Goal: Task Accomplishment & Management: Use online tool/utility

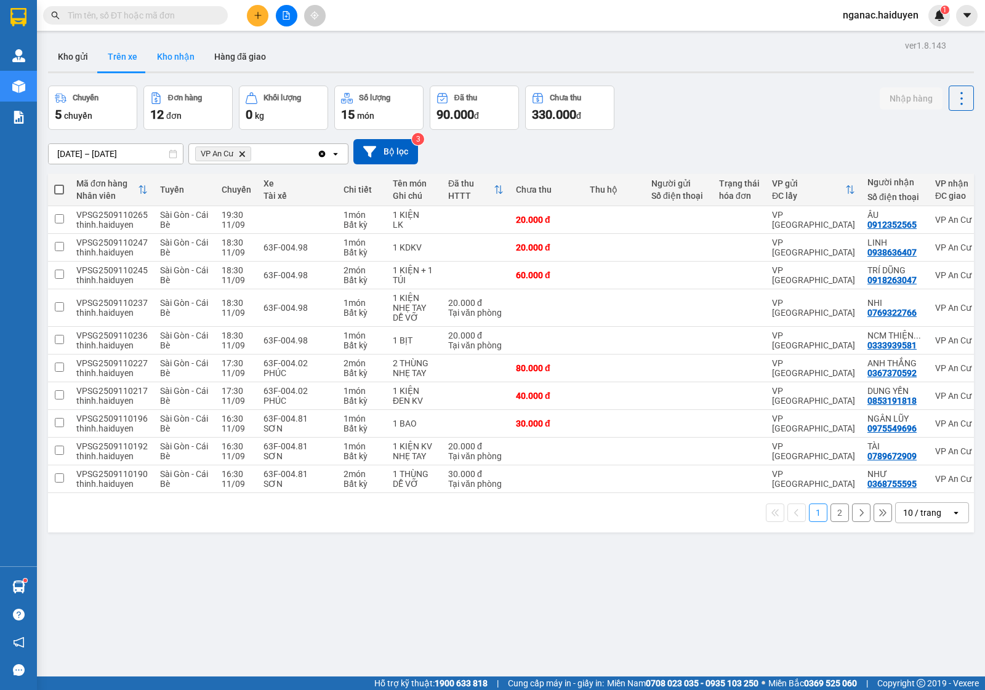
click at [180, 51] on button "Kho nhận" at bounding box center [175, 57] width 57 height 30
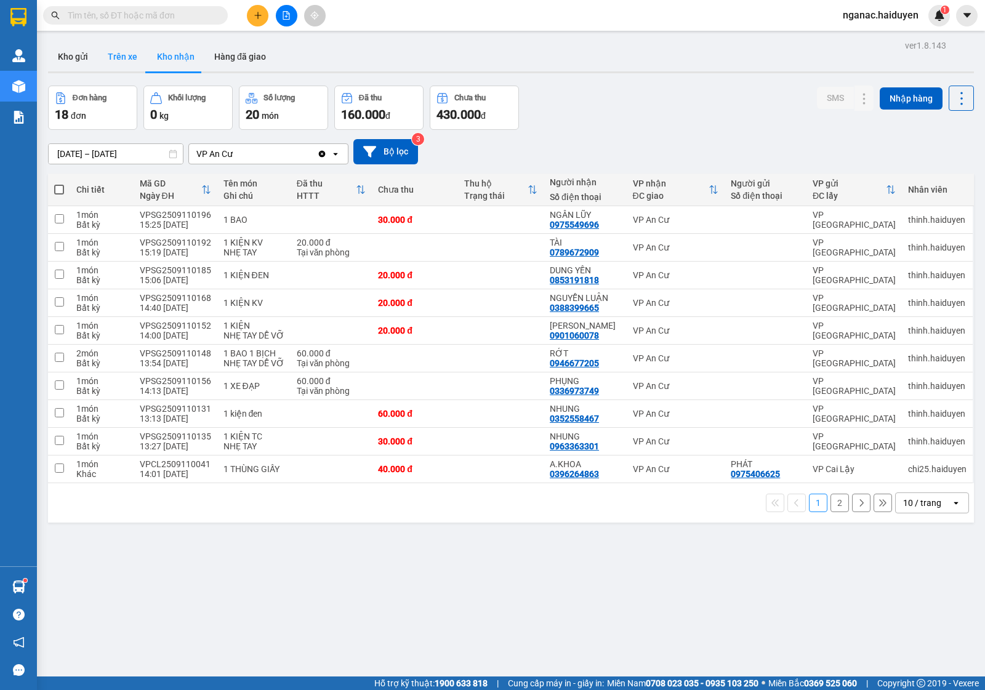
click at [117, 60] on button "Trên xe" at bounding box center [122, 57] width 49 height 30
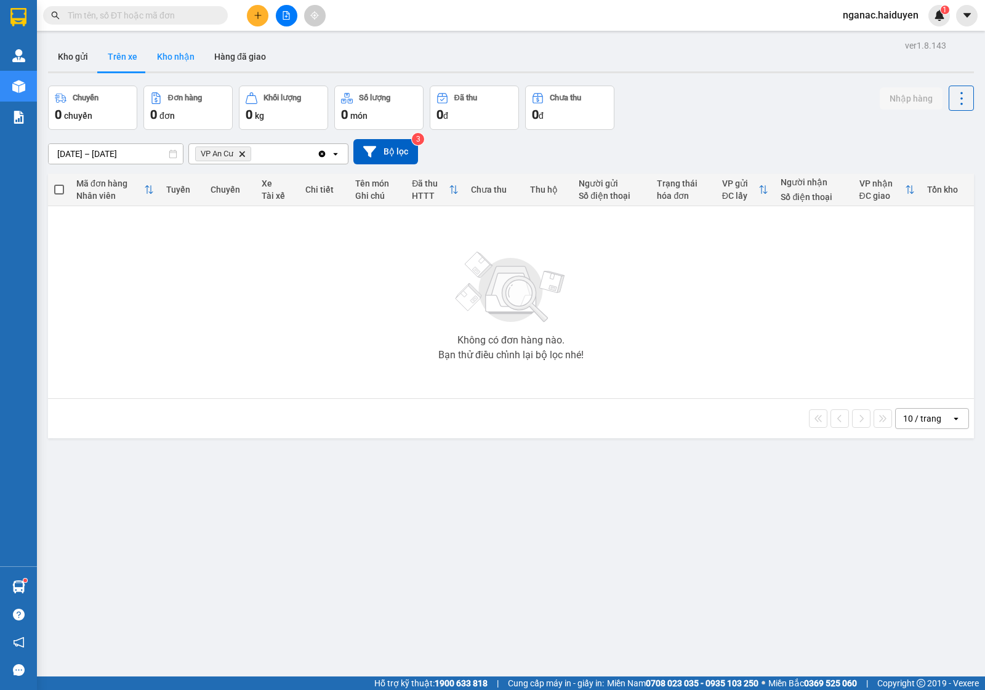
click at [177, 58] on button "Kho nhận" at bounding box center [175, 57] width 57 height 30
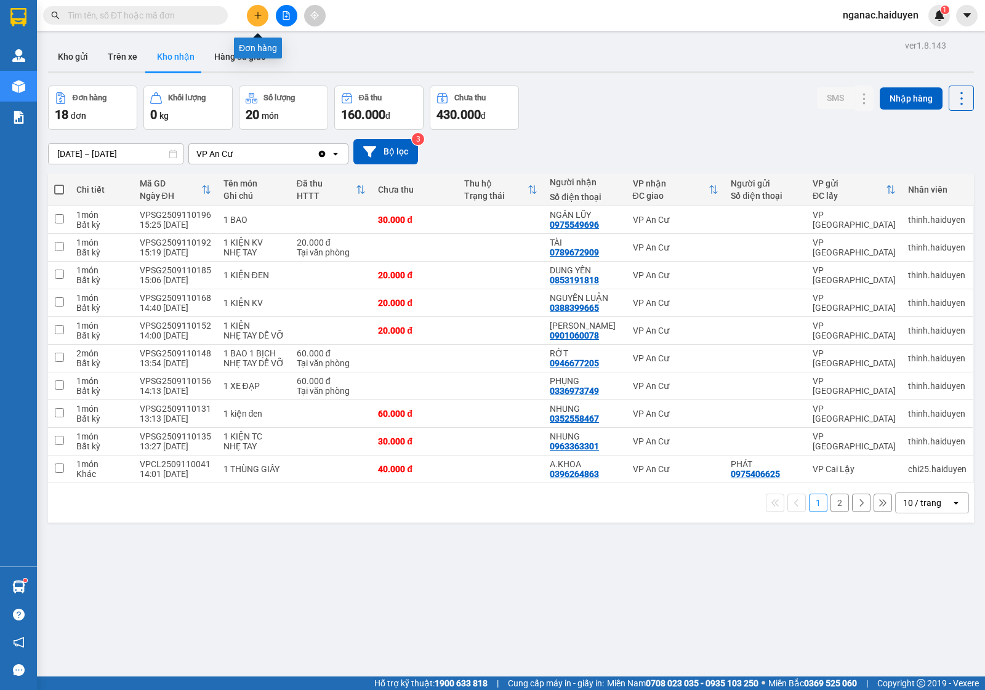
click at [256, 17] on icon "plus" at bounding box center [258, 15] width 9 height 9
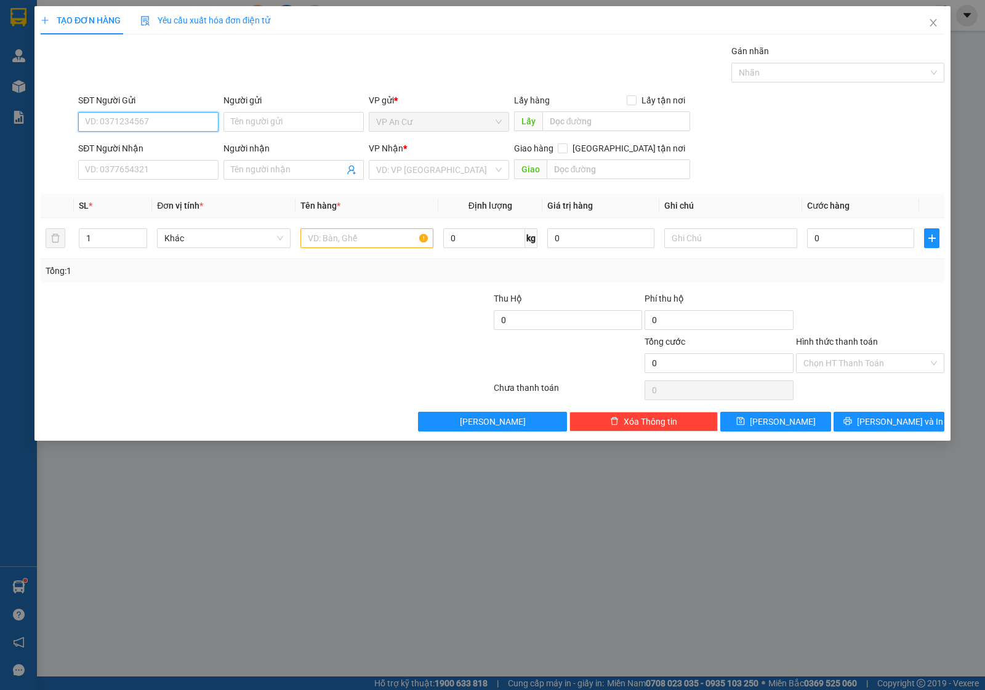
click at [151, 118] on input "SĐT Người Gửi" at bounding box center [148, 122] width 140 height 20
click at [148, 145] on div "0834035625 - LIÊM" at bounding box center [149, 147] width 126 height 14
type input "0834035625"
type input "LIÊM"
type input "0907627991"
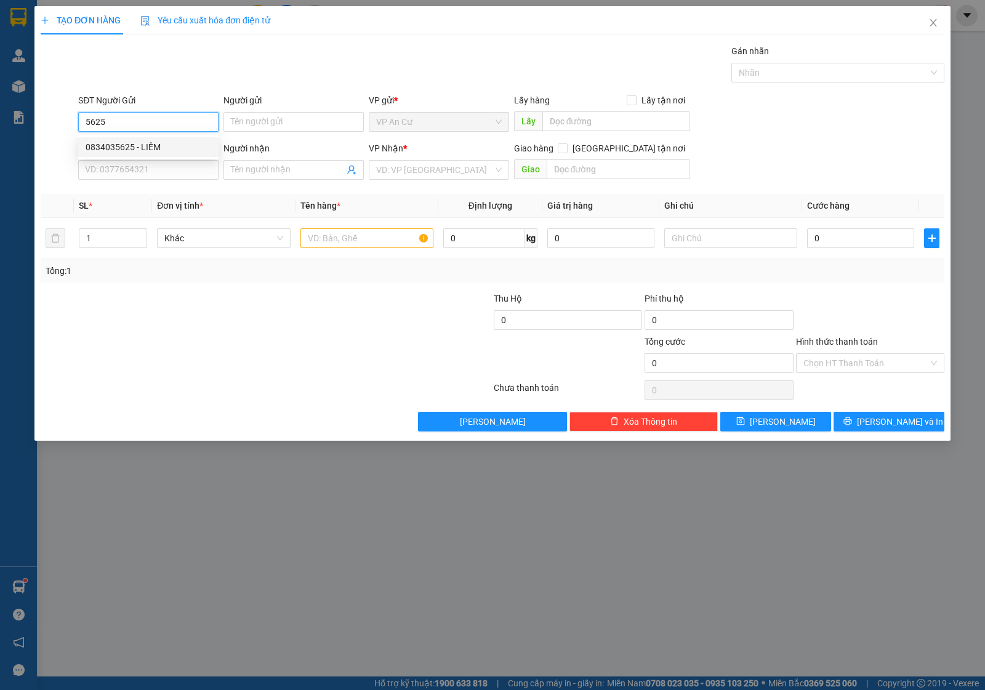
type input "ÚT"
type input "100.000"
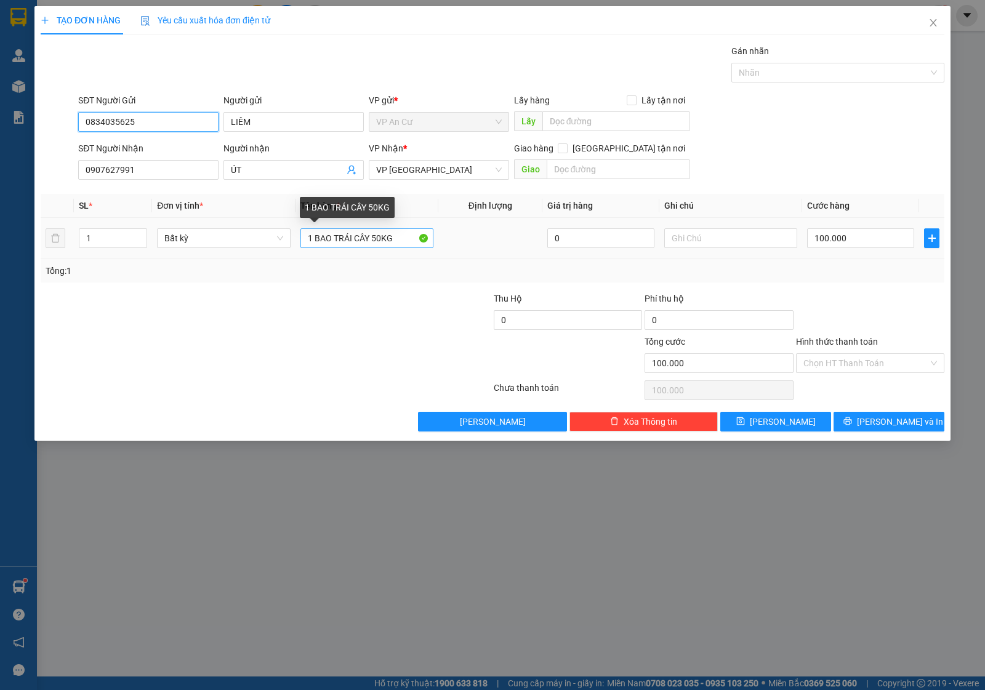
type input "0834035625"
click at [377, 239] on input "1 BAO TRÁI CÂY 50KG" at bounding box center [366, 238] width 133 height 20
type input "1 BAO TRÁI CÂY 40KG"
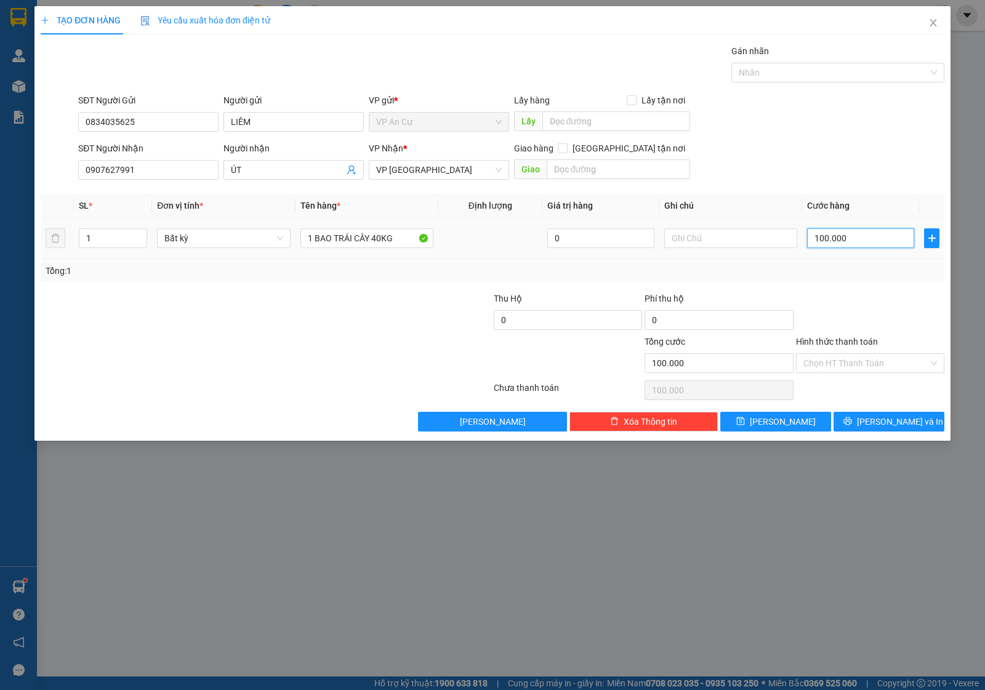
click at [848, 244] on input "100.000" at bounding box center [860, 238] width 107 height 20
type input "0"
type input "8"
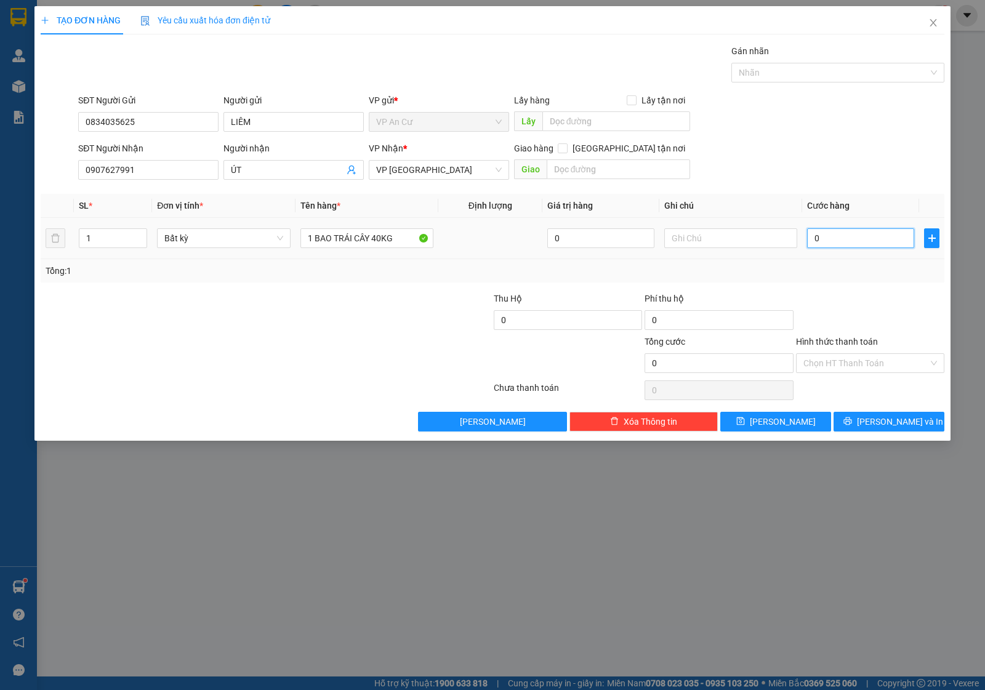
type input "8"
type input "08"
type input "80"
type input "080"
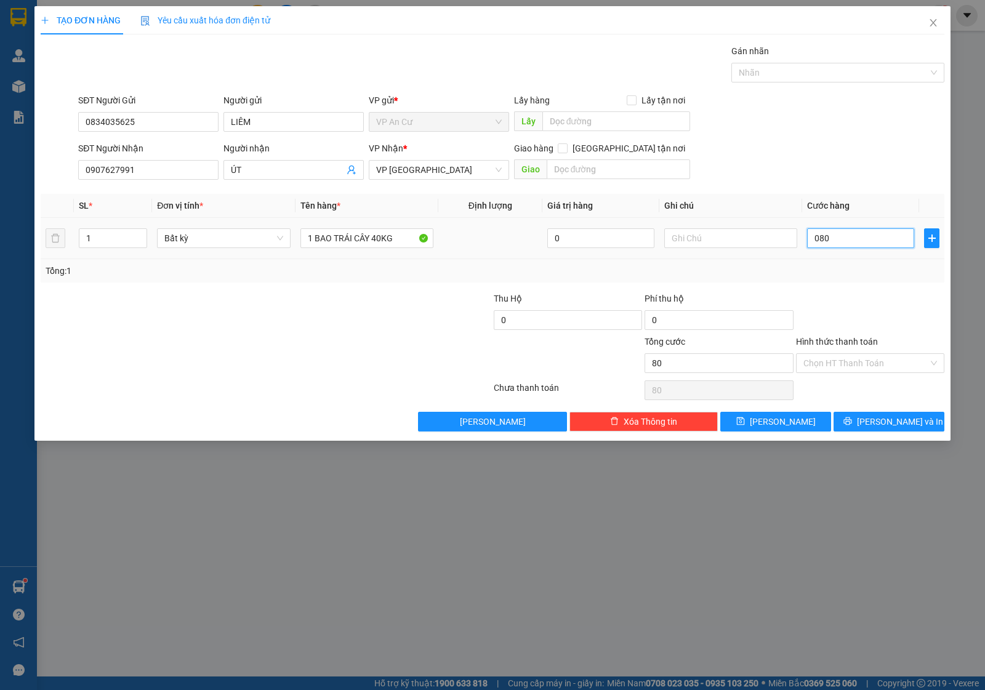
type input "800"
type input "0.800"
type input "8.000"
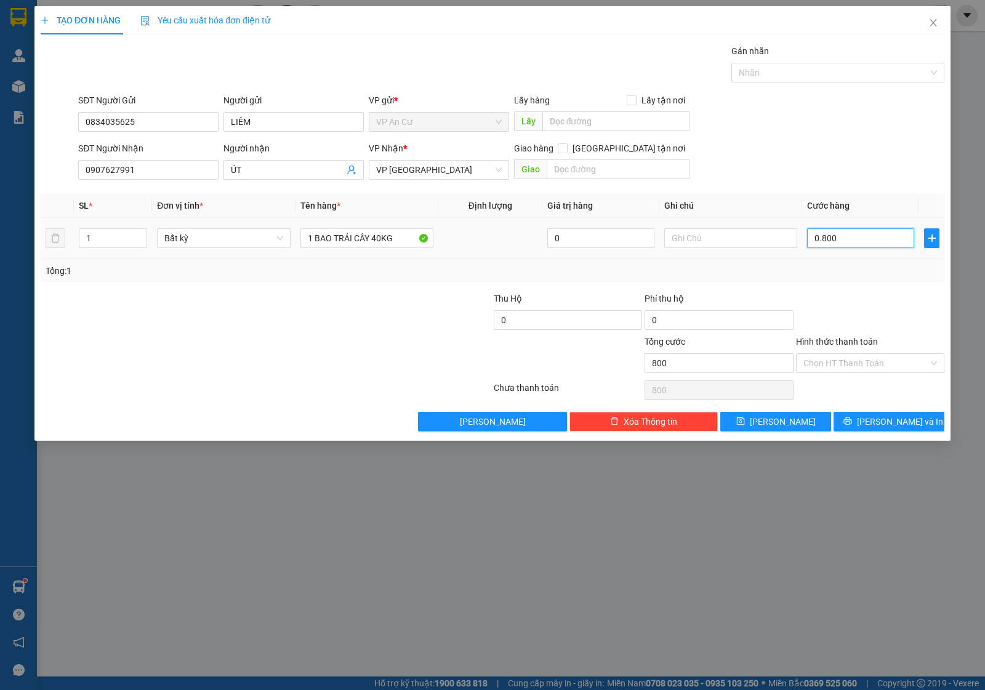
type input "08.000"
type input "80.000"
click at [864, 362] on input "Hình thức thanh toán" at bounding box center [866, 363] width 125 height 18
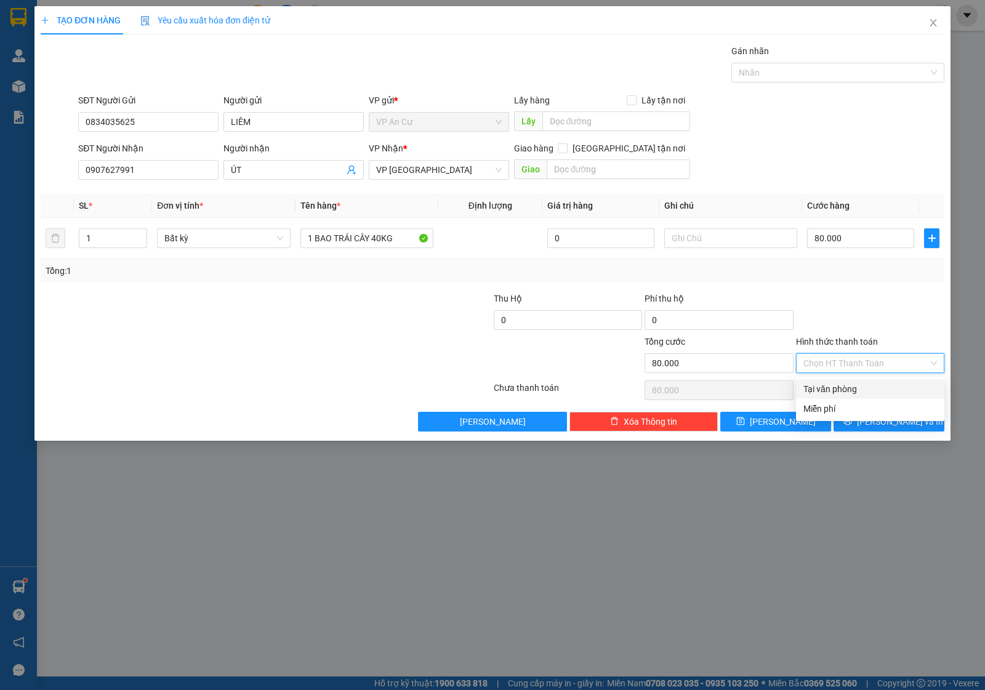
click at [852, 389] on div "Tại văn phòng" at bounding box center [871, 389] width 134 height 14
type input "0"
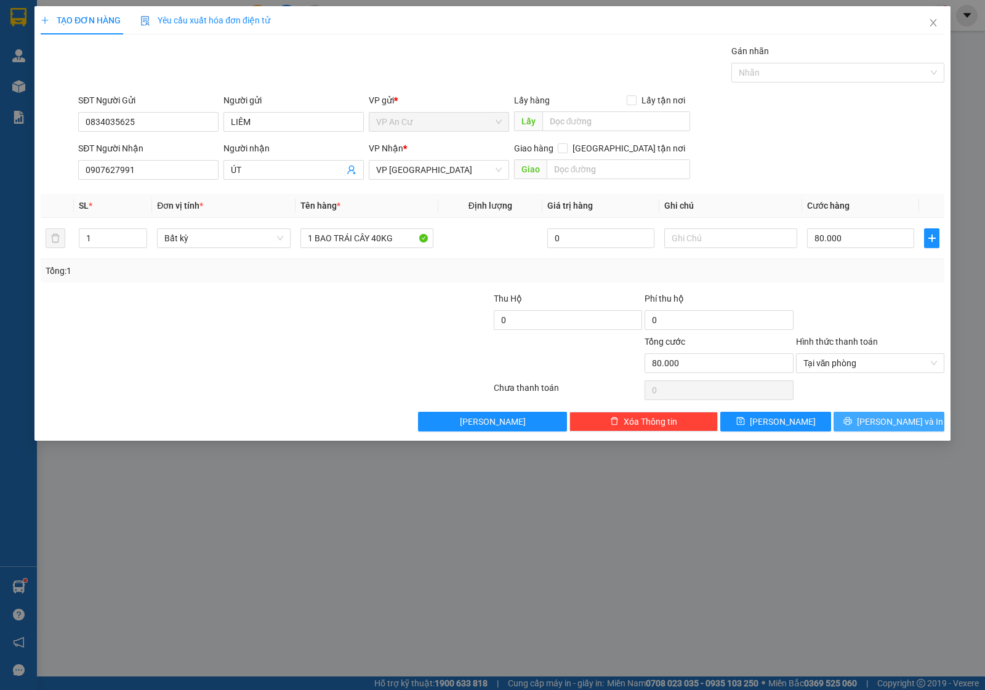
click at [875, 425] on button "[PERSON_NAME] và In" at bounding box center [889, 422] width 111 height 20
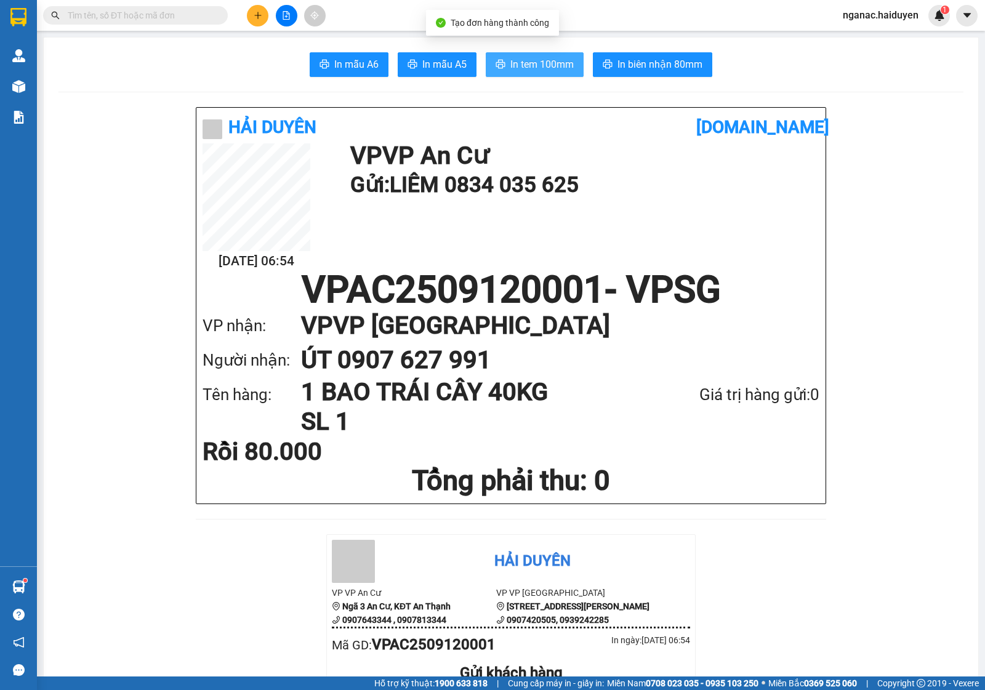
click at [533, 68] on span "In tem 100mm" at bounding box center [541, 64] width 63 height 15
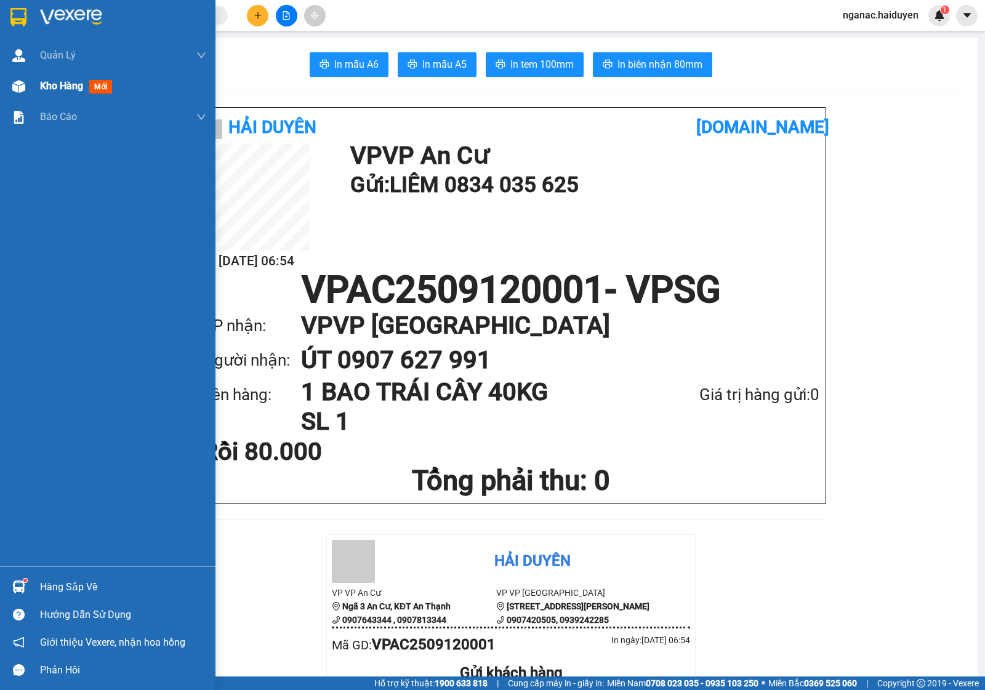
click at [43, 92] on div "Kho hàng mới" at bounding box center [78, 85] width 77 height 15
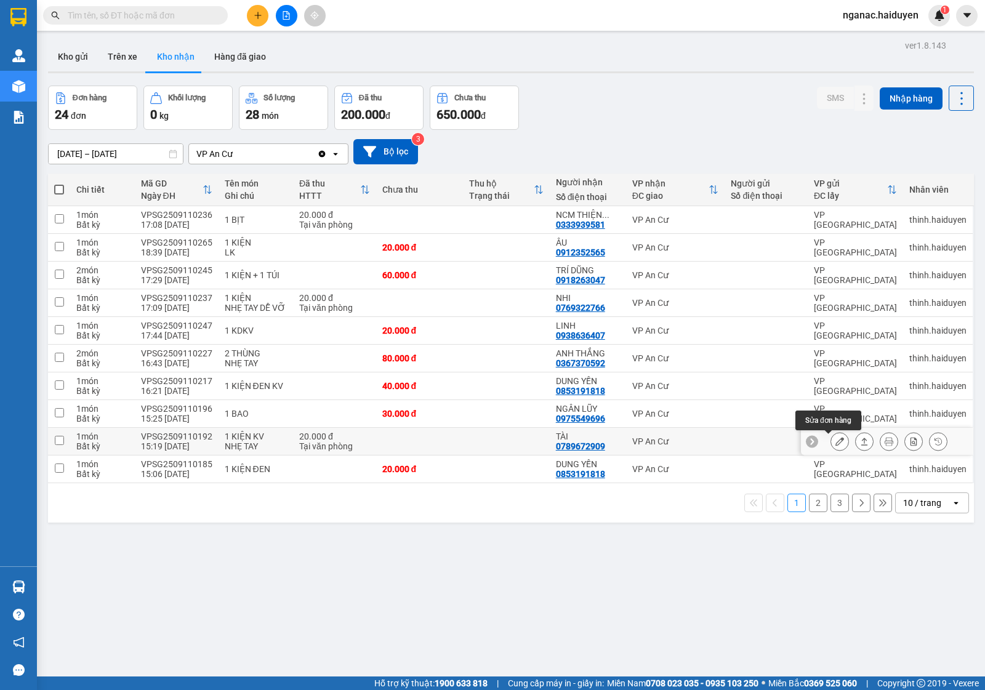
click at [831, 441] on button at bounding box center [839, 442] width 17 height 22
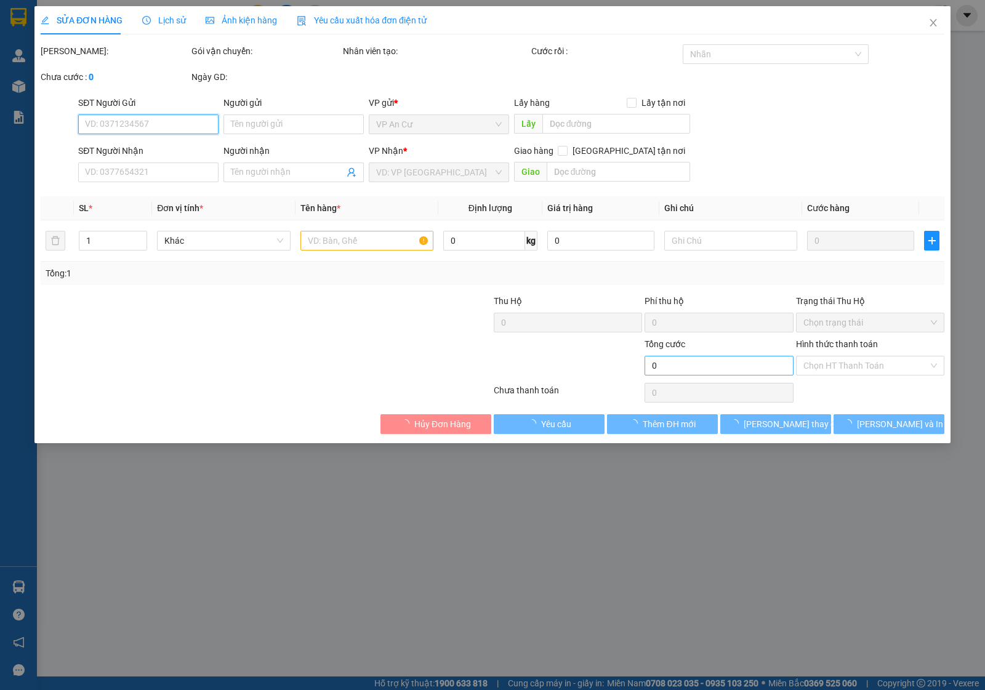
type input "0789672909"
type input "TÀI"
type input "20.000"
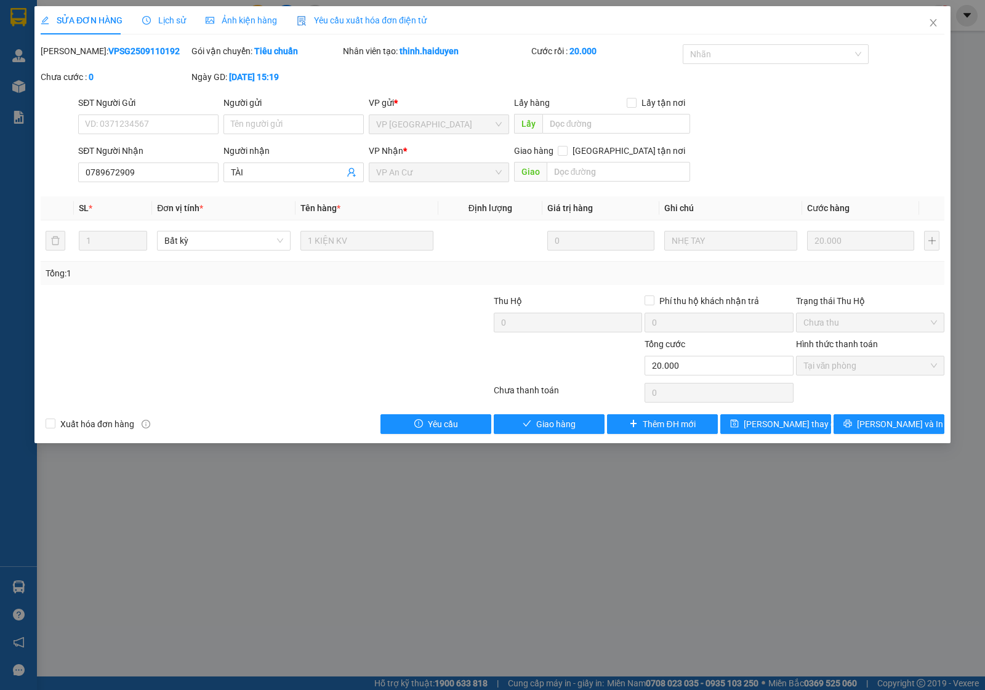
click at [546, 408] on div "Total Paid Fee 20.000 Total UnPaid Fee 0 Cash Collection Total Fee Mã ĐH: VPSG2…" at bounding box center [493, 239] width 904 height 390
click at [553, 428] on span "Giao hàng" at bounding box center [555, 424] width 39 height 14
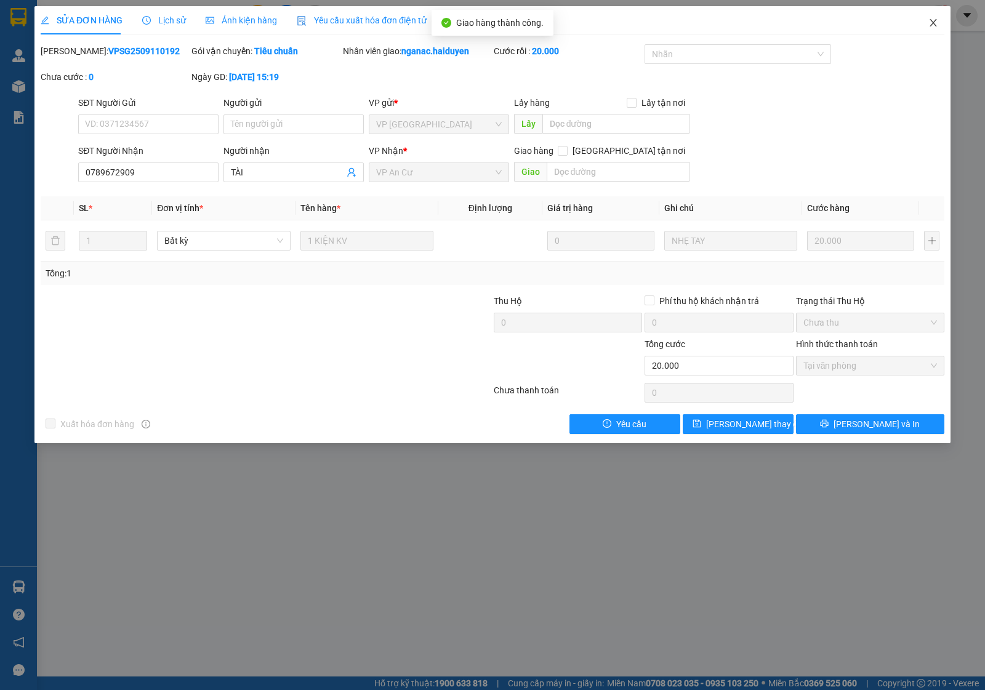
click at [930, 26] on icon "close" at bounding box center [934, 23] width 10 height 10
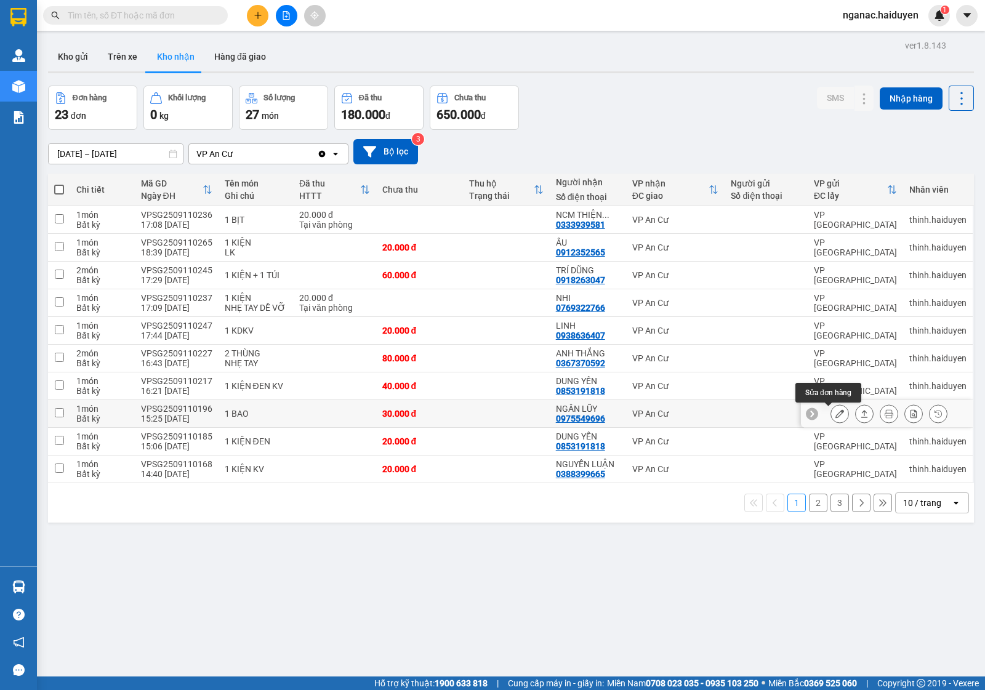
click at [831, 410] on button at bounding box center [839, 414] width 17 height 22
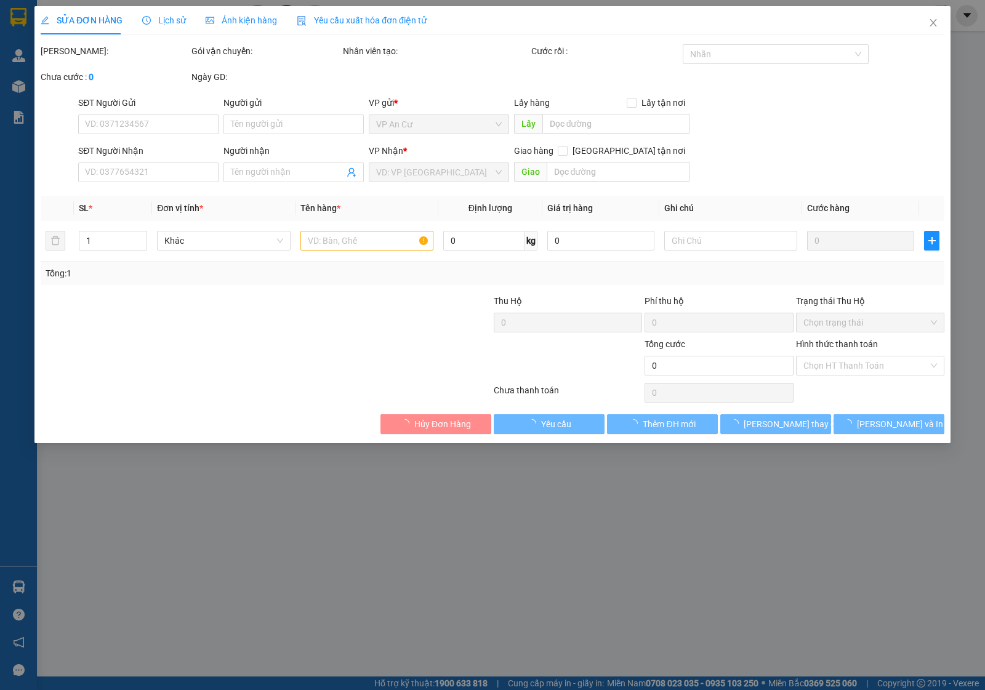
type input "0975549696"
type input "NGÂN LŨY"
type input "30.000"
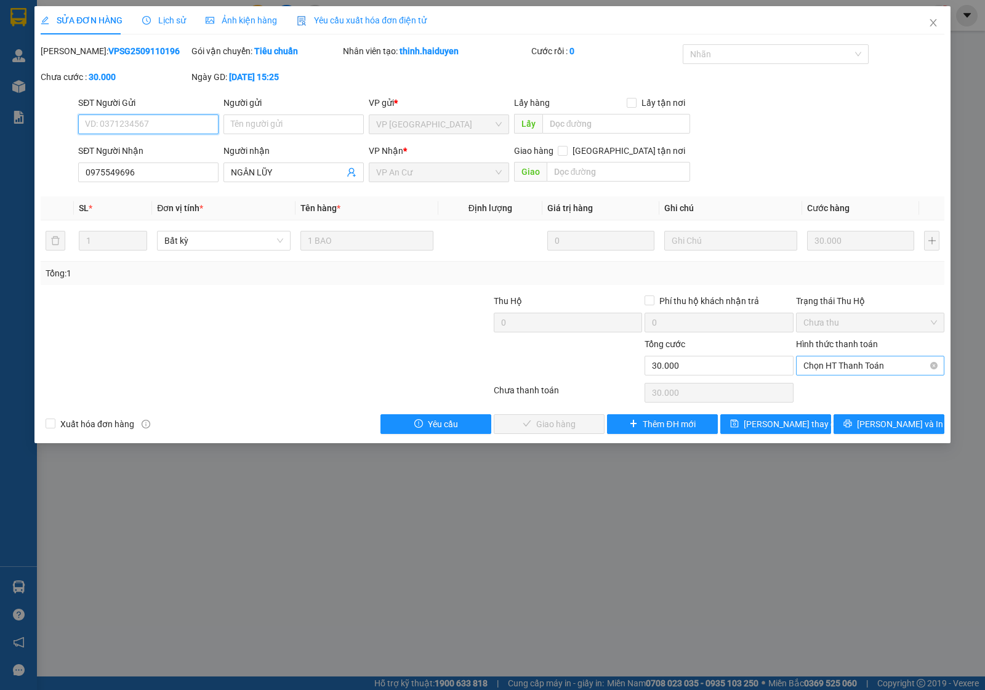
click at [847, 365] on span "Chọn HT Thanh Toán" at bounding box center [871, 366] width 134 height 18
click at [851, 386] on div "Tại văn phòng" at bounding box center [871, 391] width 134 height 14
type input "0"
click at [574, 426] on span "Lưu và Giao hàng" at bounding box center [576, 424] width 118 height 14
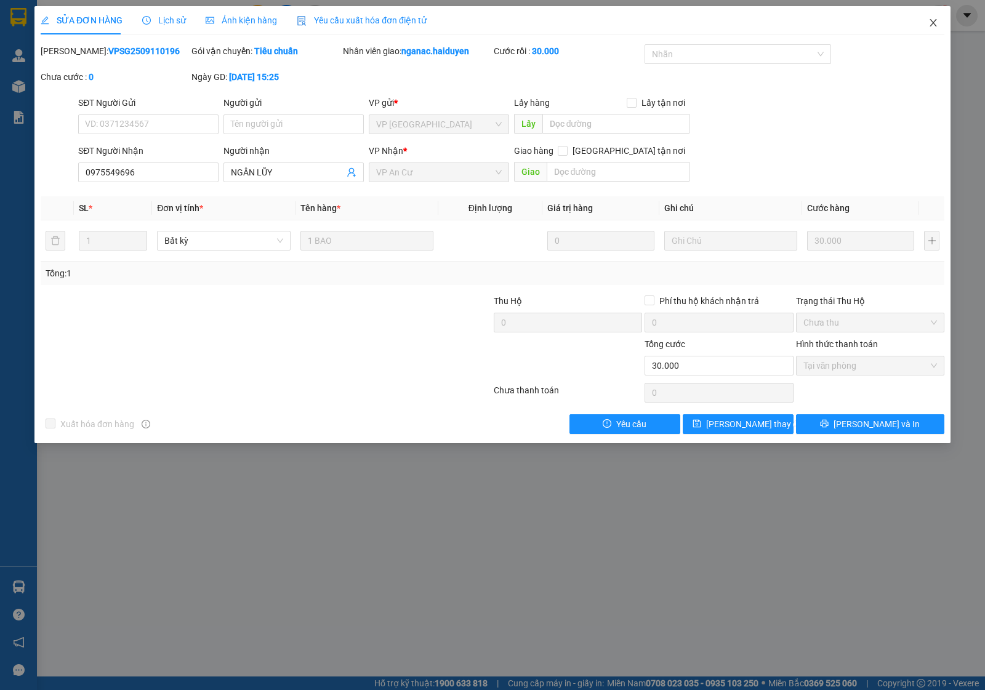
click at [930, 18] on icon "close" at bounding box center [934, 23] width 10 height 10
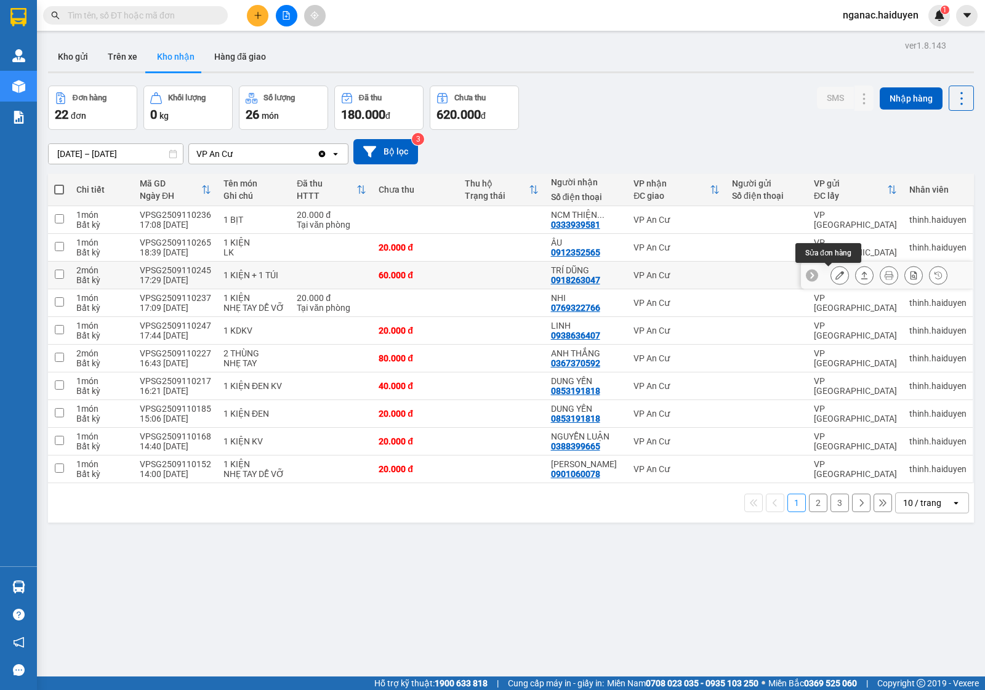
click at [836, 275] on icon at bounding box center [840, 275] width 9 height 9
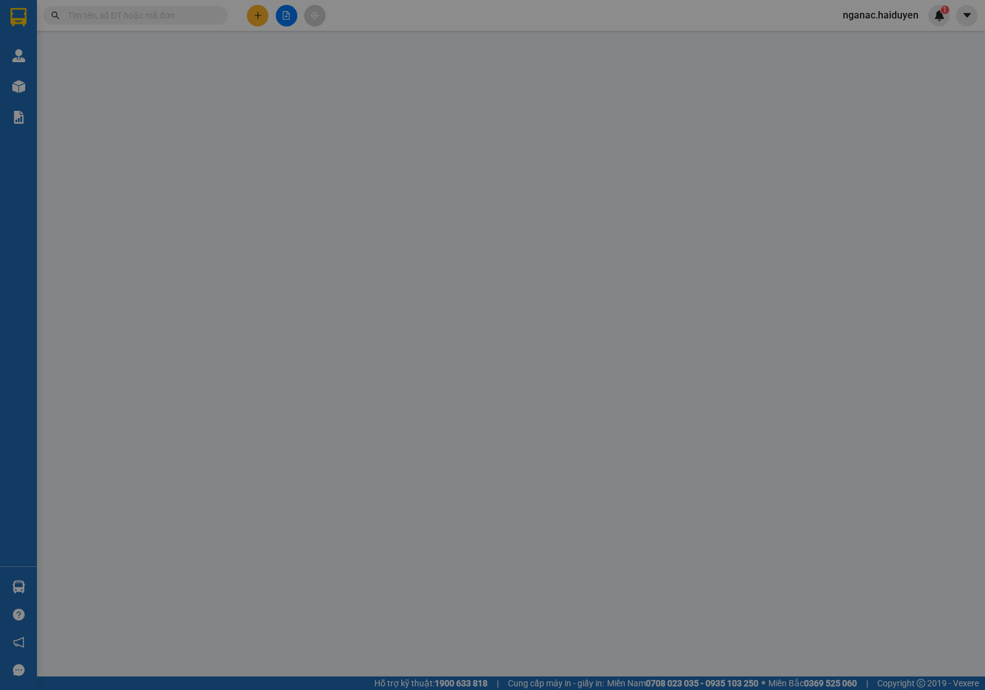
type input "0918263047"
type input "TRÍ DŨNG"
type input "60.000"
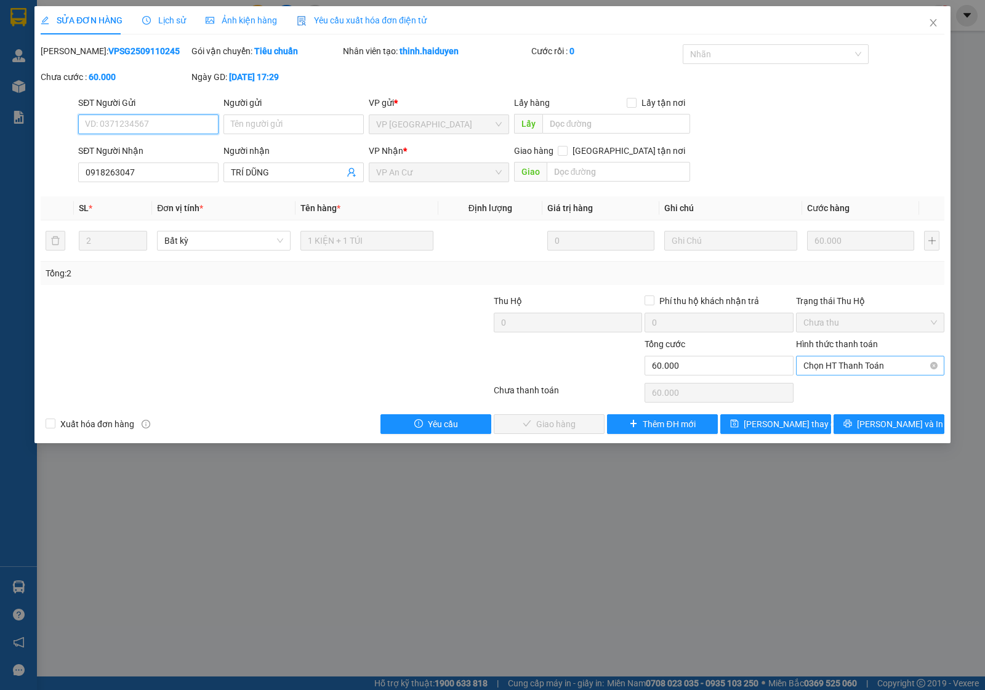
click at [876, 363] on span "Chọn HT Thanh Toán" at bounding box center [871, 366] width 134 height 18
click at [850, 392] on div "Tại văn phòng" at bounding box center [871, 391] width 134 height 14
type input "0"
click at [544, 425] on span "Lưu và Giao hàng" at bounding box center [576, 424] width 118 height 14
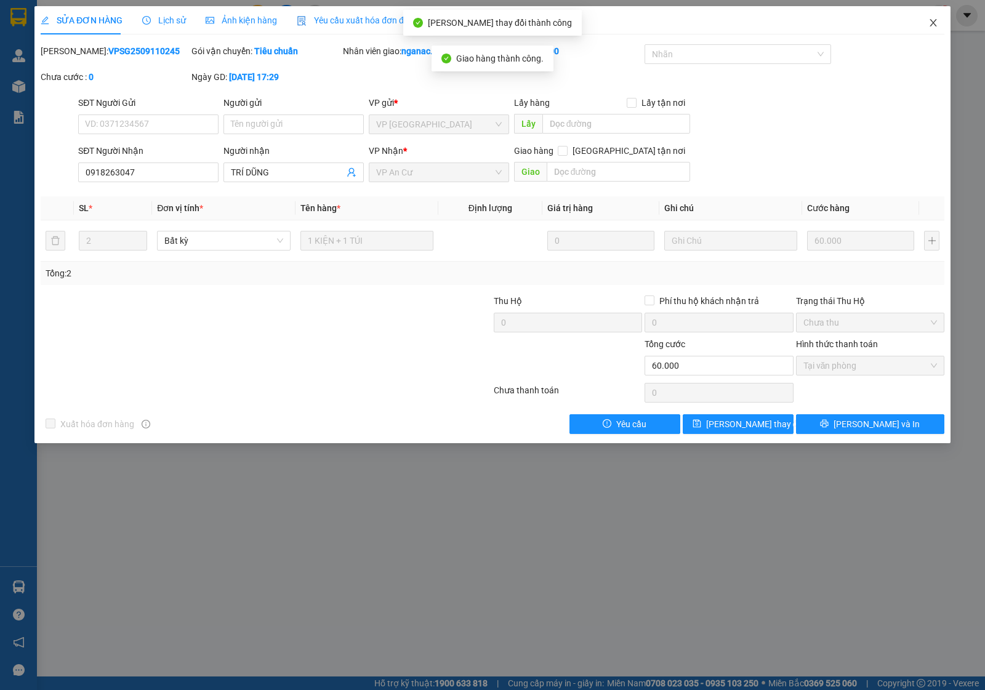
click at [931, 20] on icon "close" at bounding box center [933, 22] width 7 height 7
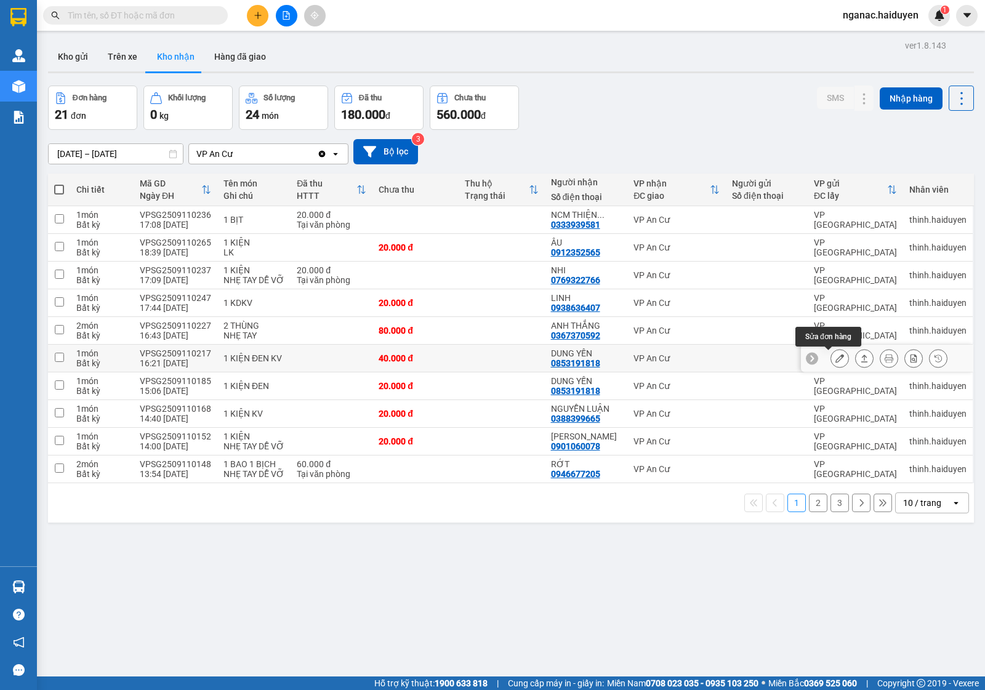
click at [836, 361] on icon at bounding box center [840, 358] width 9 height 9
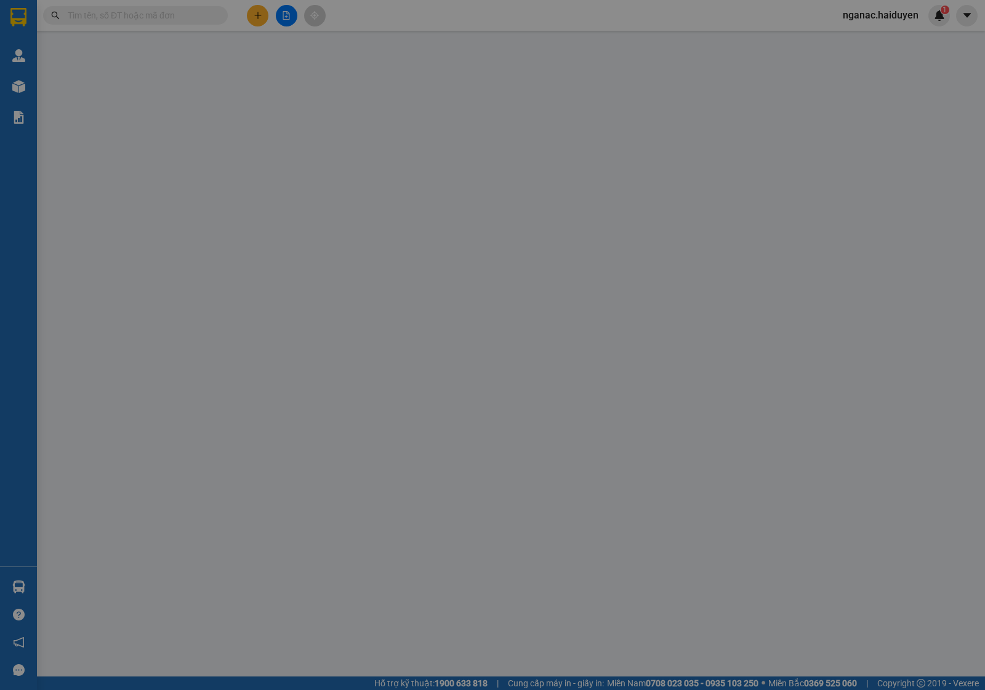
type input "0853191818"
type input "DUNG YẾN"
type input "40.000"
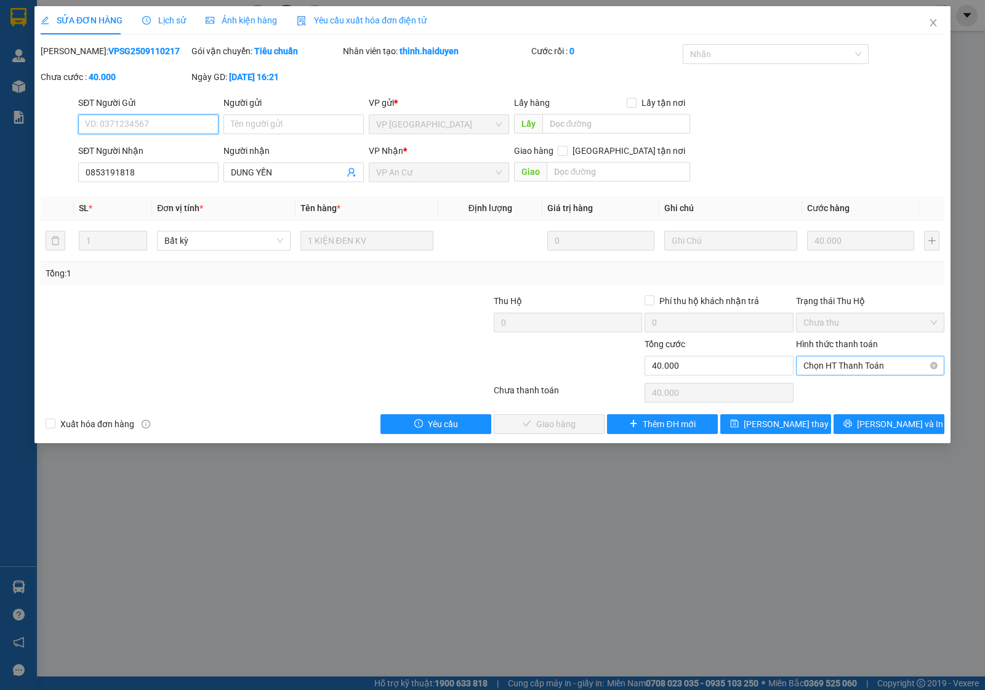
click at [850, 366] on span "Chọn HT Thanh Toán" at bounding box center [871, 366] width 134 height 18
click at [860, 383] on div "Tại văn phòng" at bounding box center [870, 391] width 148 height 20
type input "0"
click at [542, 424] on span "Lưu và Giao hàng" at bounding box center [576, 424] width 118 height 14
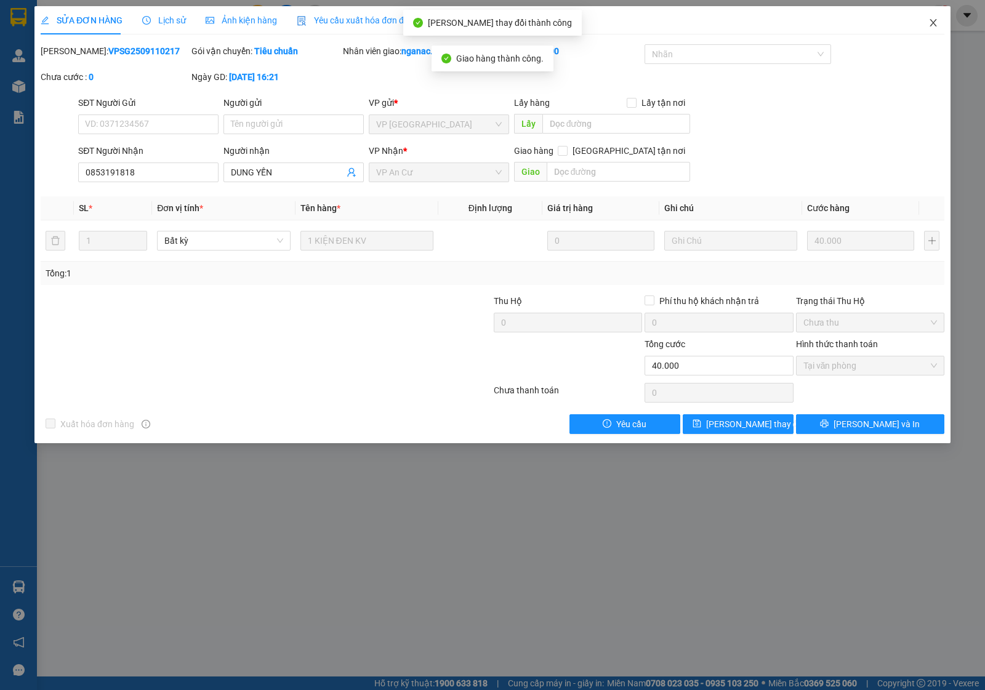
click at [935, 25] on icon "close" at bounding box center [933, 22] width 7 height 7
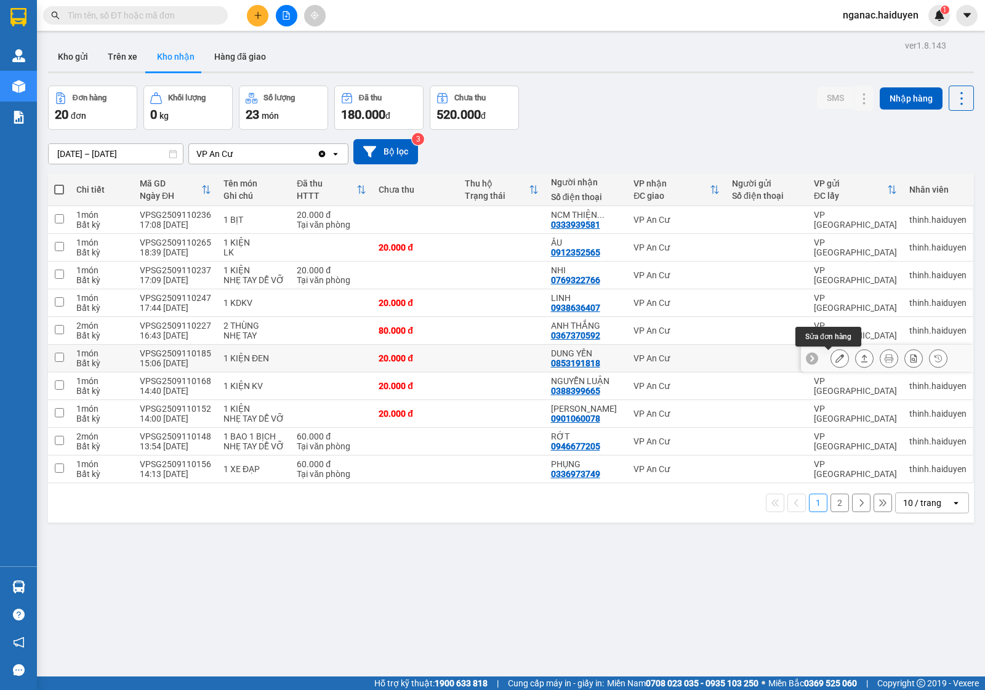
click at [836, 356] on icon at bounding box center [840, 358] width 9 height 9
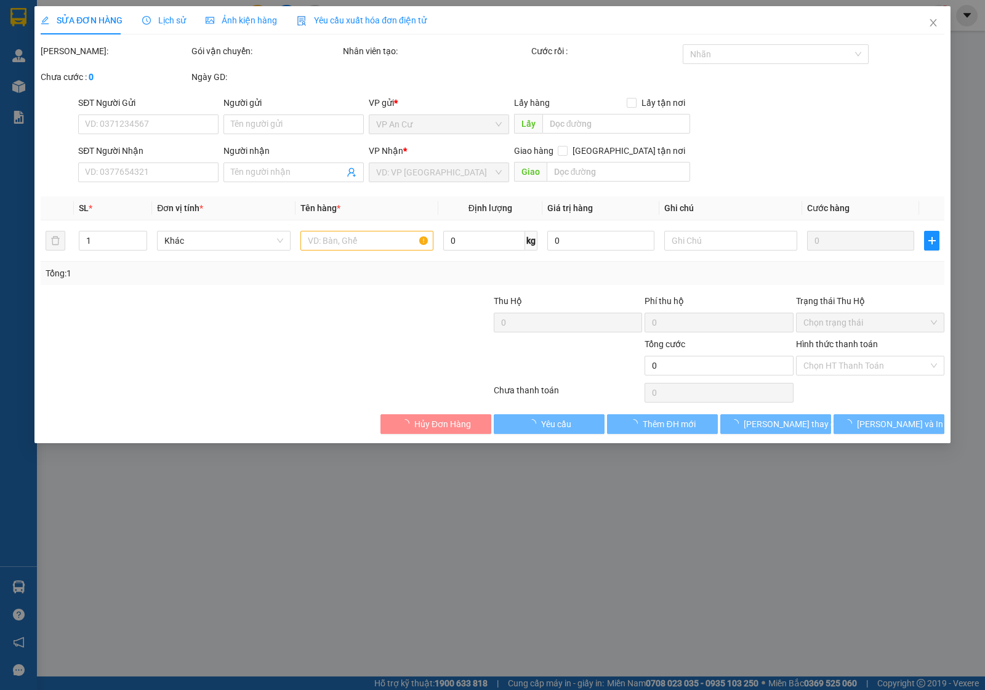
type input "0853191818"
type input "DUNG YẾN"
type input "20.000"
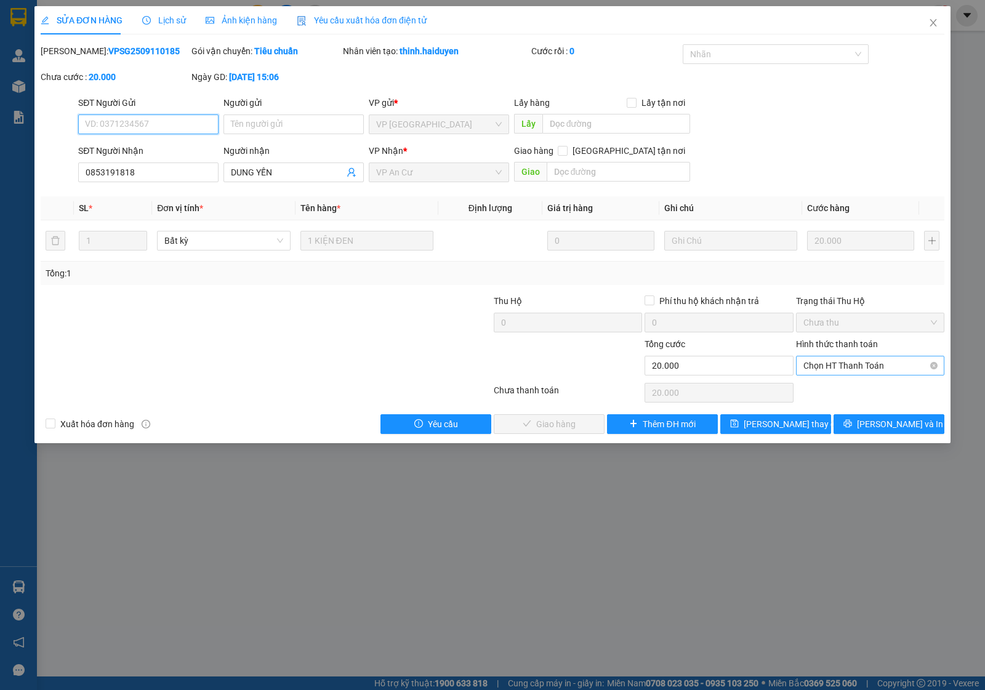
click at [839, 360] on span "Chọn HT Thanh Toán" at bounding box center [871, 366] width 134 height 18
click at [853, 389] on div "Tại văn phòng" at bounding box center [871, 391] width 134 height 14
type input "0"
click at [567, 426] on span "Lưu và Giao hàng" at bounding box center [576, 424] width 118 height 14
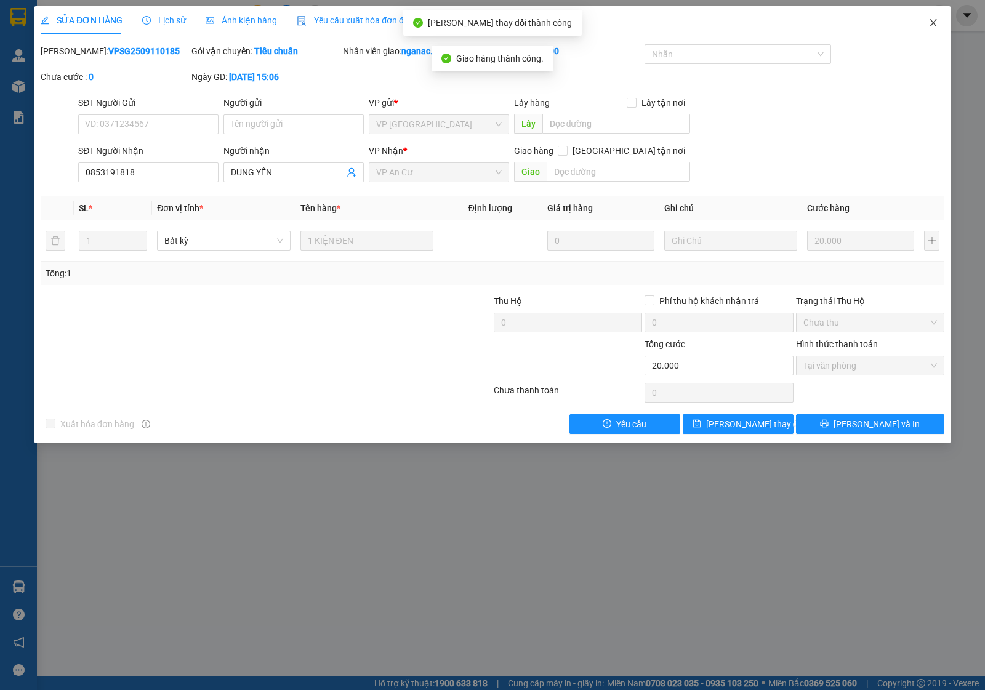
click at [933, 22] on icon "close" at bounding box center [933, 22] width 7 height 7
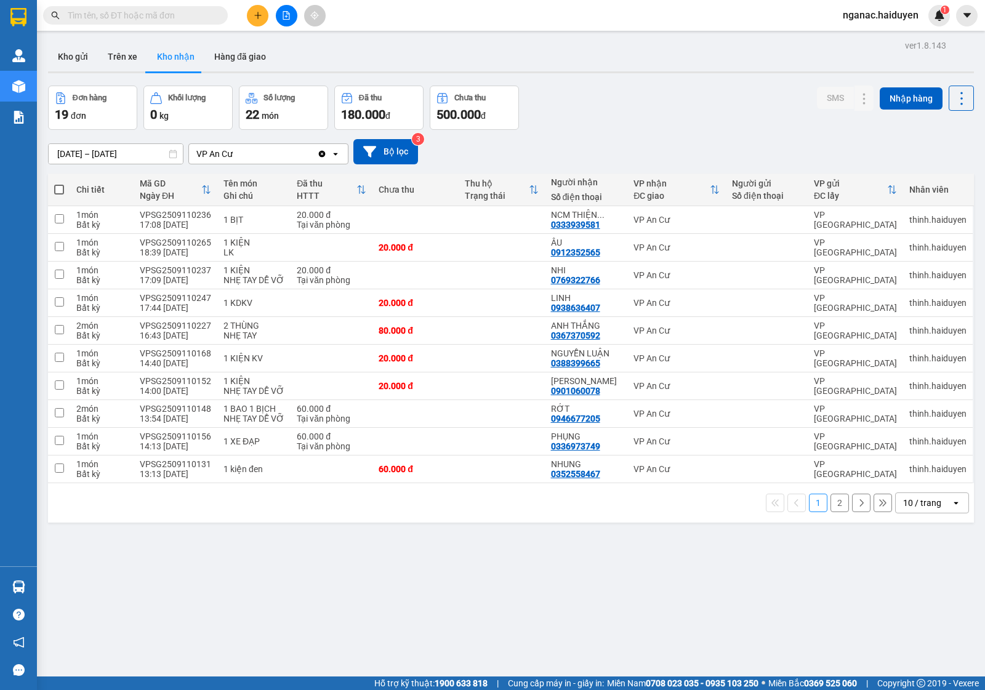
click at [875, 15] on span "nganac.haiduyen" at bounding box center [880, 14] width 95 height 15
click at [872, 40] on span "Đăng xuất" at bounding box center [887, 38] width 68 height 14
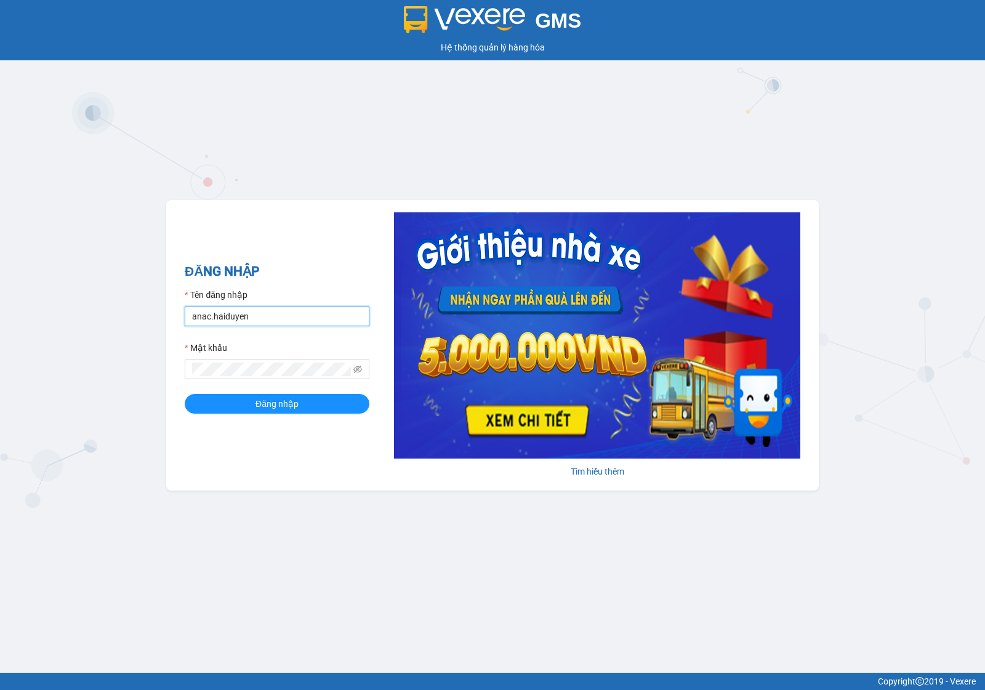
click at [253, 315] on input "anac.haiduyen" at bounding box center [277, 317] width 185 height 20
type input "trucly.haiduyen"
click at [262, 407] on span "Đăng nhập" at bounding box center [277, 404] width 43 height 14
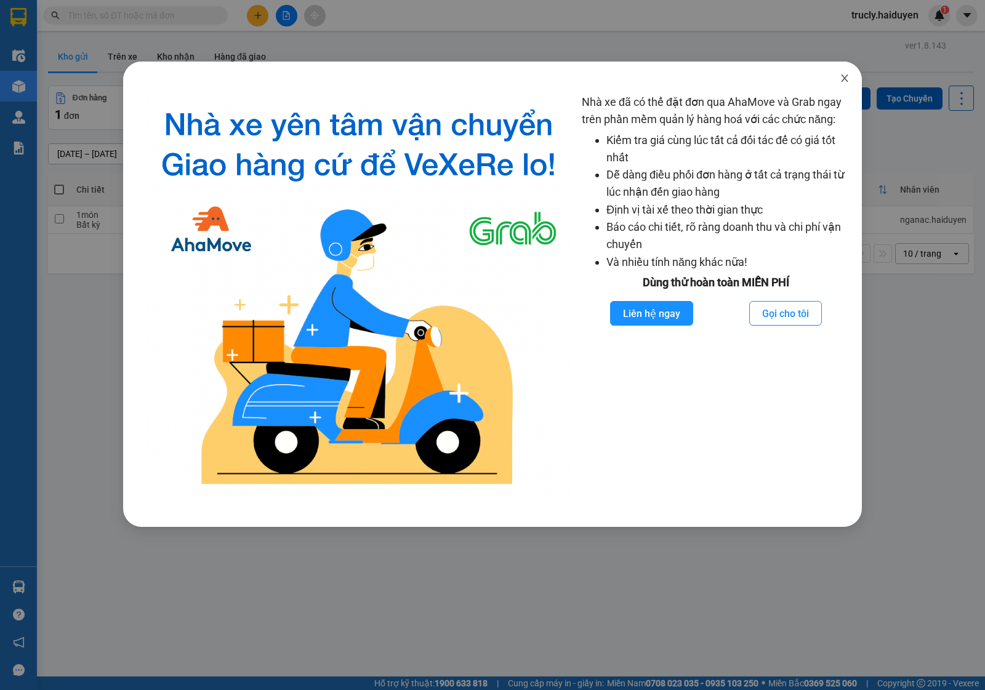
click at [840, 81] on icon "close" at bounding box center [845, 78] width 10 height 10
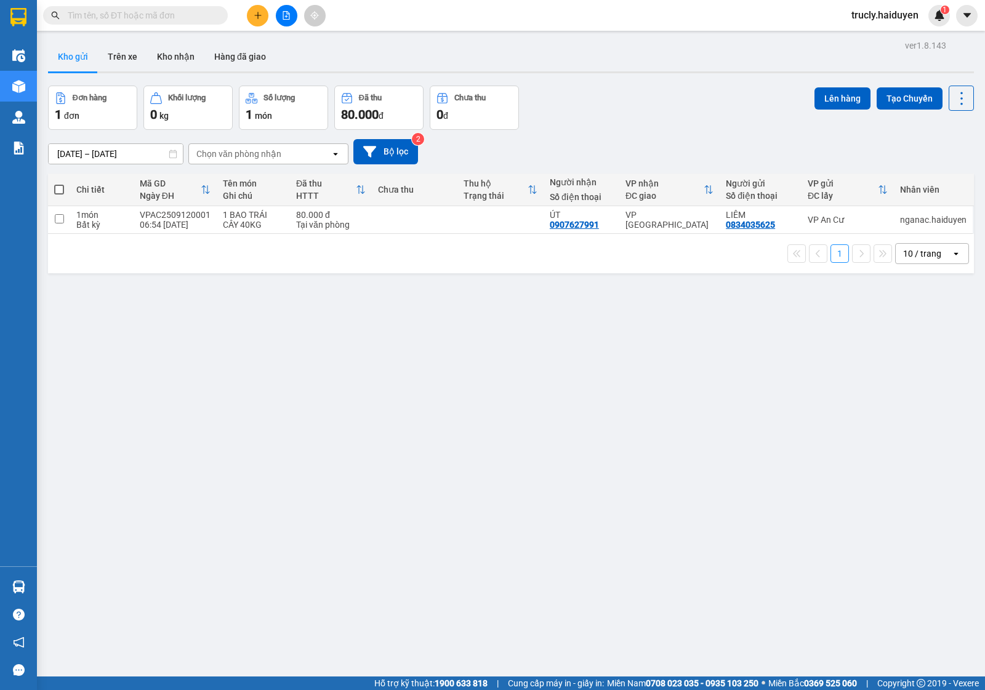
click at [706, 34] on main "ver 1.8.143 Kho gửi Trên xe Kho nhận Hàng đã giao Đơn hàng 1 đơn Khối lượng 0 k…" at bounding box center [492, 338] width 985 height 677
click at [247, 12] on button at bounding box center [258, 16] width 22 height 22
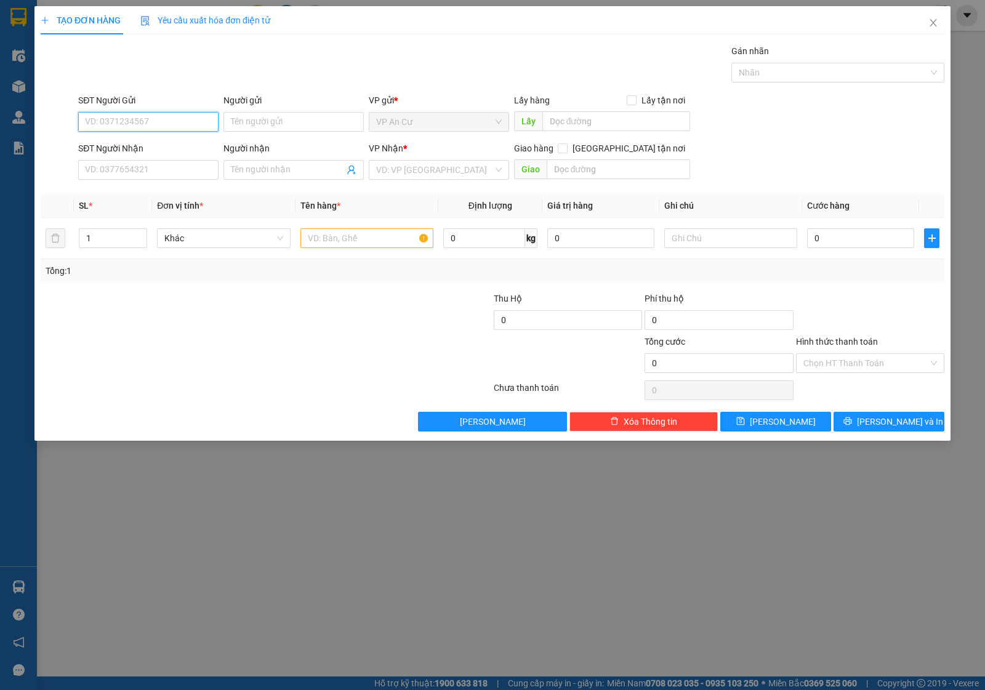
click at [147, 118] on input "SĐT Người Gửi" at bounding box center [148, 122] width 140 height 20
click at [148, 119] on input "SĐT Người Gửi" at bounding box center [148, 122] width 140 height 20
click at [128, 129] on input "SĐT Người Gửi" at bounding box center [148, 122] width 140 height 20
click at [121, 124] on input "SĐT Người Gửi" at bounding box center [148, 122] width 140 height 20
click at [96, 118] on input "SĐT Người Gửi" at bounding box center [148, 122] width 140 height 20
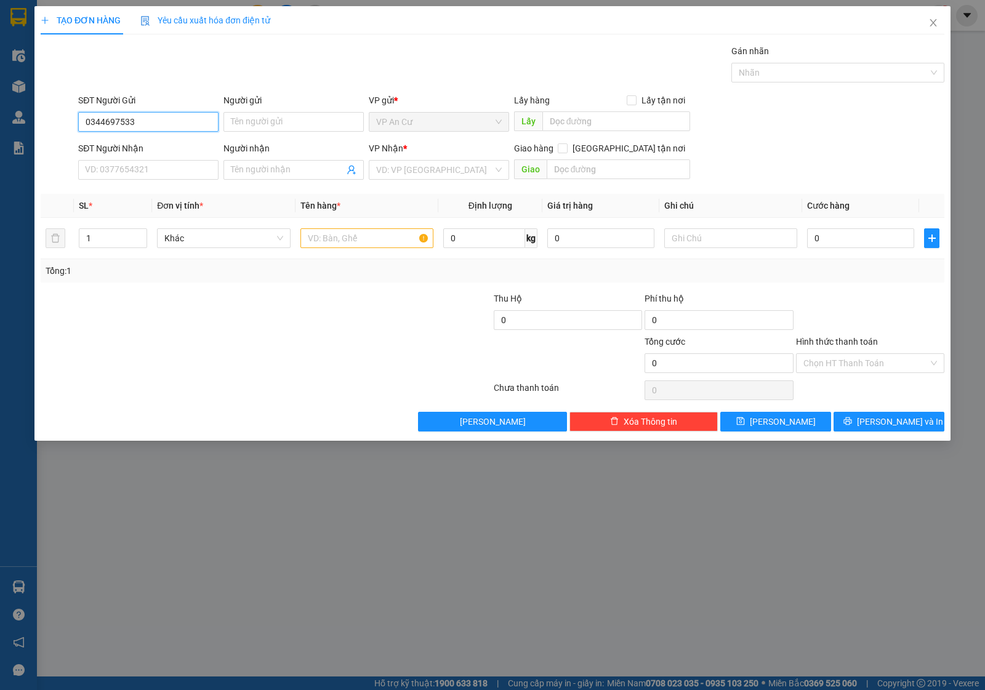
click at [143, 120] on input "0344697533" at bounding box center [148, 122] width 140 height 20
type input "0344697533"
click at [278, 112] on input "Người gửi" at bounding box center [294, 122] width 140 height 20
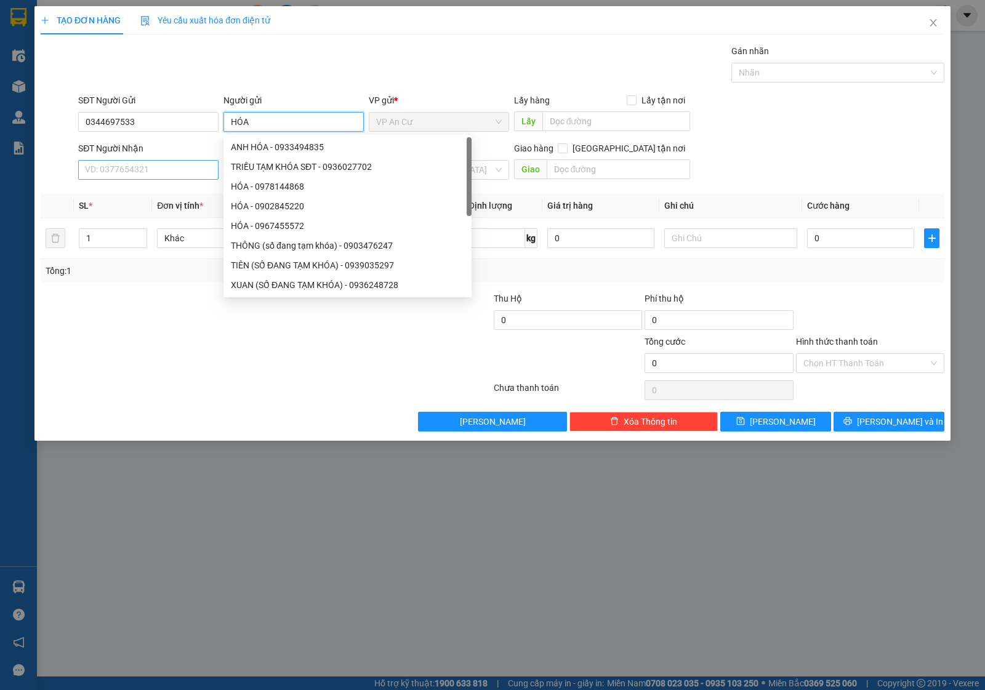
type input "HÓA"
click at [117, 160] on input "SĐT Người Nhận" at bounding box center [148, 170] width 140 height 20
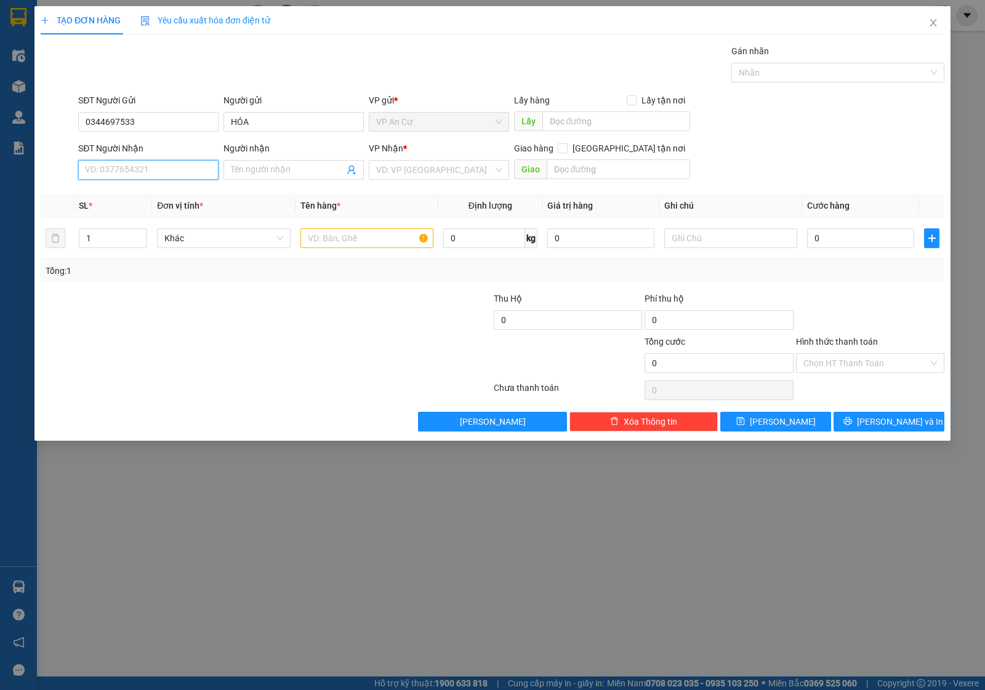
click at [121, 170] on input "SĐT Người Nhận" at bounding box center [148, 170] width 140 height 20
click at [93, 161] on input "SĐT Người Nhận" at bounding box center [148, 170] width 140 height 20
type input "0908040412"
click at [131, 197] on div "0908040412 - NHUNG" at bounding box center [149, 195] width 126 height 14
type input "NHUNG"
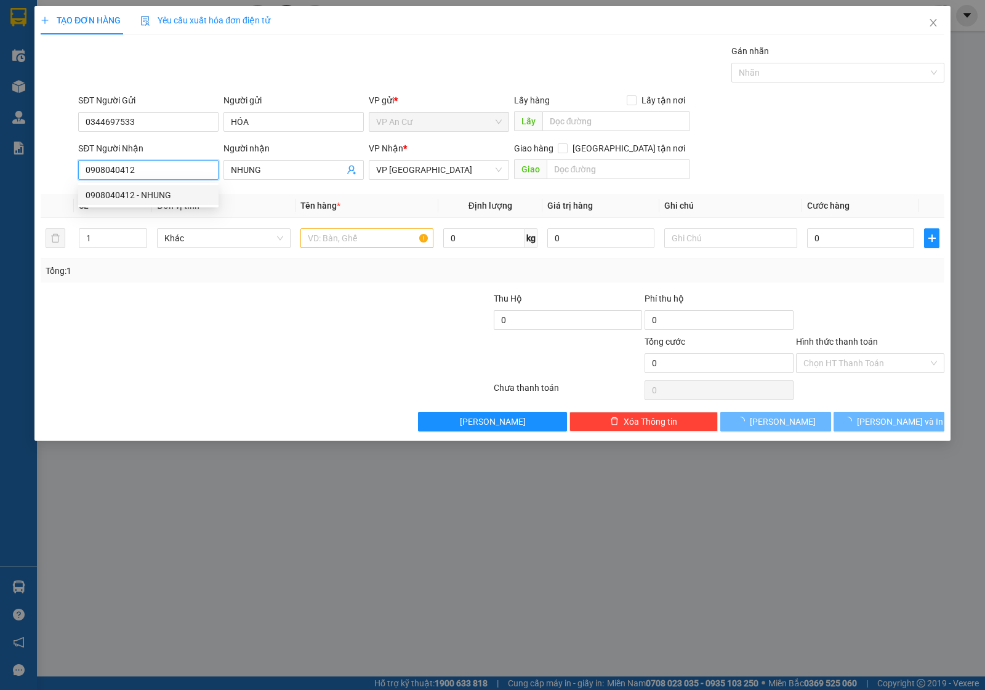
type input "20.000"
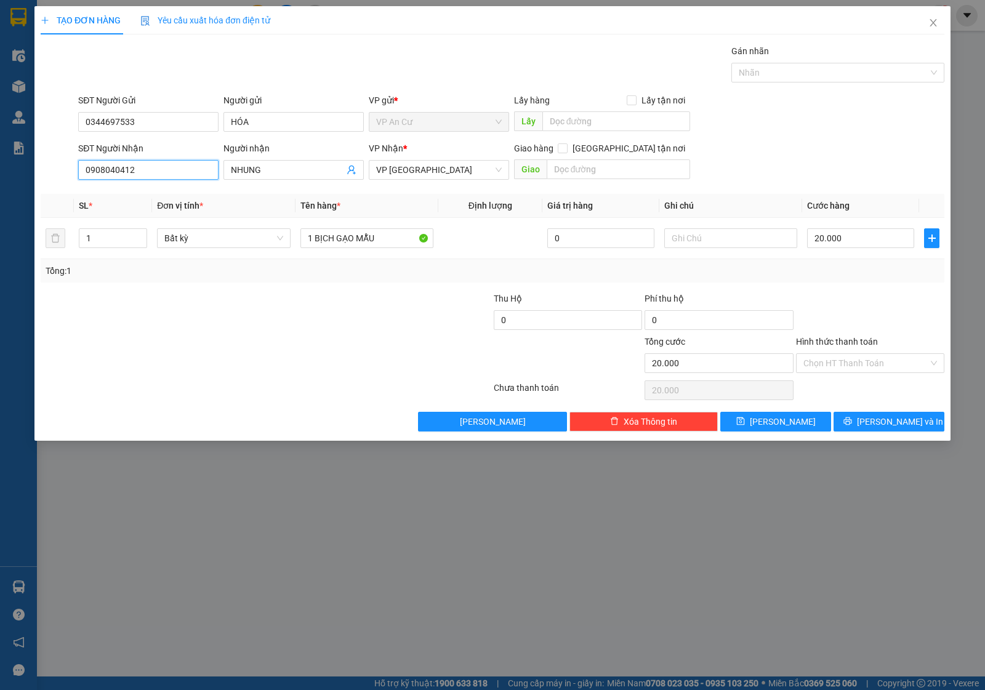
type input "0908040412"
click at [303, 330] on div at bounding box center [190, 313] width 302 height 43
click at [867, 296] on div at bounding box center [870, 313] width 151 height 43
click at [832, 360] on input "Hình thức thanh toán" at bounding box center [866, 363] width 125 height 18
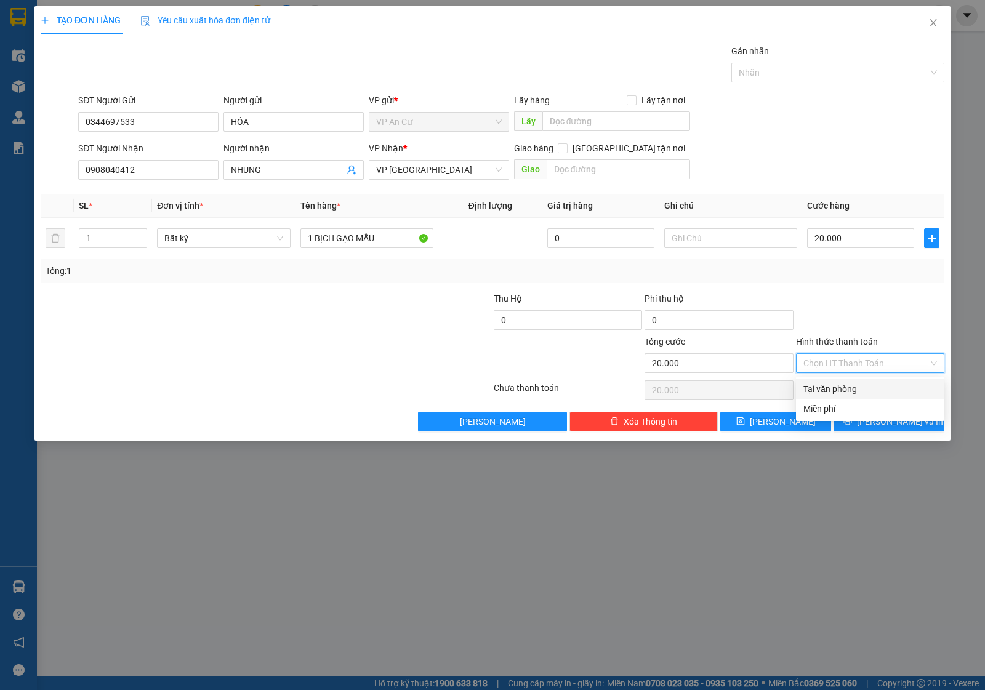
click at [832, 387] on div "Tại văn phòng" at bounding box center [871, 389] width 134 height 14
type input "0"
click at [872, 432] on button "[PERSON_NAME] và In" at bounding box center [889, 422] width 111 height 20
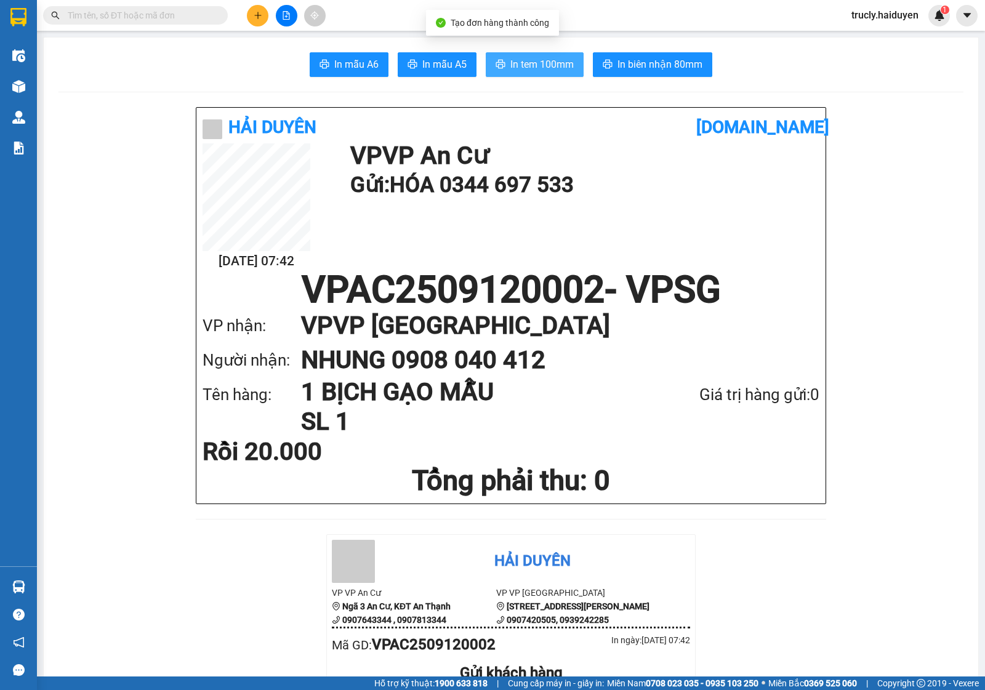
click at [536, 53] on button "In tem 100mm" at bounding box center [535, 64] width 98 height 25
click at [131, 15] on input "text" at bounding box center [140, 16] width 145 height 14
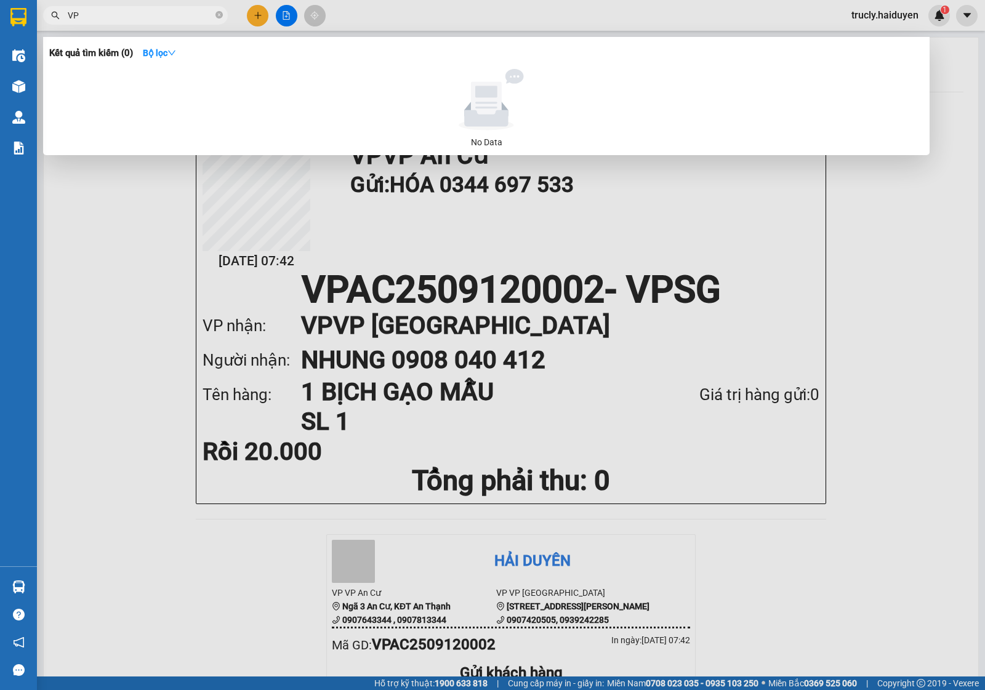
type input "V"
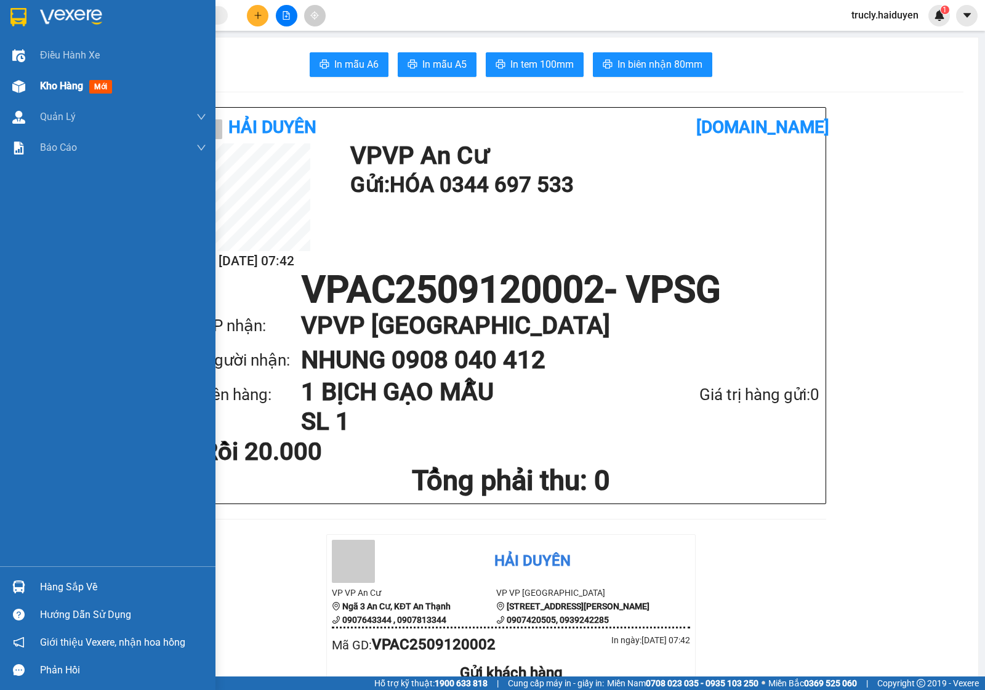
click at [33, 91] on div "Kho hàng mới" at bounding box center [108, 86] width 216 height 31
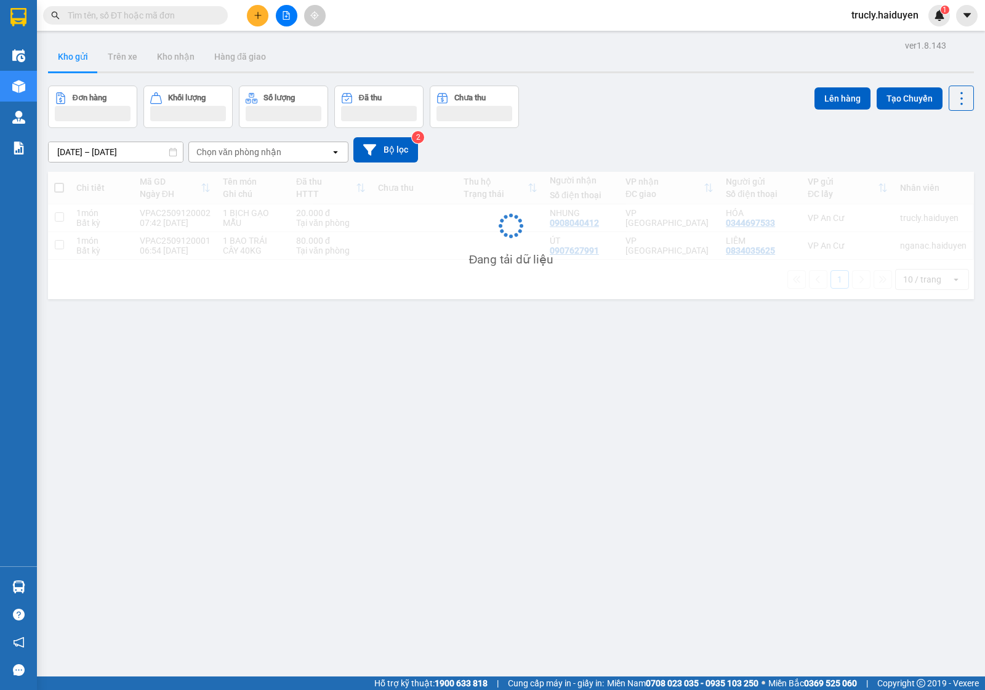
click at [650, 90] on div "Đơn hàng Khối lượng Số lượng Đã thu Chưa thu Lên hàng Tạo Chuyến" at bounding box center [511, 107] width 926 height 42
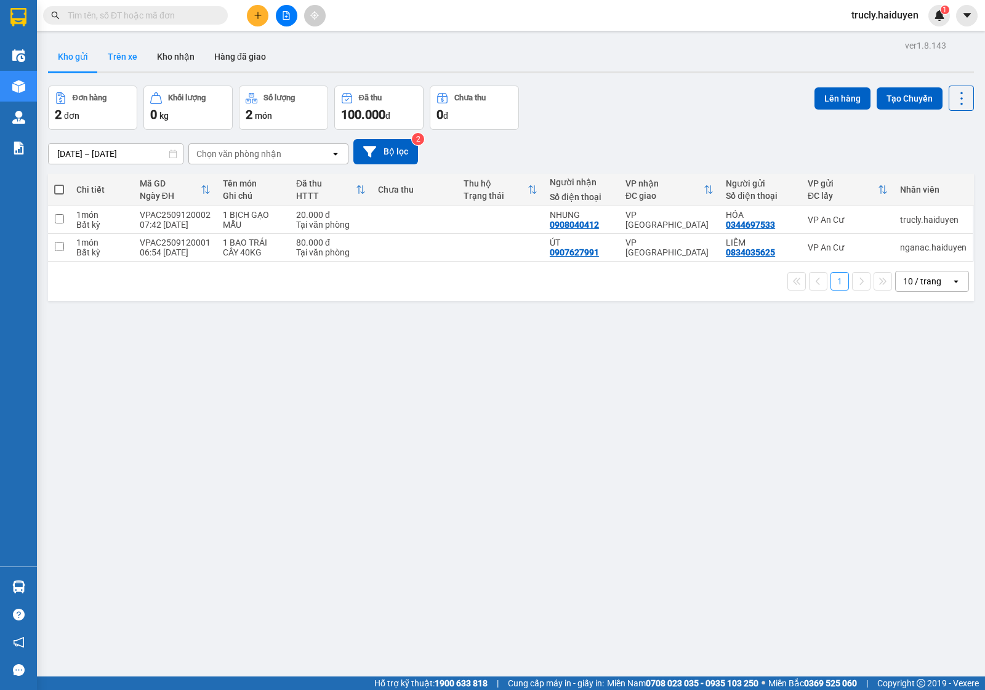
click at [113, 60] on button "Trên xe" at bounding box center [122, 57] width 49 height 30
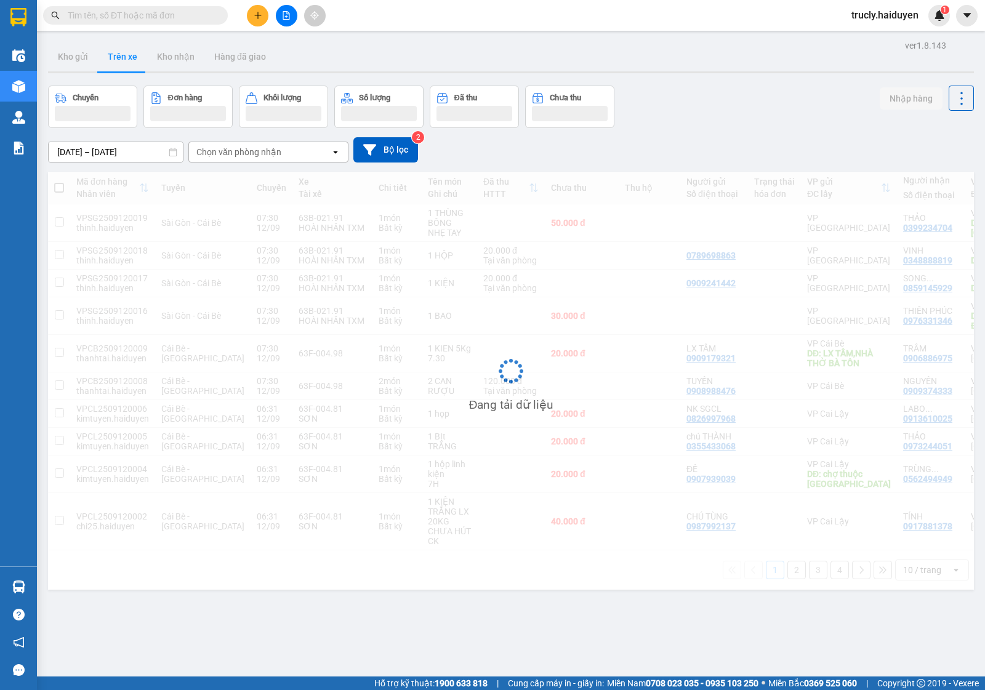
click at [211, 162] on div "Chọn văn phòng nhận open" at bounding box center [268, 152] width 160 height 21
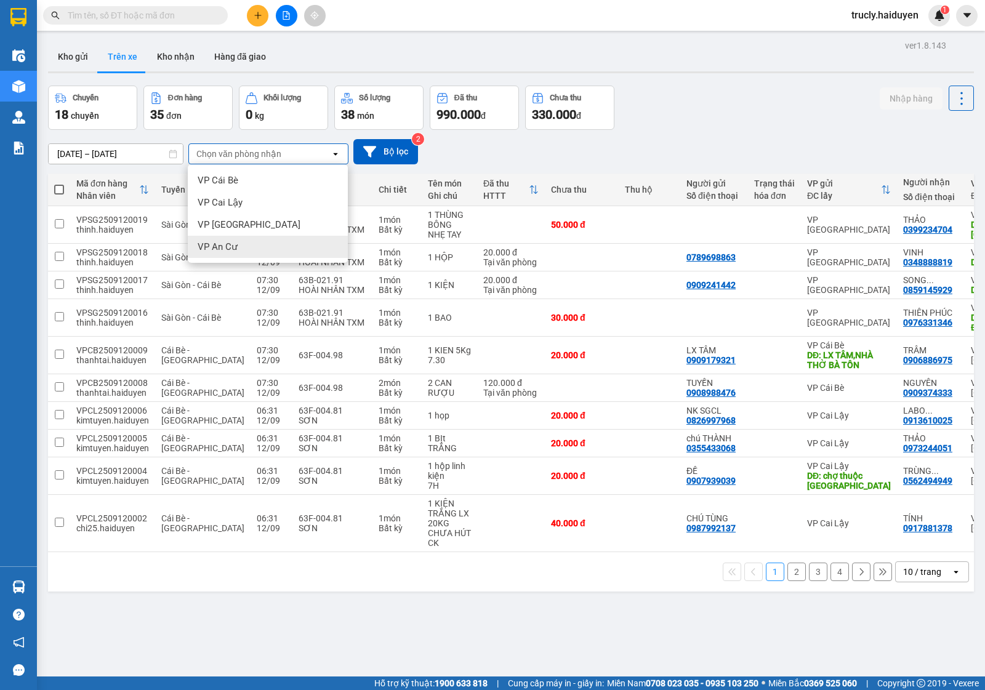
click at [226, 252] on span "VP An Cư" at bounding box center [218, 247] width 40 height 12
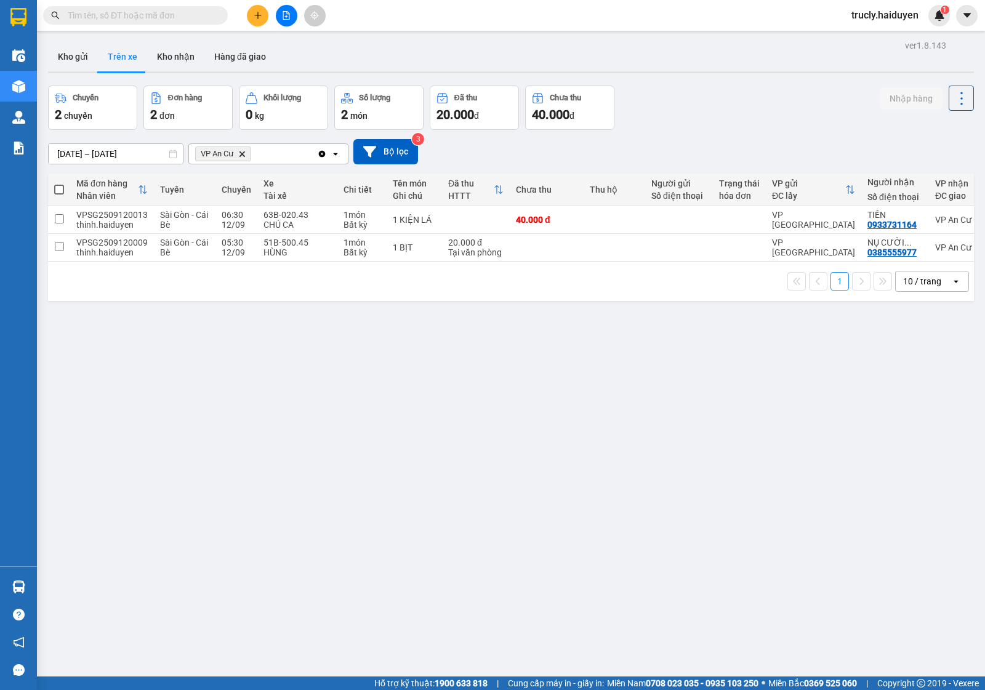
click at [738, 70] on div "Kho gửi Trên xe Kho nhận Hàng đã giao" at bounding box center [511, 58] width 926 height 33
click at [690, 102] on div "Chuyến 2 chuyến Đơn hàng 2 đơn Khối lượng 0 kg Số lượng 2 món Đã thu 20.000 đ C…" at bounding box center [511, 108] width 926 height 44
click at [262, 17] on icon "plus" at bounding box center [258, 15] width 9 height 9
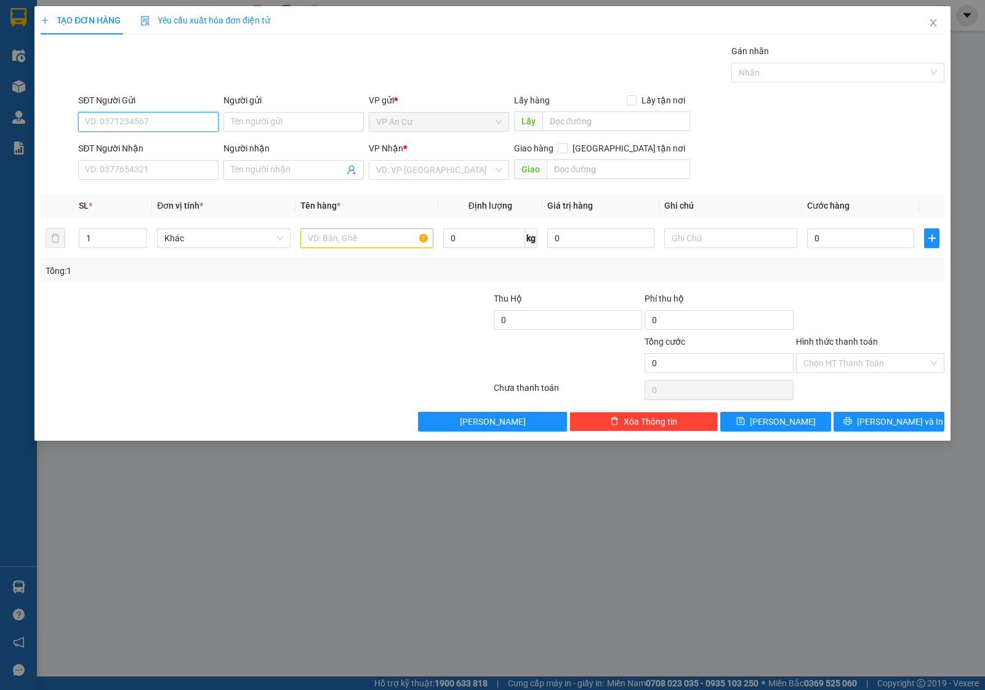
drag, startPoint x: 183, startPoint y: 124, endPoint x: 524, endPoint y: 136, distance: 341.3
click at [198, 132] on div "SĐT Người Gửi VD: 0371234567" at bounding box center [148, 115] width 140 height 43
click at [109, 143] on div "0799514949 - GẤM" at bounding box center [149, 147] width 126 height 14
type input "0799514949"
type input "GẤM"
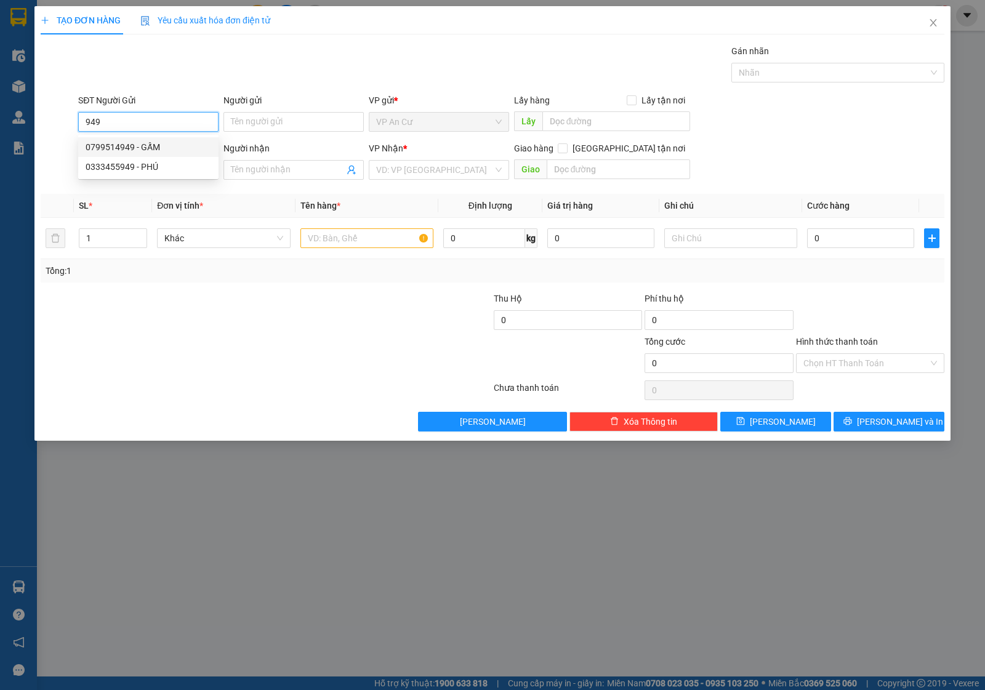
type input "0907568194"
type input "LƯỢM"
type input "20.000"
type input "0799514949"
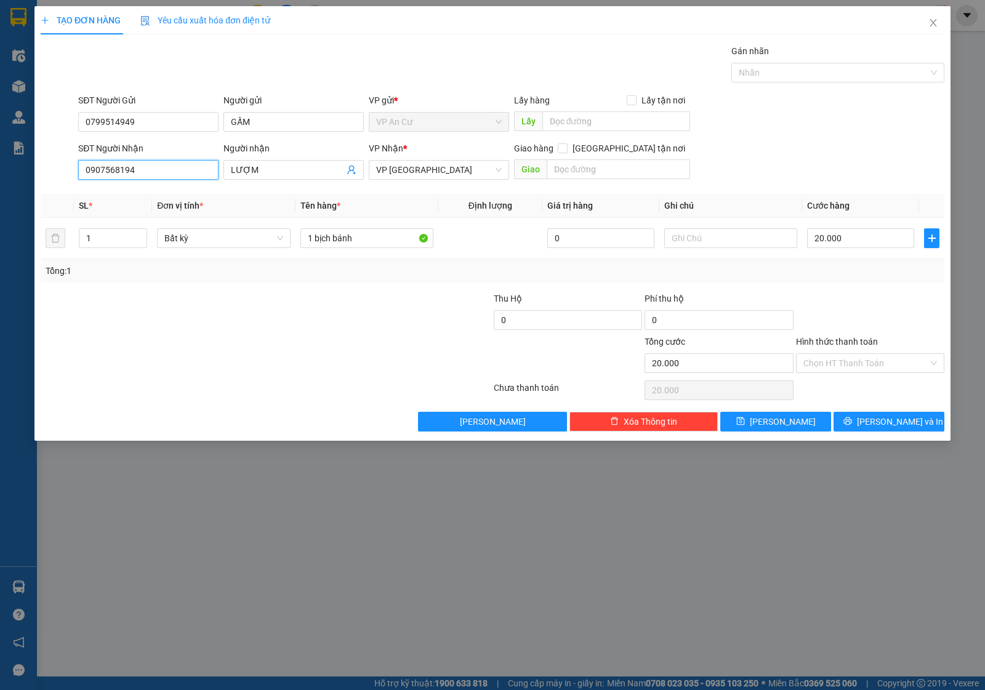
click at [142, 172] on input "0907568194" at bounding box center [148, 170] width 140 height 20
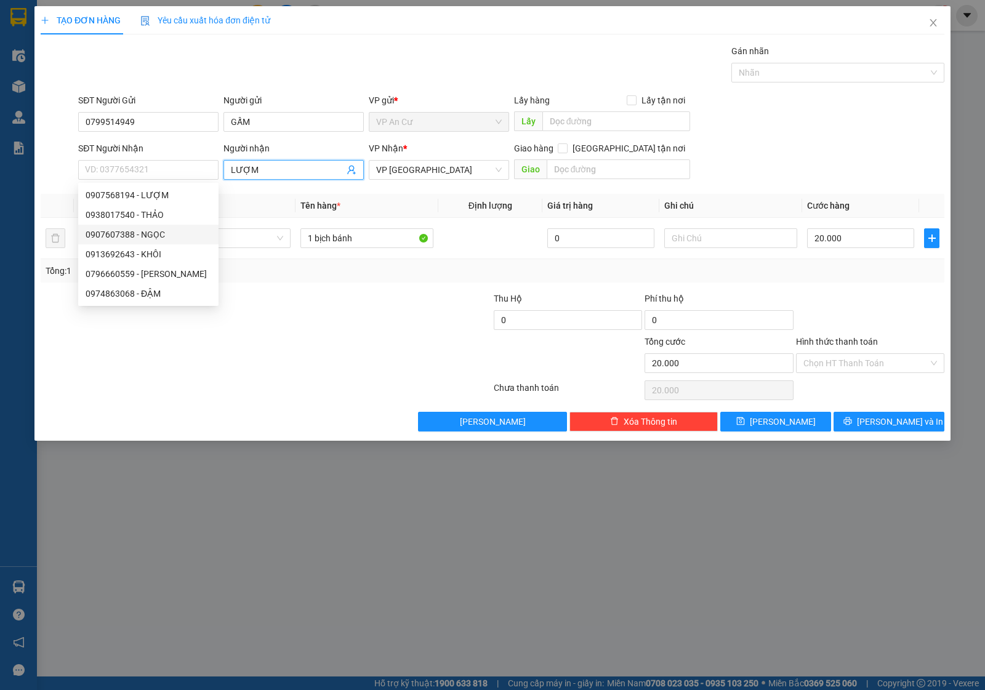
click at [242, 173] on input "LƯỢM" at bounding box center [287, 170] width 113 height 14
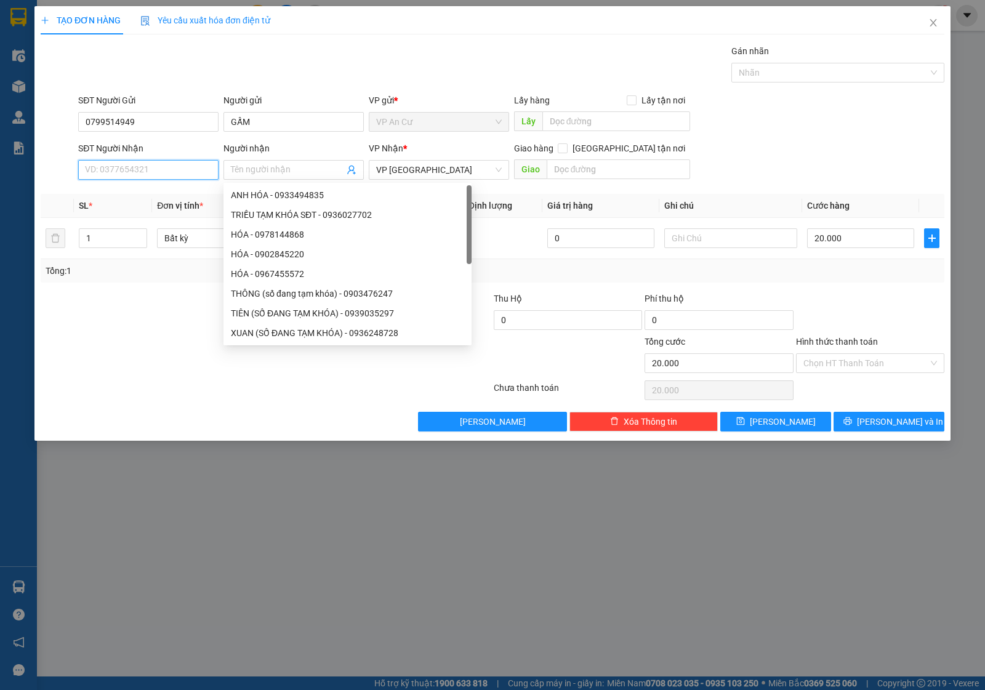
click at [134, 176] on input "SĐT Người Nhận" at bounding box center [148, 170] width 140 height 20
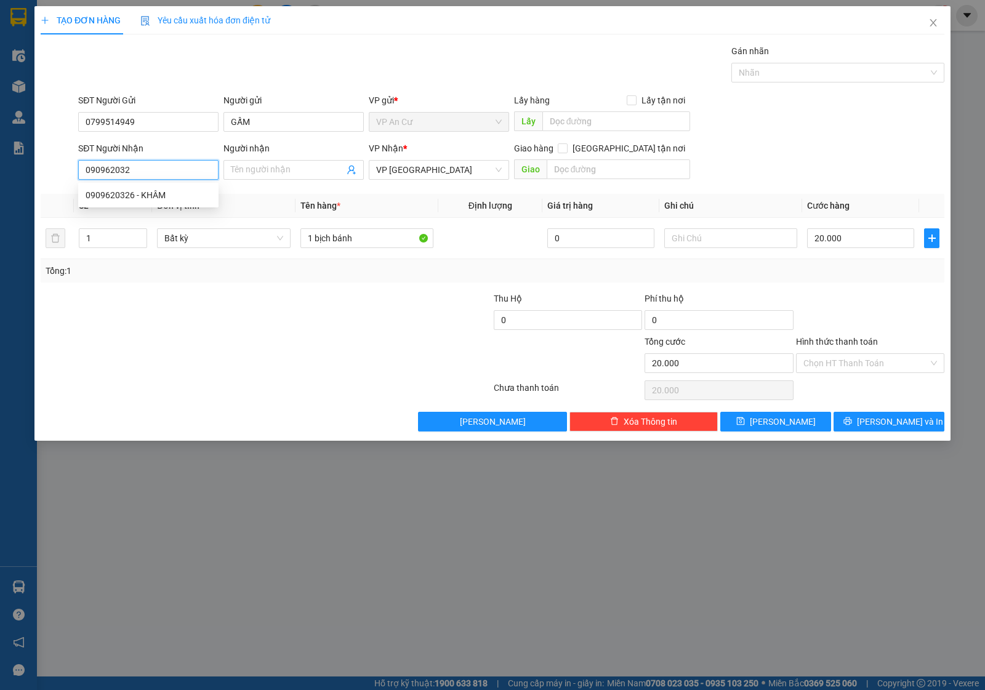
type input "0909620326"
click at [125, 192] on div "0909620326 - KHÂM" at bounding box center [149, 195] width 126 height 14
type input "KHÂM"
type input "0909620326"
click at [353, 325] on div at bounding box center [417, 313] width 151 height 43
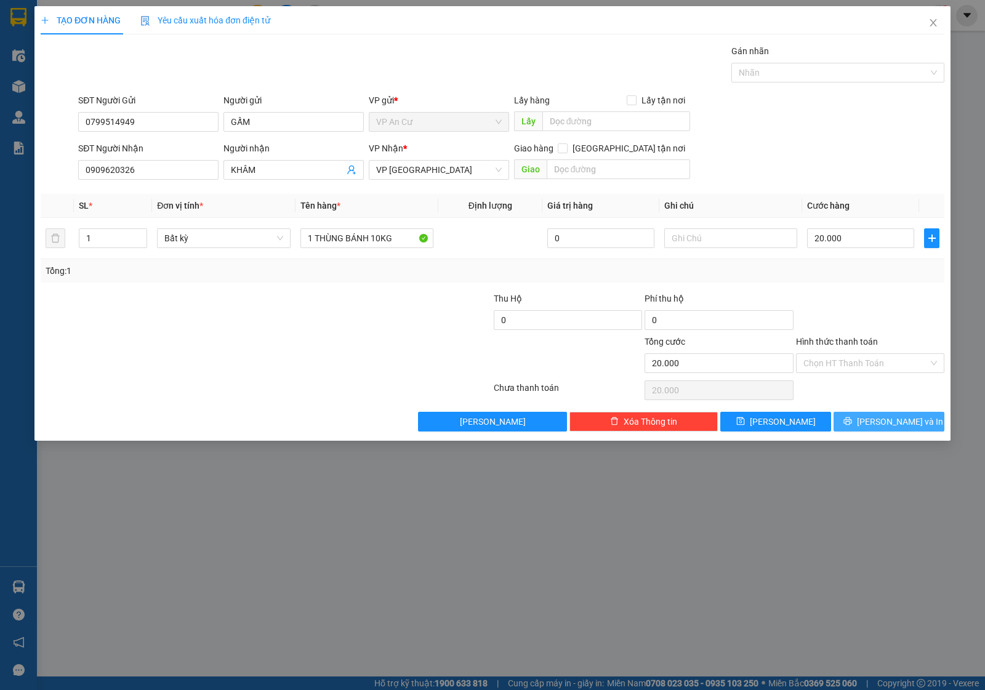
click at [854, 422] on button "[PERSON_NAME] và In" at bounding box center [889, 422] width 111 height 20
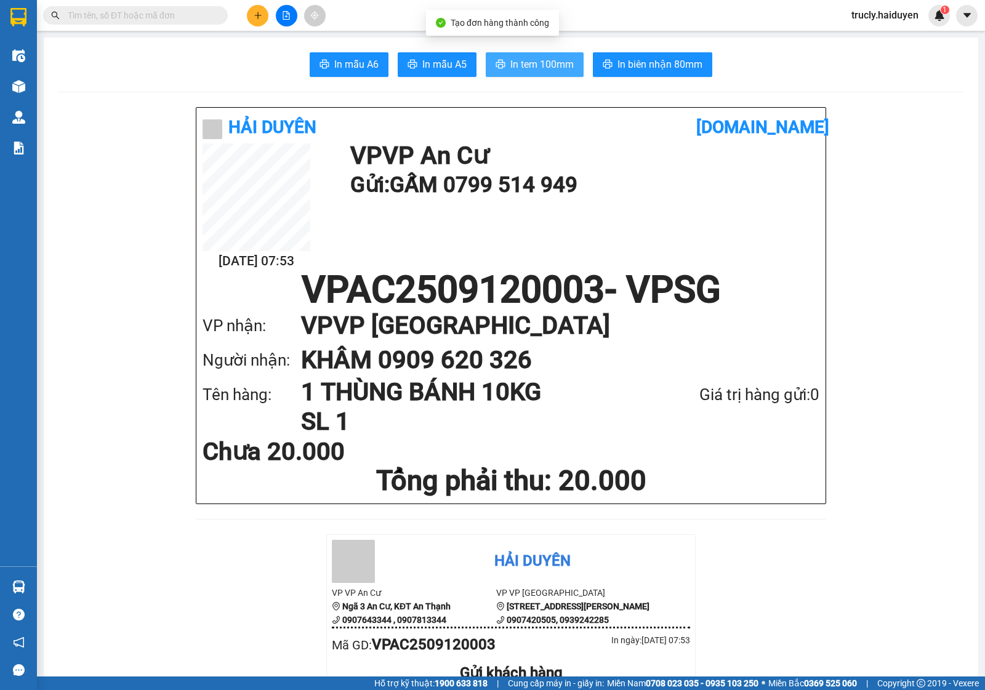
click at [510, 71] on span "In tem 100mm" at bounding box center [541, 64] width 63 height 15
click at [167, 10] on input "text" at bounding box center [140, 16] width 145 height 14
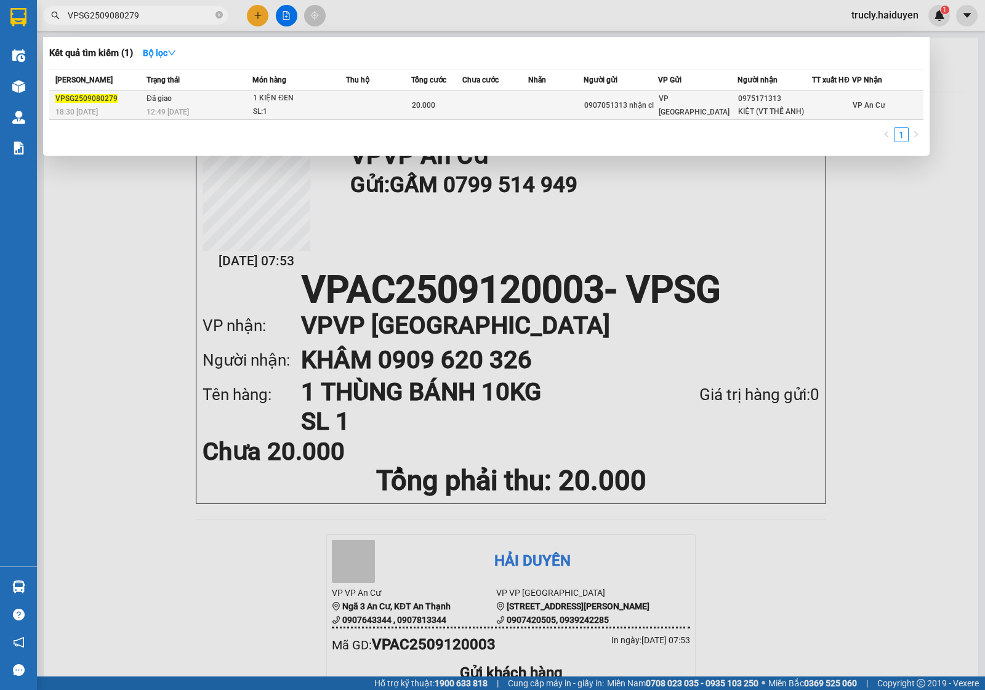
type input "VPSG2509080279"
click at [263, 105] on div "SL: 1" at bounding box center [299, 112] width 92 height 14
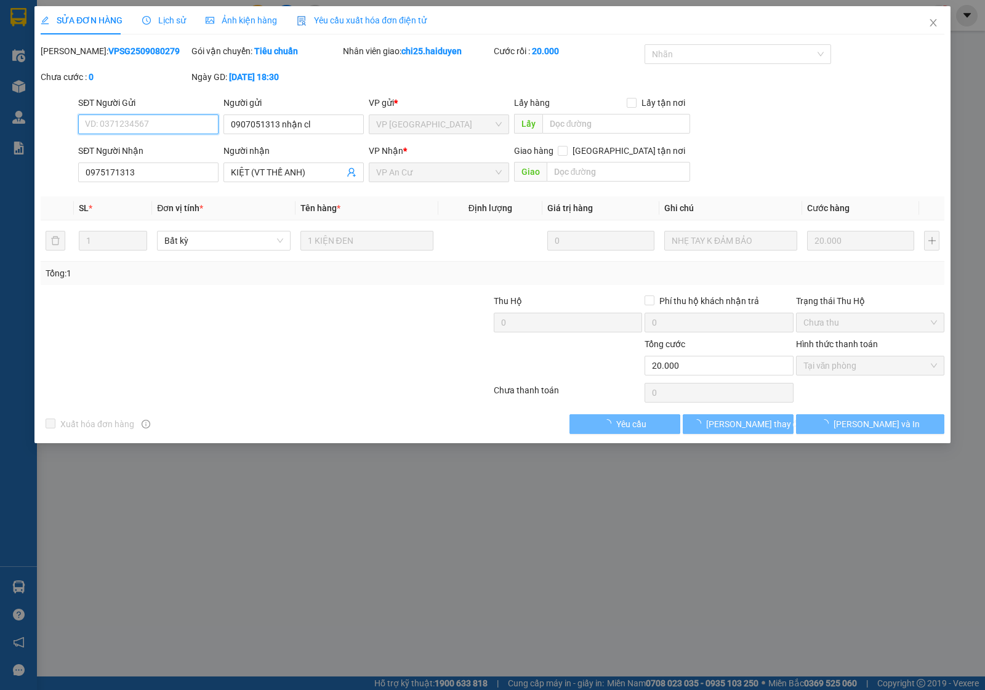
click at [170, 18] on span "Lịch sử" at bounding box center [164, 20] width 44 height 10
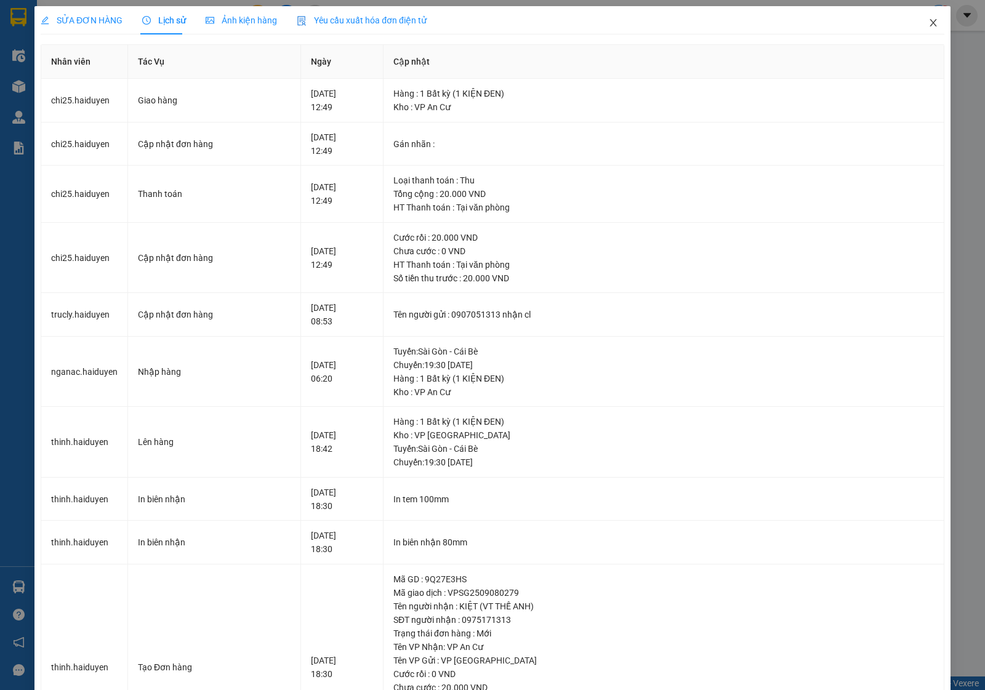
click at [928, 17] on span "Close" at bounding box center [933, 23] width 34 height 34
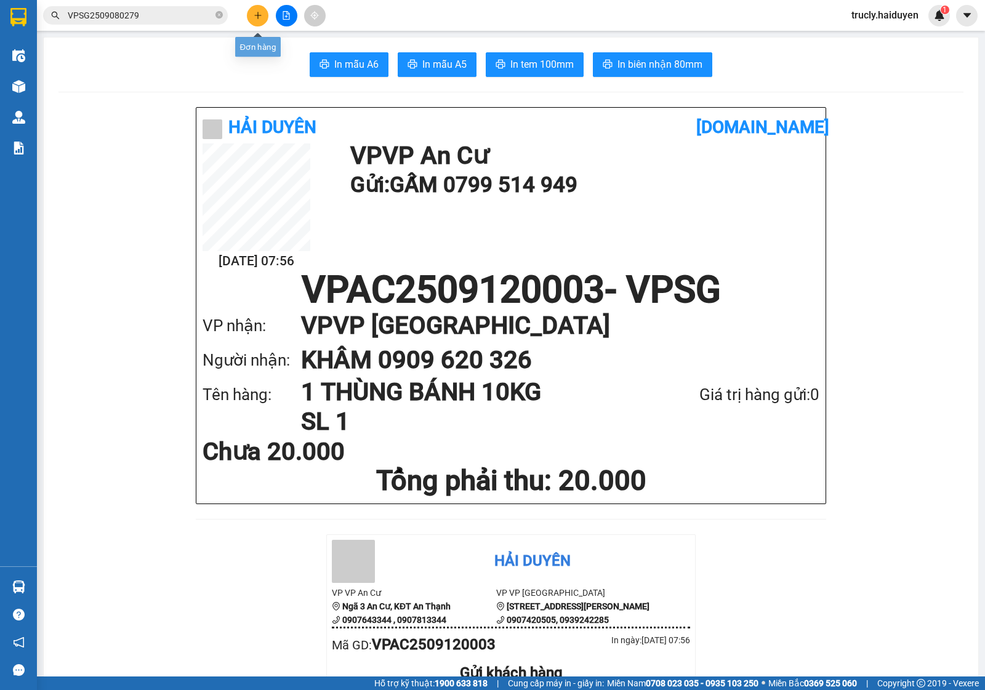
click at [257, 18] on icon "plus" at bounding box center [258, 15] width 9 height 9
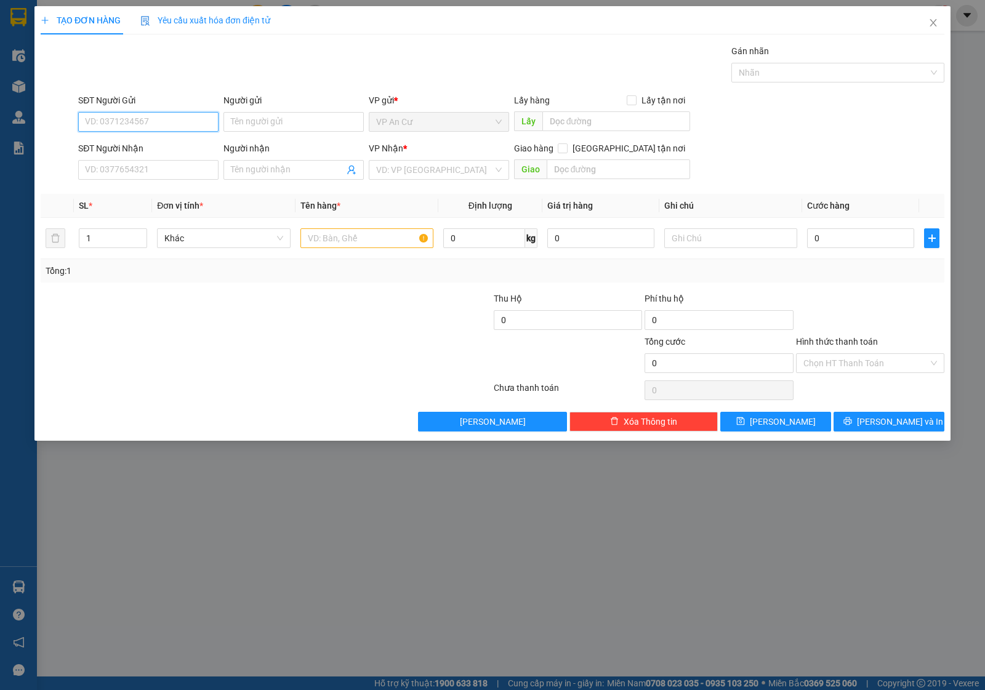
click at [158, 115] on input "SĐT Người Gửi" at bounding box center [148, 122] width 140 height 20
type input "0382686585"
click at [161, 145] on div "0382686585 - MƯỜI nhận ac" at bounding box center [149, 147] width 126 height 14
type input "MƯỜI nhận ac"
type input "0961561409"
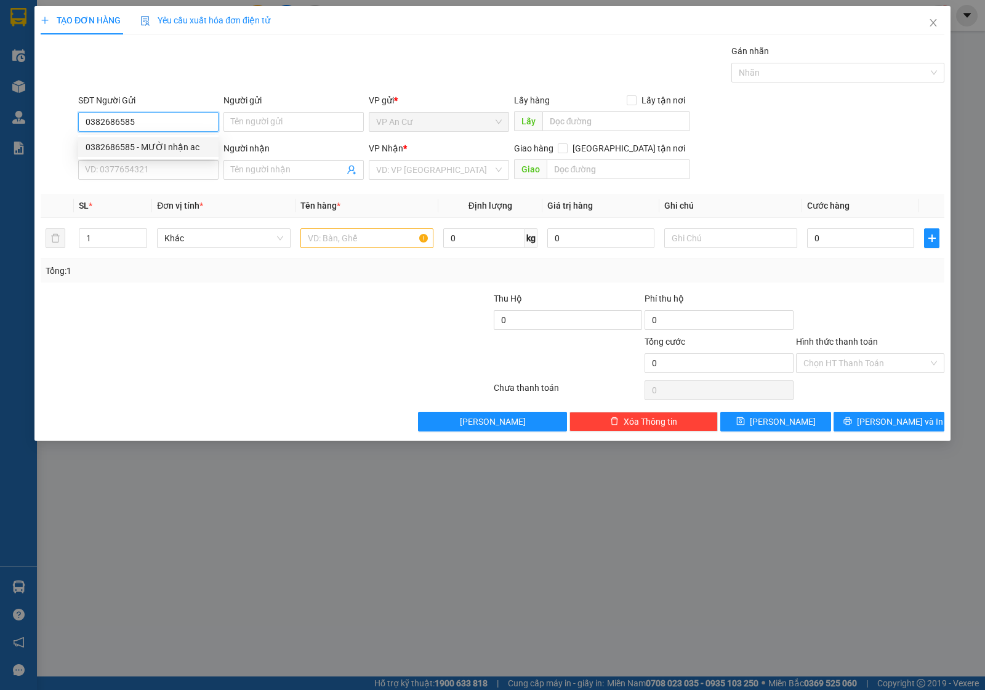
type input "DIỄM"
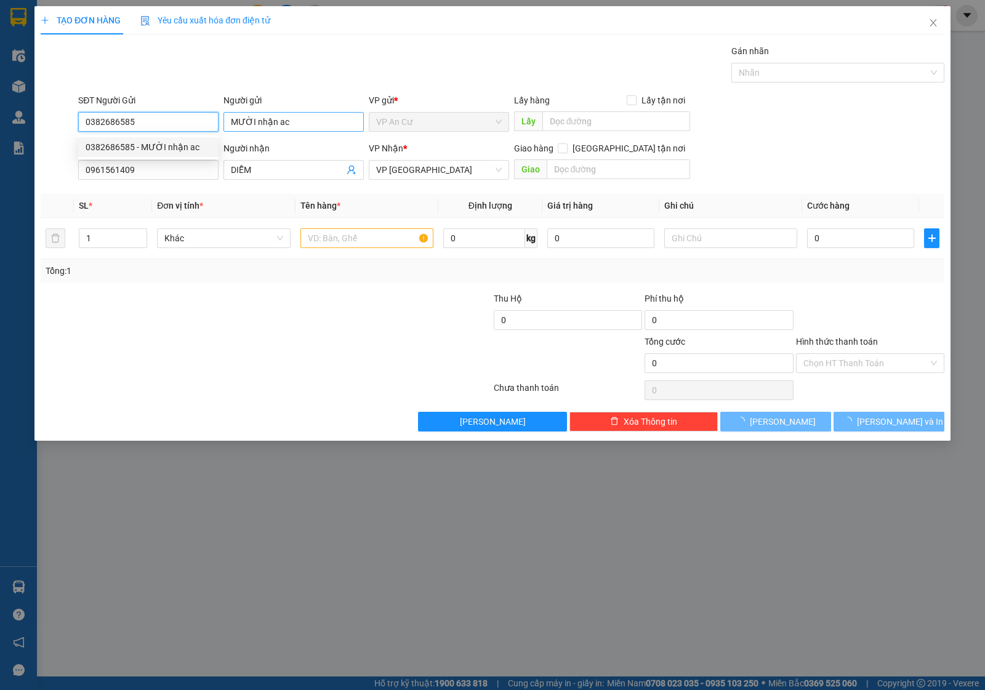
type input "20.000"
type input "0382686585"
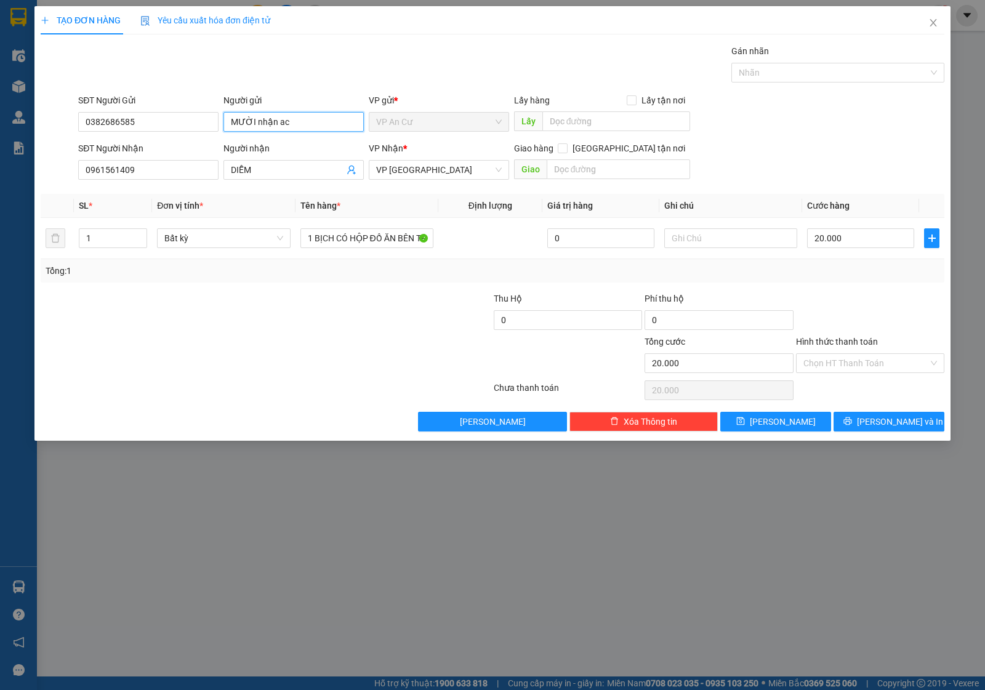
click at [296, 125] on input "MƯỜI nhận ac" at bounding box center [294, 122] width 140 height 20
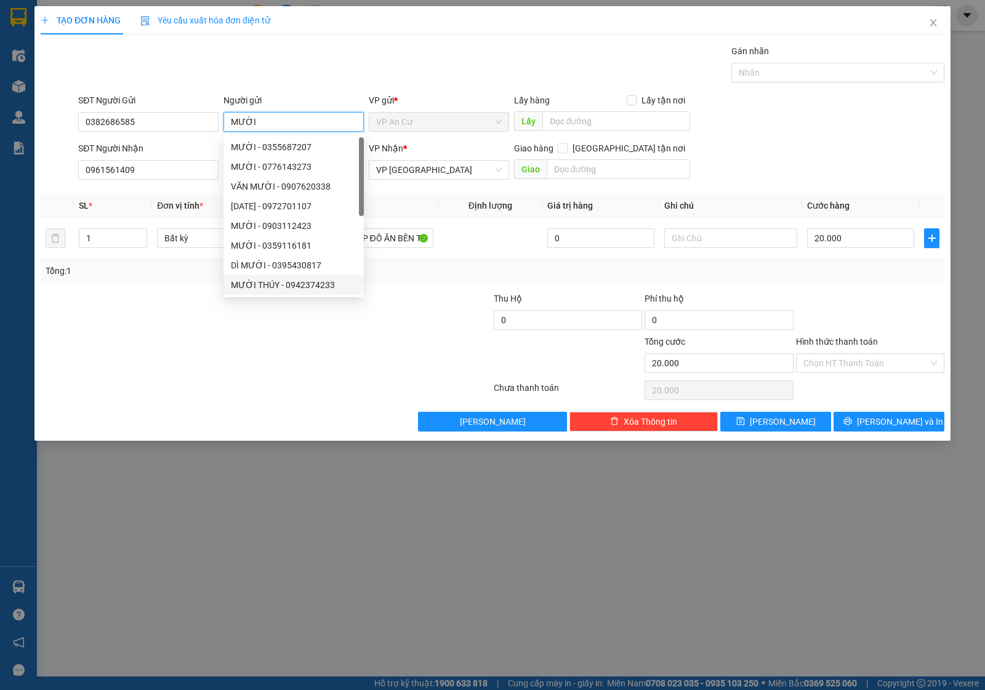
type input "MƯỜI"
click at [155, 387] on div at bounding box center [265, 390] width 453 height 25
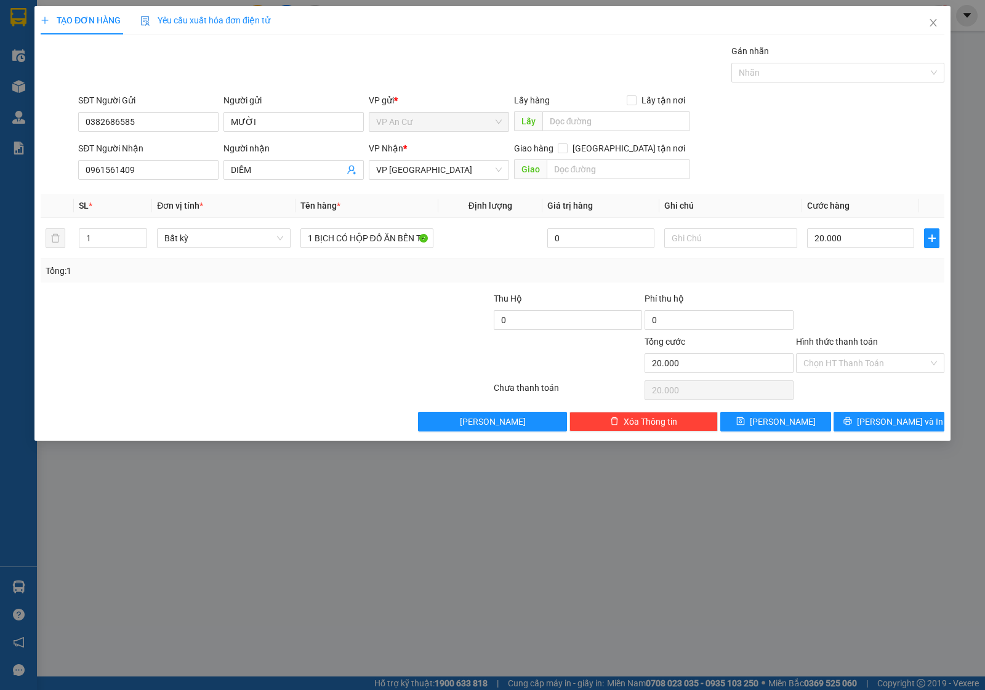
click at [321, 363] on div at bounding box center [190, 356] width 302 height 43
click at [858, 278] on div "Tổng: 1" at bounding box center [493, 270] width 904 height 23
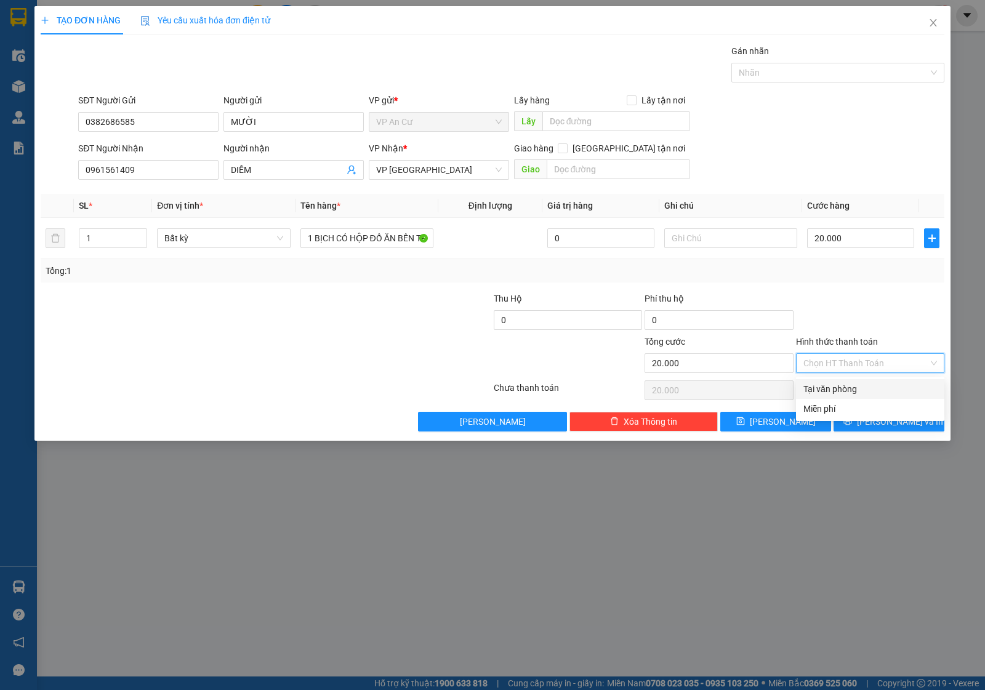
click at [839, 370] on input "Hình thức thanh toán" at bounding box center [866, 363] width 125 height 18
click at [836, 392] on div "Tại văn phòng" at bounding box center [871, 389] width 134 height 14
type input "0"
click at [852, 419] on icon "printer" at bounding box center [848, 421] width 9 height 9
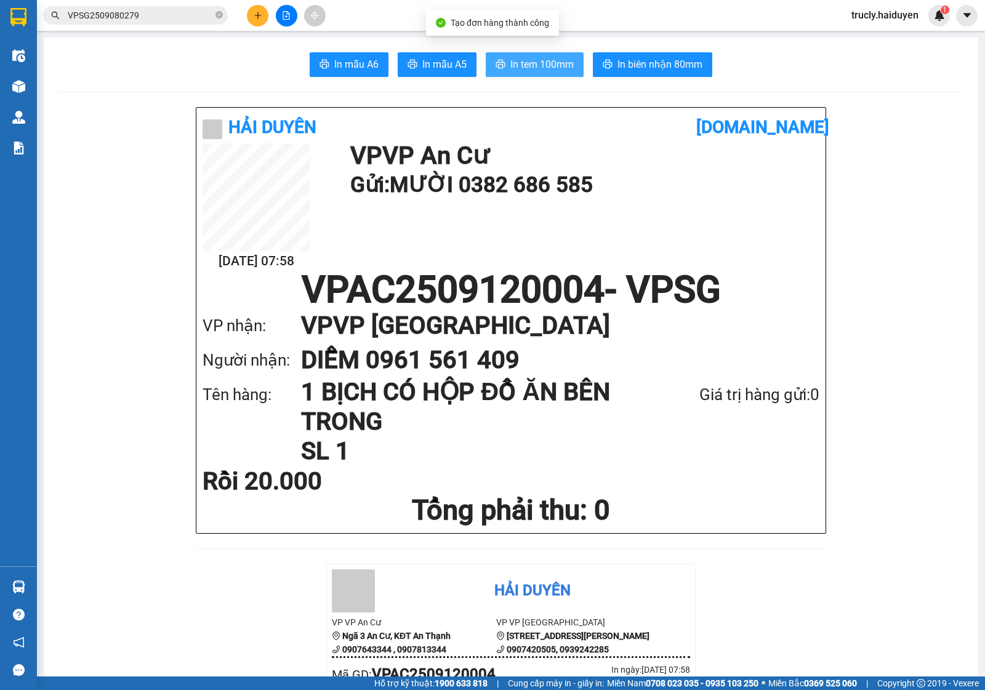
click at [534, 65] on span "In tem 100mm" at bounding box center [541, 64] width 63 height 15
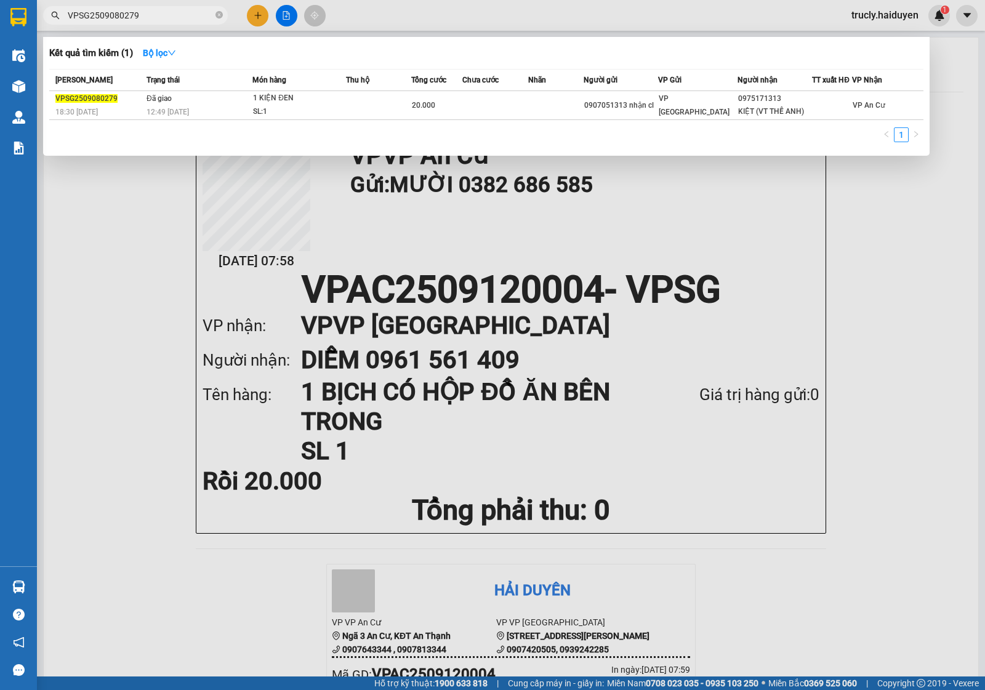
click at [140, 15] on input "VPSG2509080279" at bounding box center [140, 16] width 145 height 14
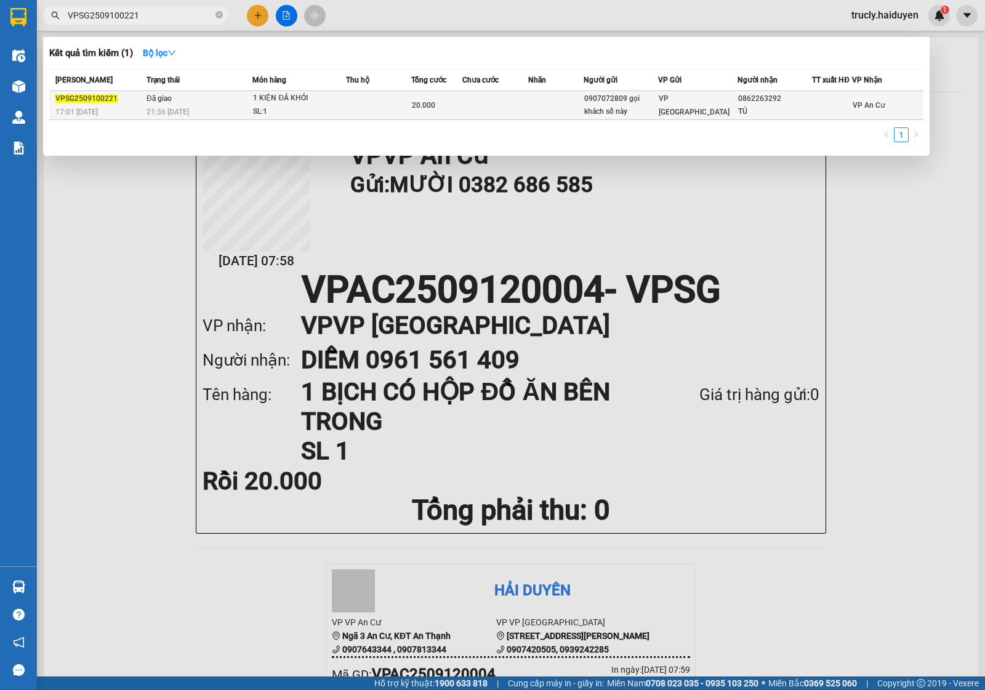
type input "VPSG2509100221"
click at [644, 106] on div "0907072809 gọi khách số này" at bounding box center [621, 105] width 74 height 26
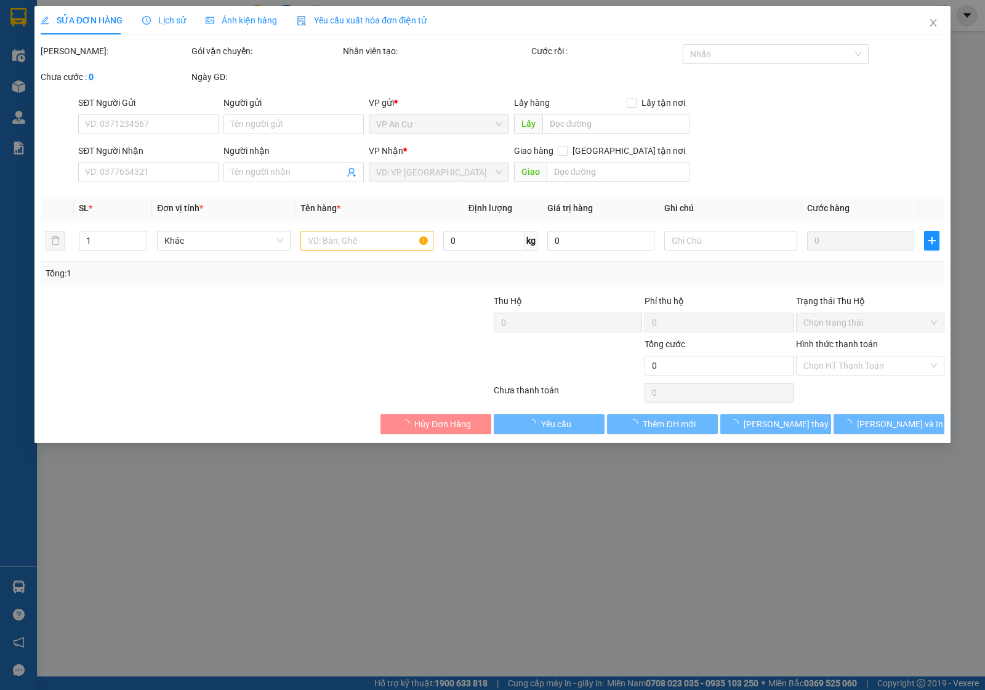
type input "0907072809 gọi khách số này"
type input "0862263292"
type input "TÚ"
type input "20.000"
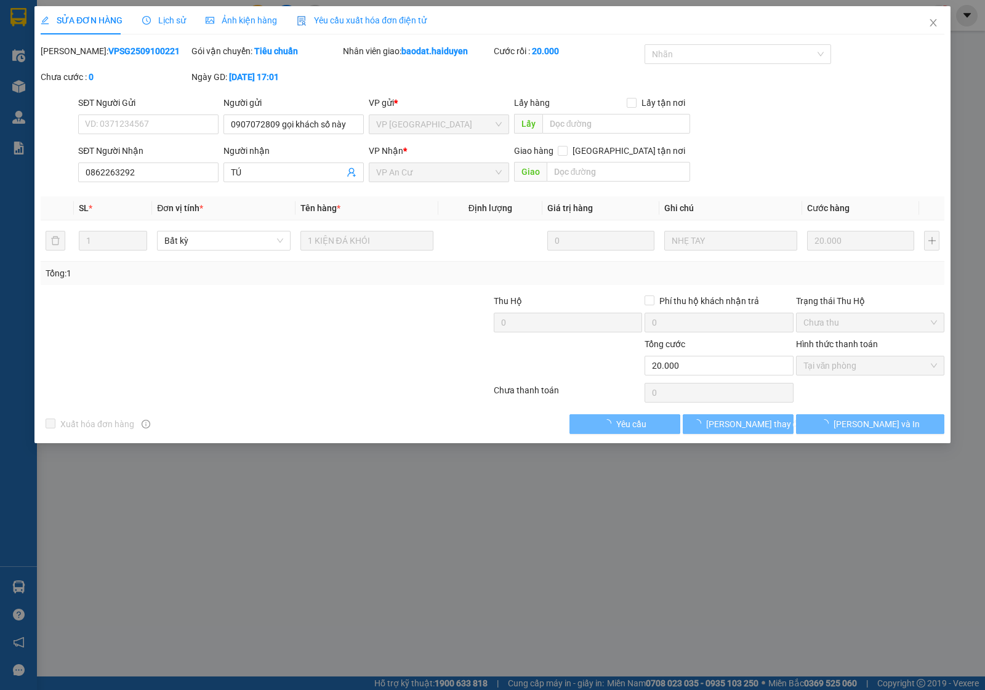
click at [158, 11] on div "Lịch sử" at bounding box center [164, 20] width 44 height 28
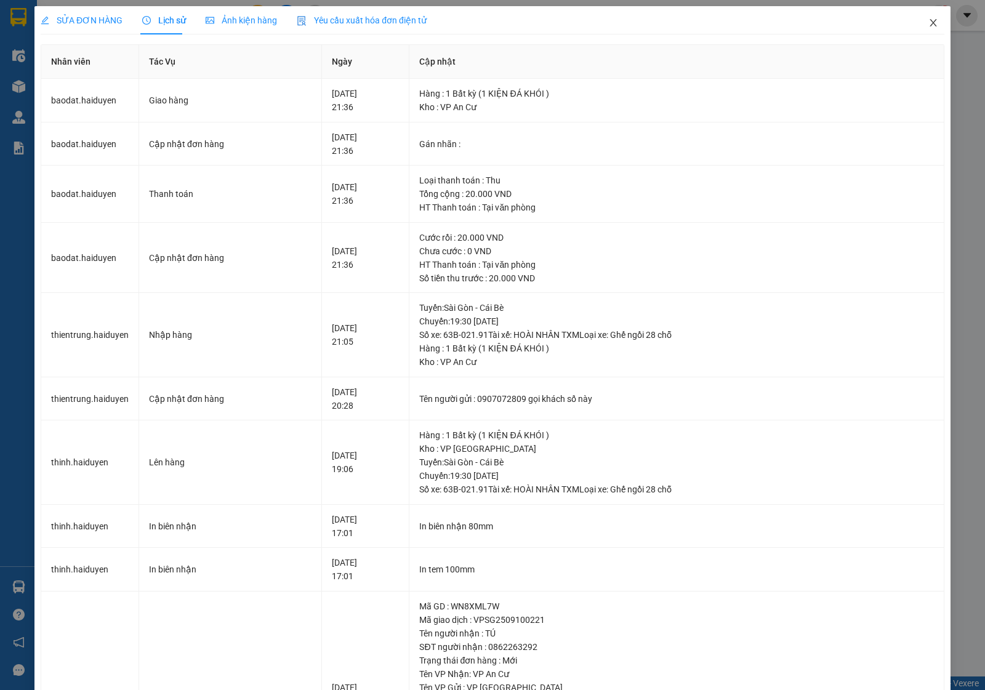
click at [916, 22] on span "Close" at bounding box center [933, 23] width 34 height 34
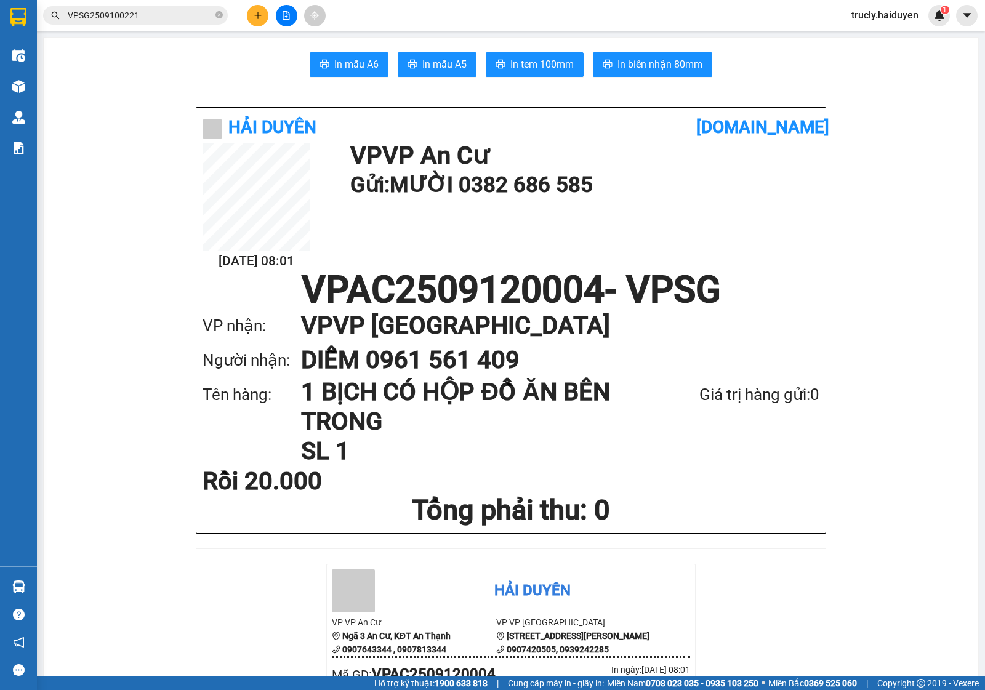
click at [157, 18] on input "VPSG2509100221" at bounding box center [140, 16] width 145 height 14
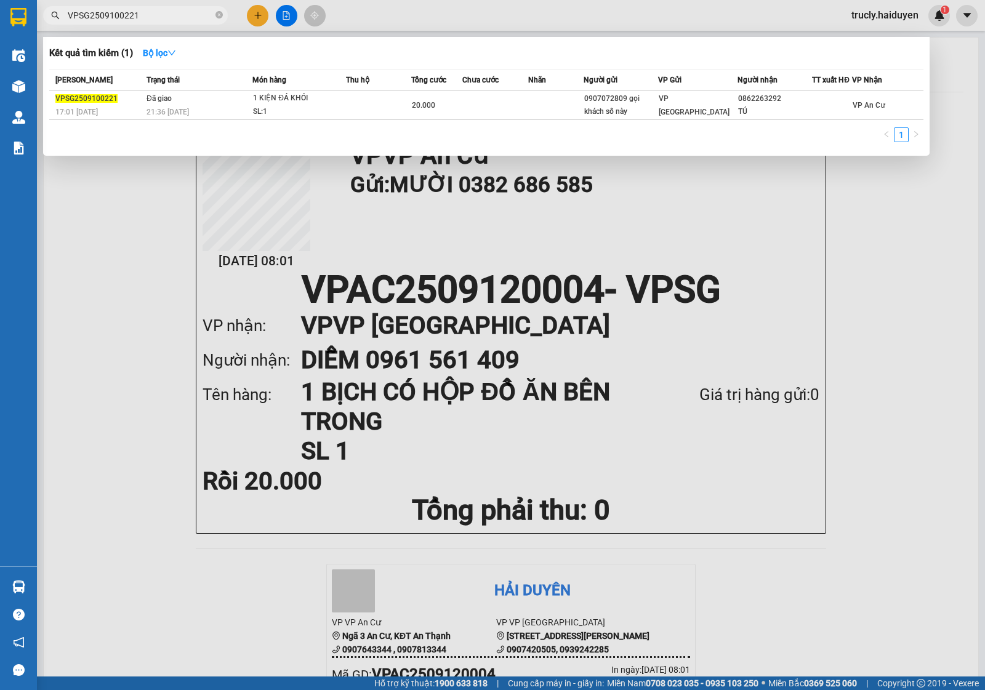
click at [157, 18] on input "VPSG2509100221" at bounding box center [140, 16] width 145 height 14
type input "\"
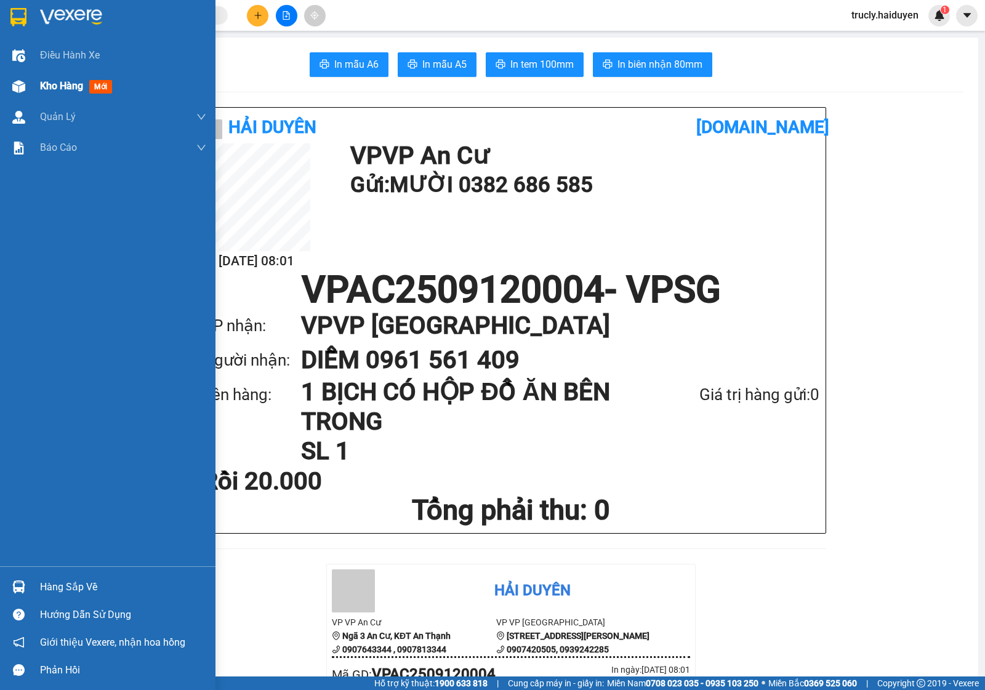
click at [34, 91] on div "Kho hàng mới" at bounding box center [108, 86] width 216 height 31
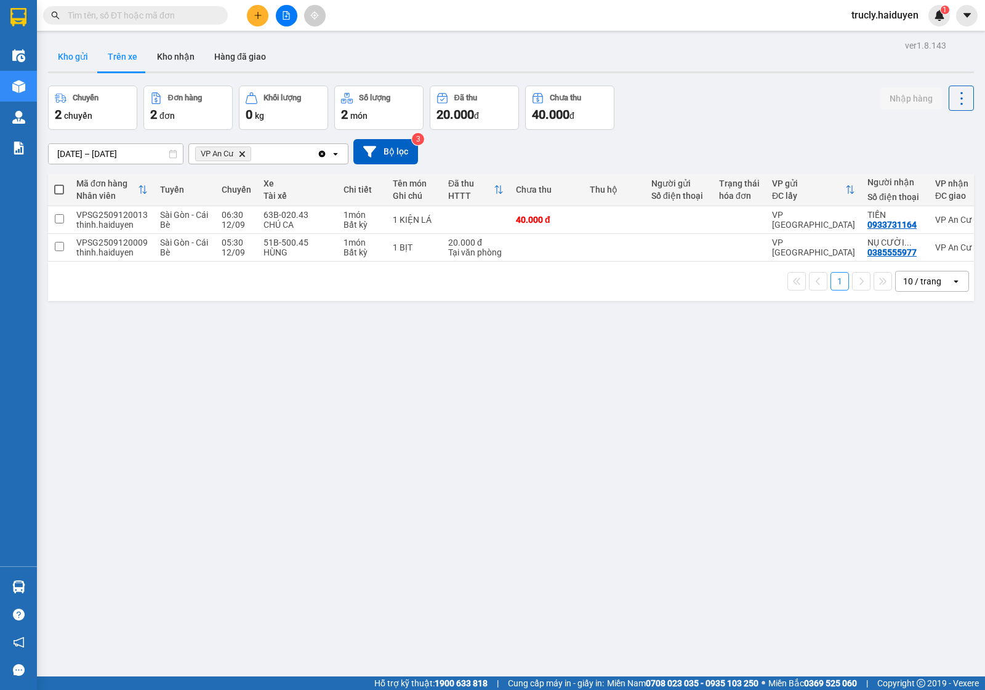
click at [78, 62] on button "Kho gửi" at bounding box center [73, 57] width 50 height 30
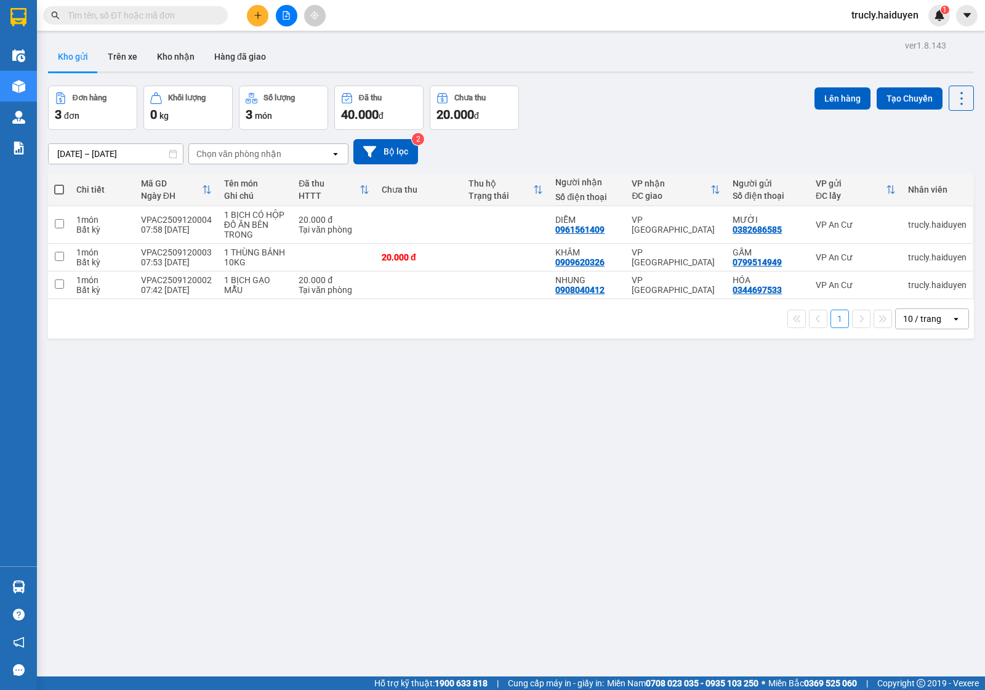
click at [626, 105] on div "Đơn hàng 3 đơn Khối lượng 0 kg Số lượng 3 món Đã thu 40.000 đ Chưa thu 20.000 đ…" at bounding box center [511, 108] width 926 height 44
click at [127, 57] on button "Trên xe" at bounding box center [122, 57] width 49 height 30
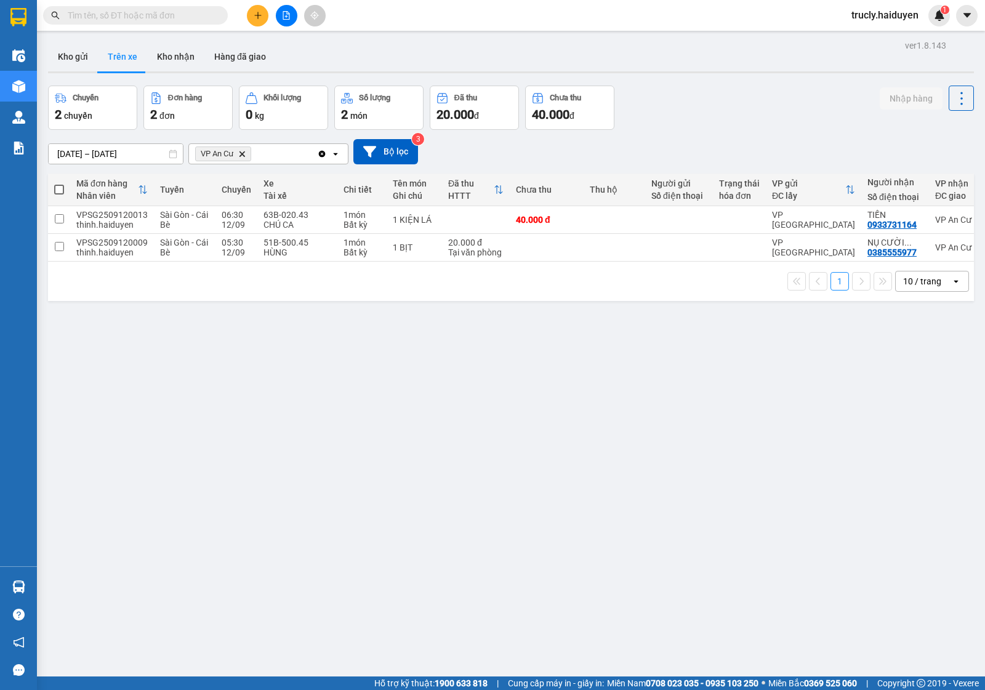
click at [723, 102] on div "Chuyến 2 chuyến Đơn hàng 2 đơn Khối lượng 0 kg Số lượng 2 món Đã thu 20.000 đ C…" at bounding box center [511, 108] width 926 height 44
click at [180, 62] on button "Kho nhận" at bounding box center [175, 57] width 57 height 30
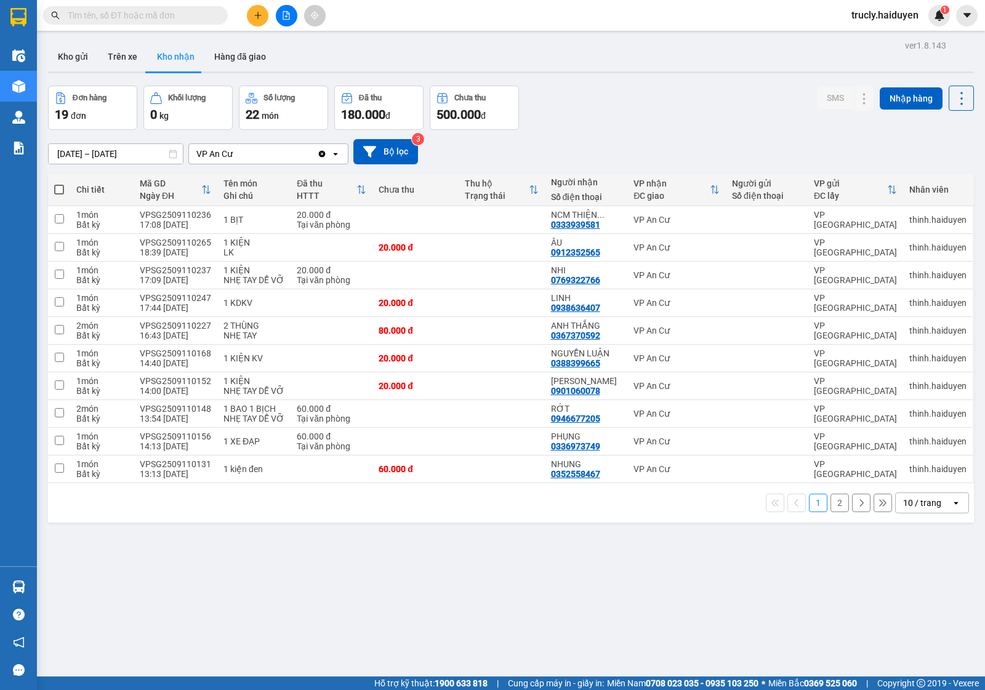
click at [77, 151] on input "10/09/2025 – 12/09/2025" at bounding box center [116, 154] width 134 height 20
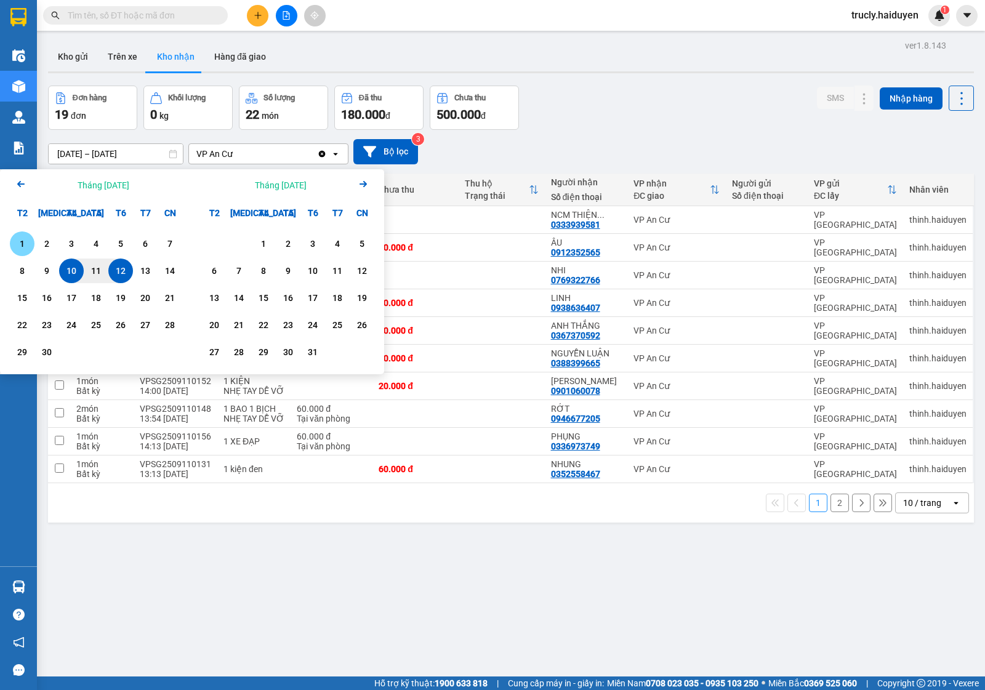
click at [25, 241] on div "1" at bounding box center [22, 243] width 17 height 15
click at [122, 265] on div "12" at bounding box center [120, 271] width 17 height 15
type input "01/09/2025 – 12/09/2025"
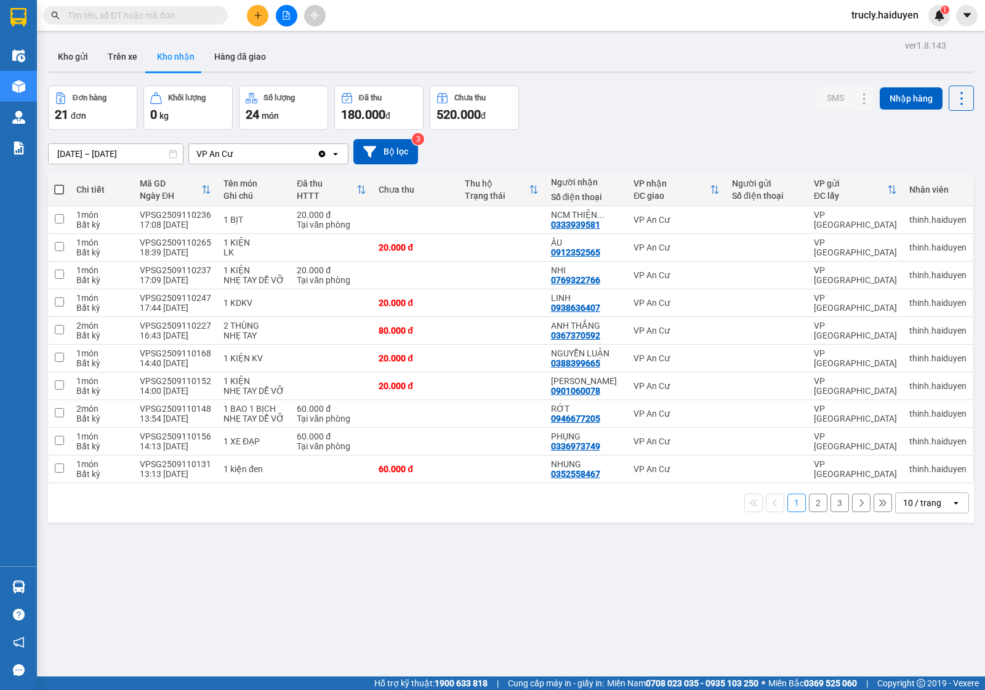
click at [809, 507] on button "2" at bounding box center [818, 503] width 18 height 18
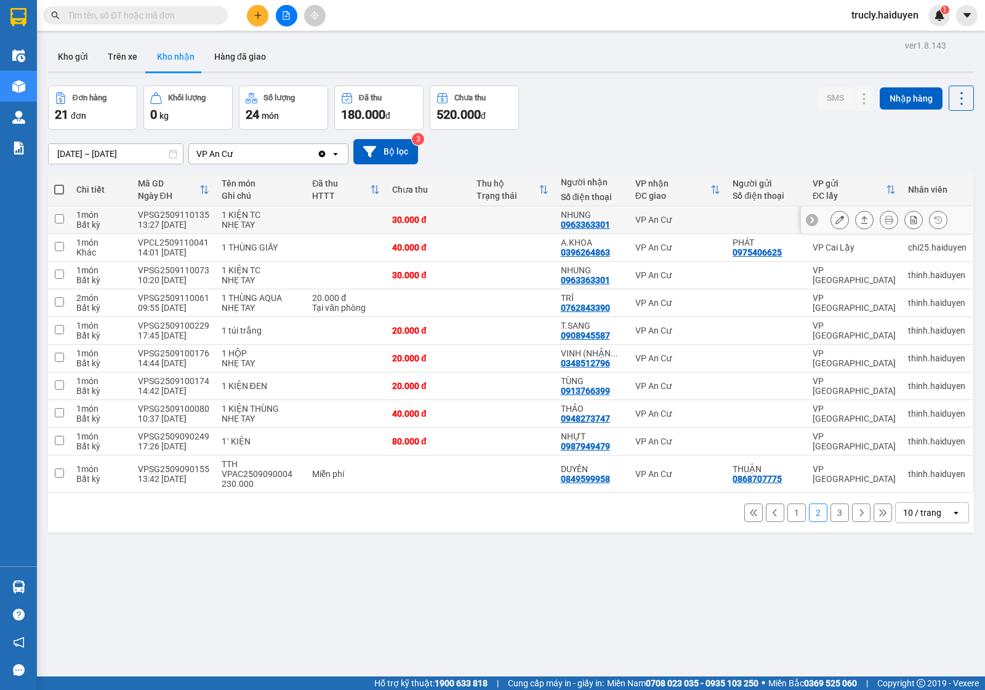
click at [831, 219] on button at bounding box center [839, 220] width 17 height 22
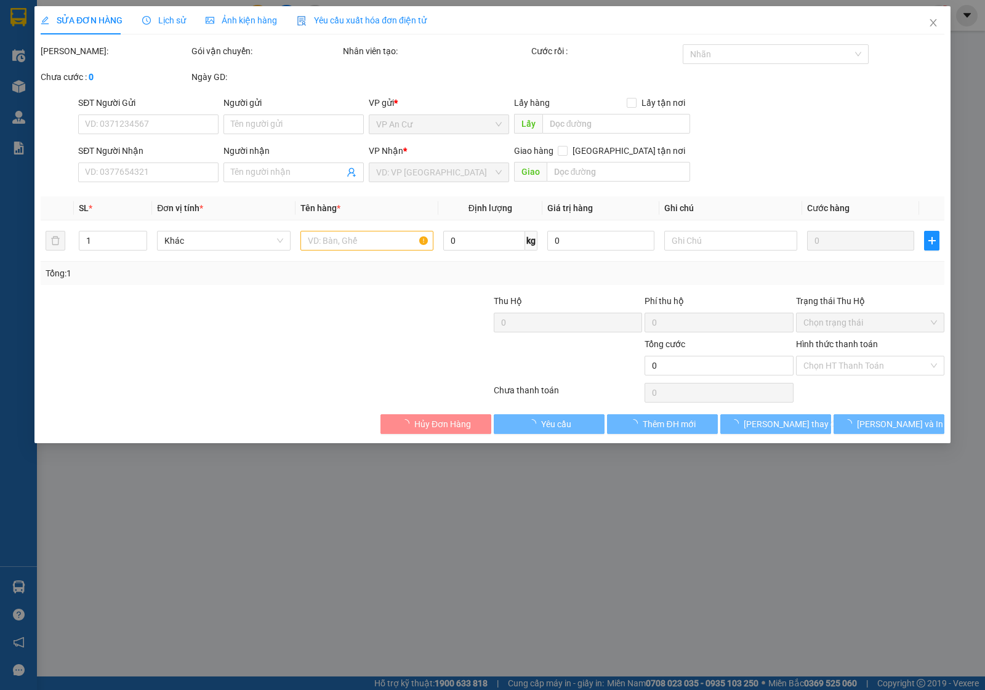
type input "0963363301"
type input "NHUNG"
type input "30.000"
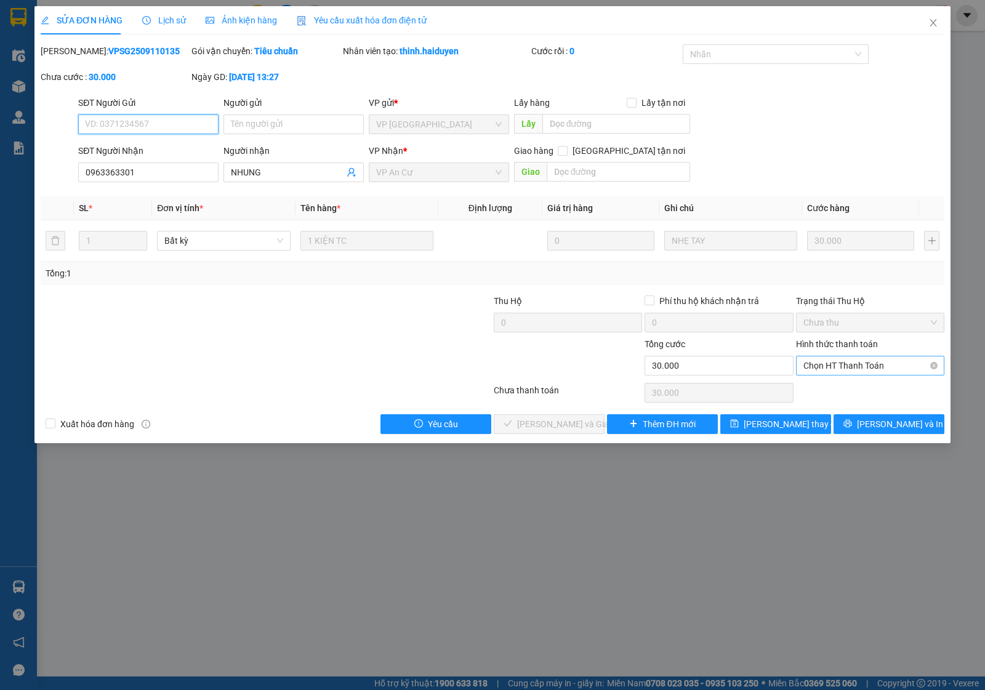
click at [818, 365] on span "Chọn HT Thanh Toán" at bounding box center [871, 366] width 134 height 18
click at [811, 392] on div "Tại văn phòng" at bounding box center [871, 391] width 134 height 14
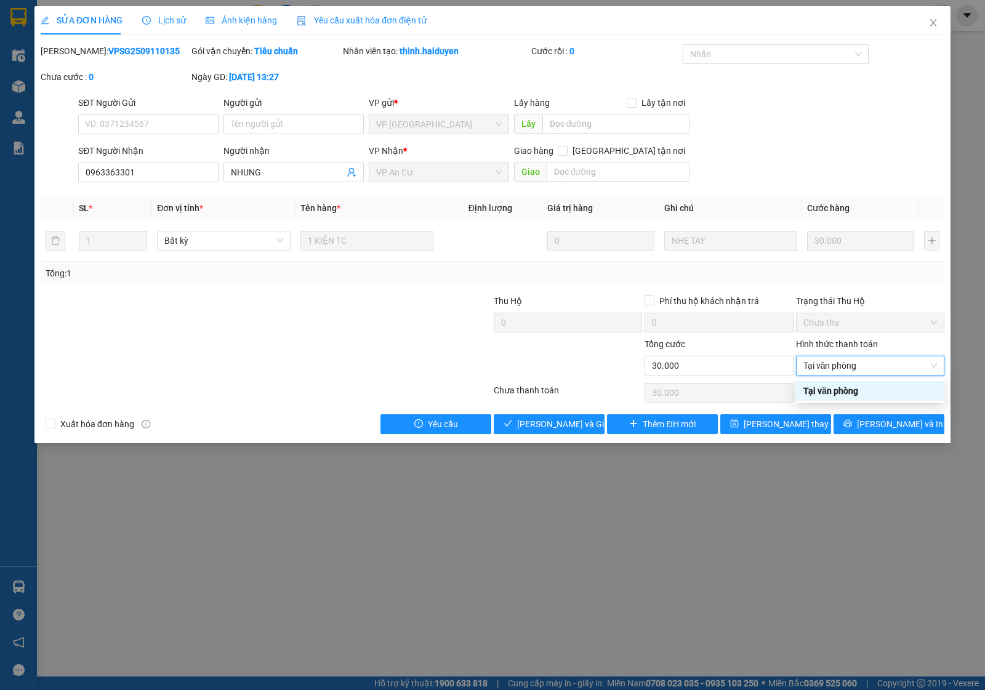
type input "0"
click at [581, 419] on span "Lưu và Giao hàng" at bounding box center [576, 424] width 118 height 14
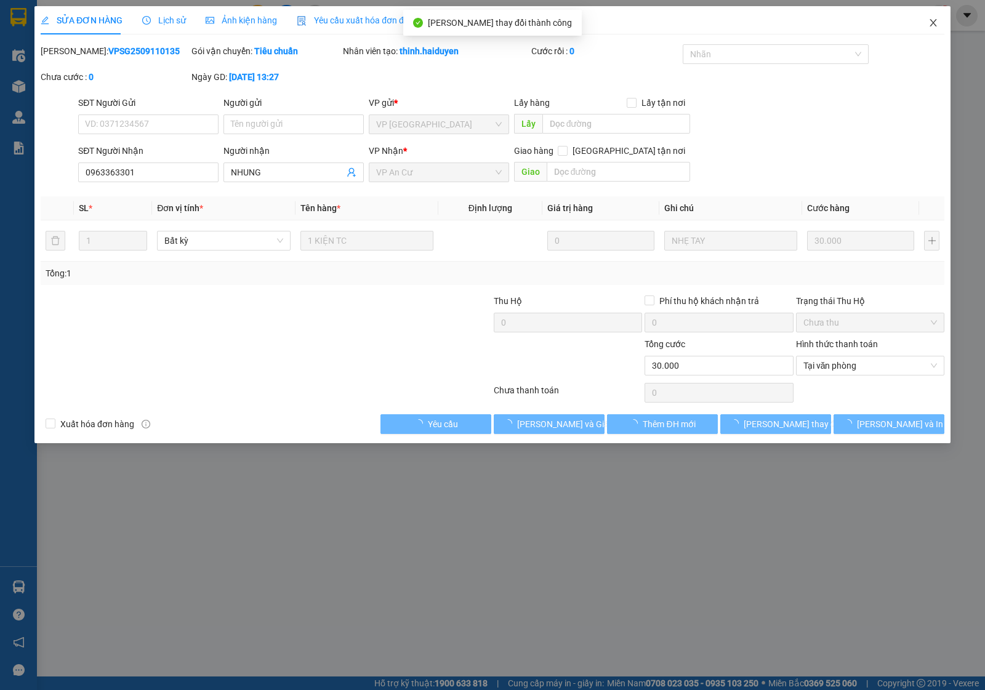
click at [933, 31] on span "Close" at bounding box center [933, 23] width 34 height 34
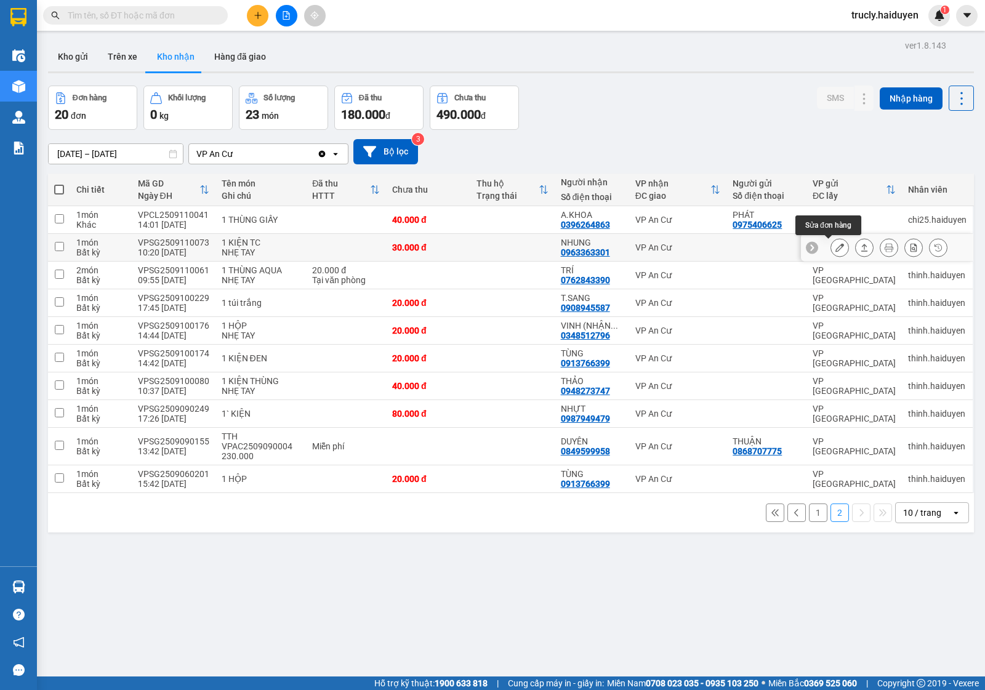
click at [836, 250] on icon at bounding box center [840, 247] width 9 height 9
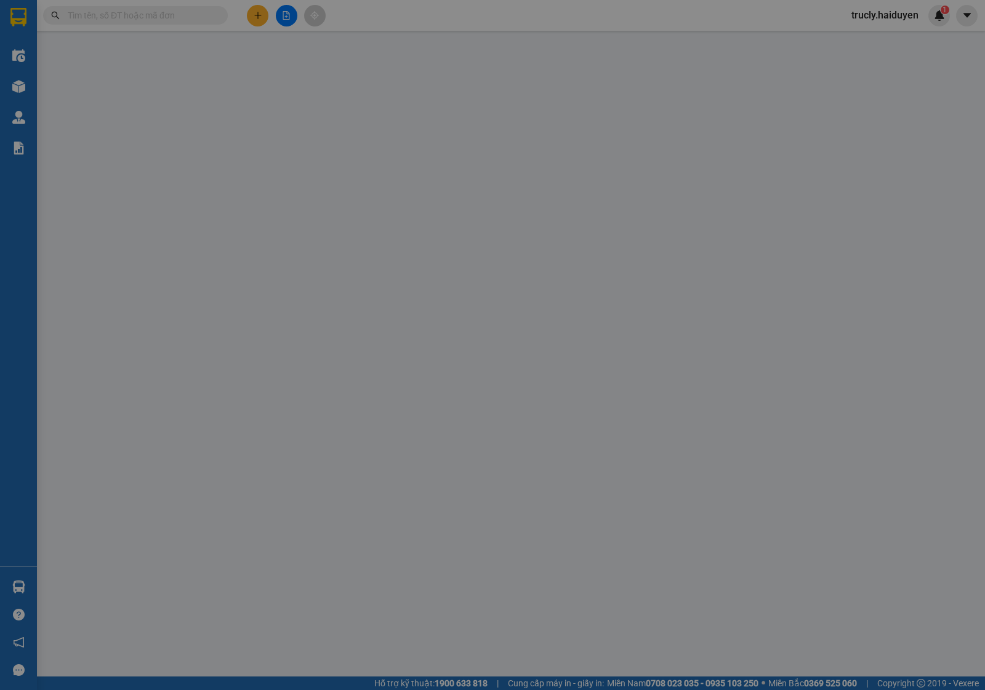
type input "0963363301"
type input "NHUNG"
type input "30.000"
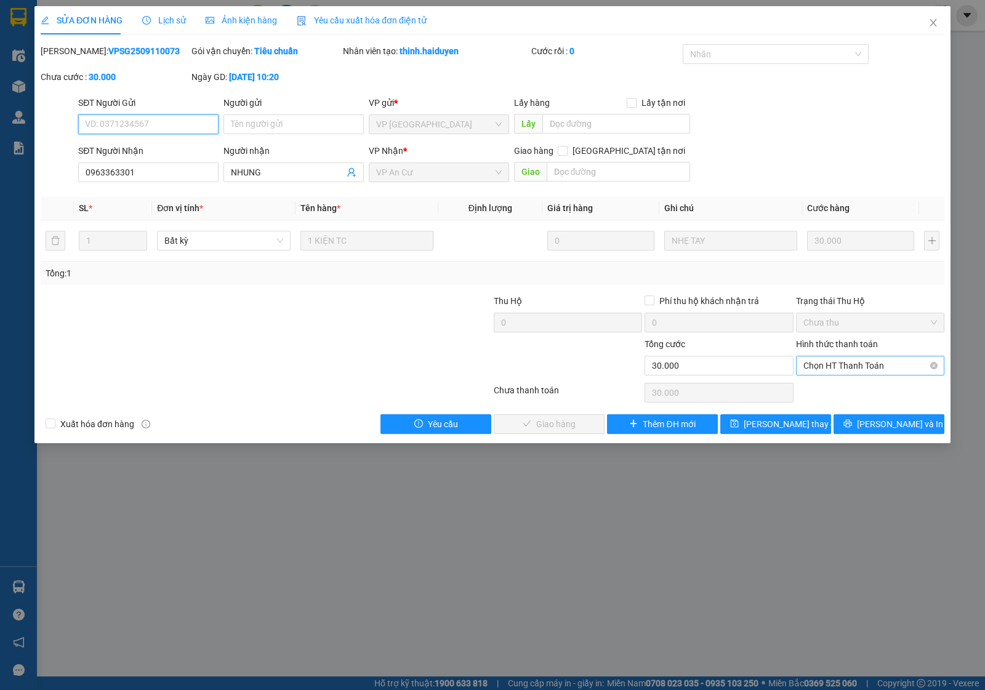
click at [829, 365] on span "Chọn HT Thanh Toán" at bounding box center [871, 366] width 134 height 18
click at [829, 383] on div "Tại văn phòng" at bounding box center [870, 391] width 148 height 20
type input "0"
click at [579, 422] on span "Lưu và Giao hàng" at bounding box center [576, 424] width 118 height 14
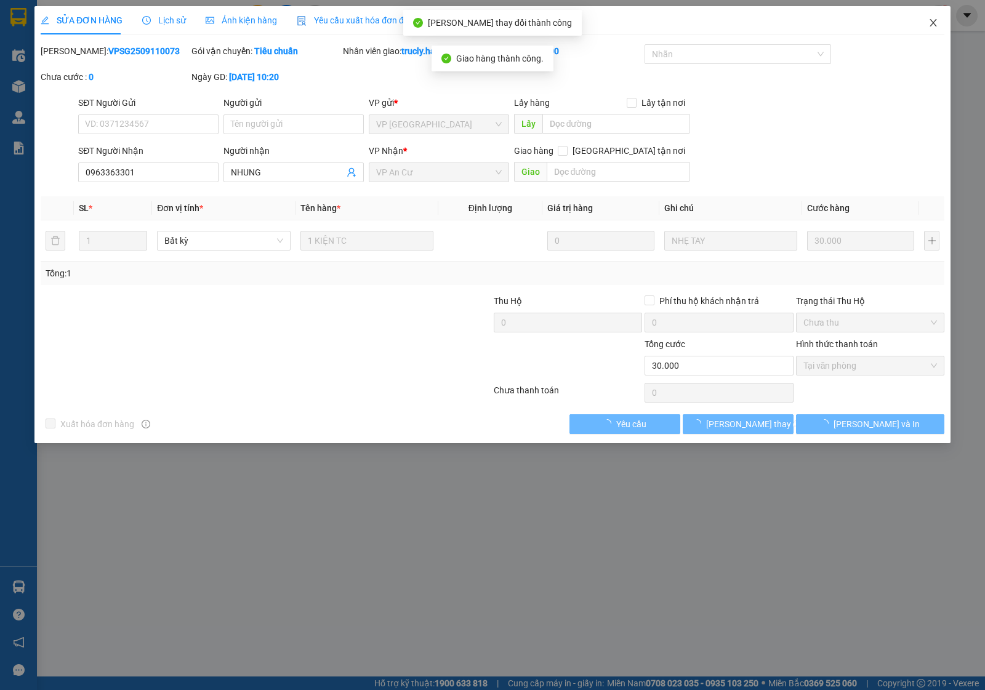
click at [933, 20] on icon "close" at bounding box center [934, 23] width 10 height 10
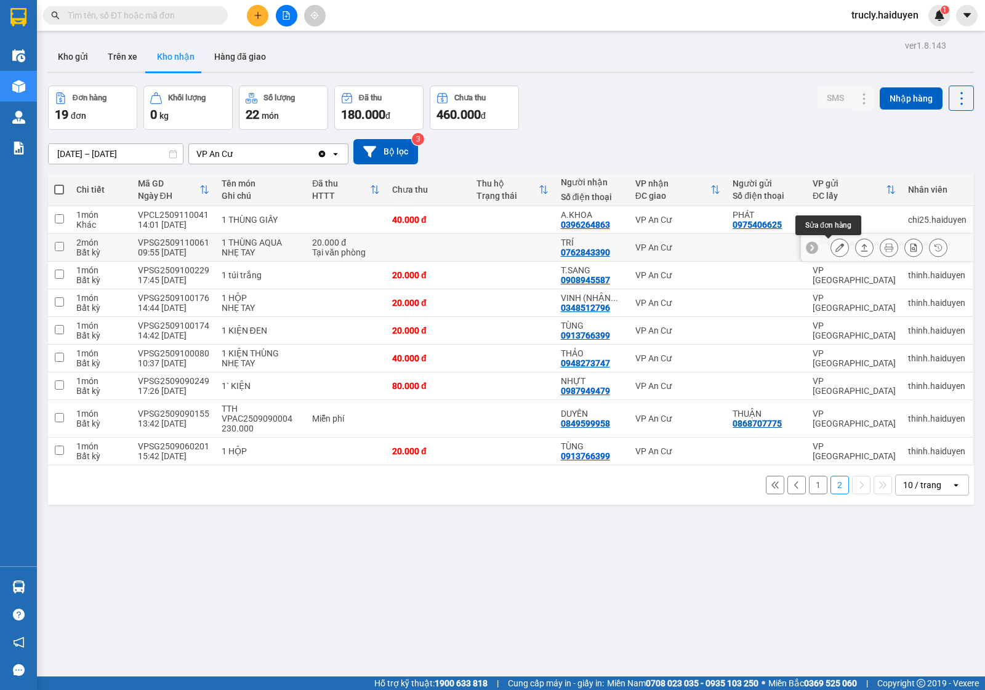
click at [836, 245] on icon at bounding box center [840, 247] width 9 height 9
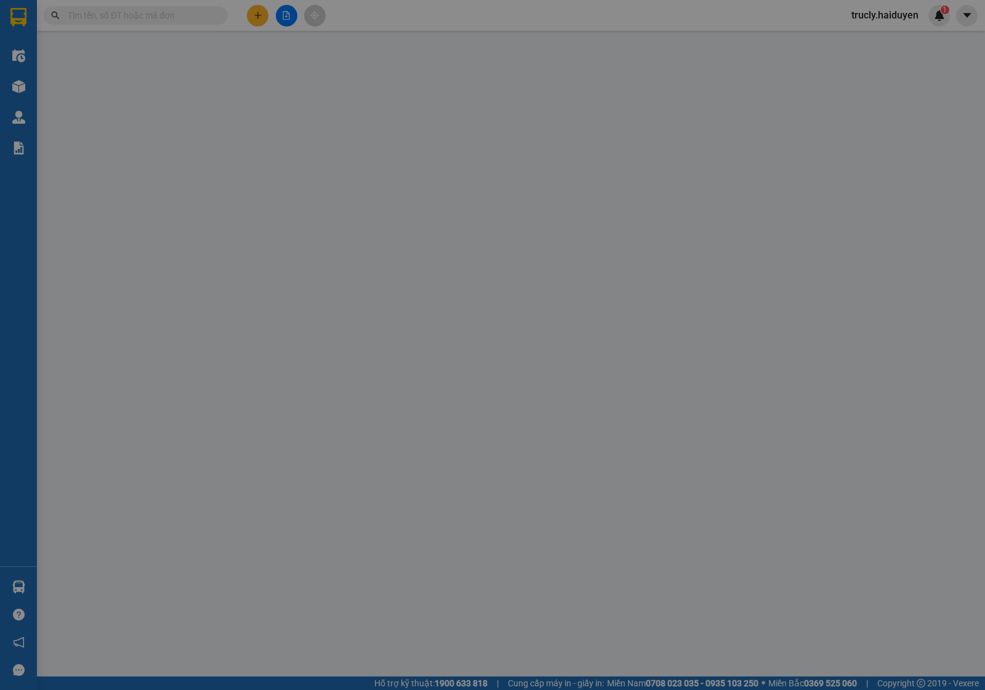
type input "0762843390"
type input "TRÍ"
type input "20.000"
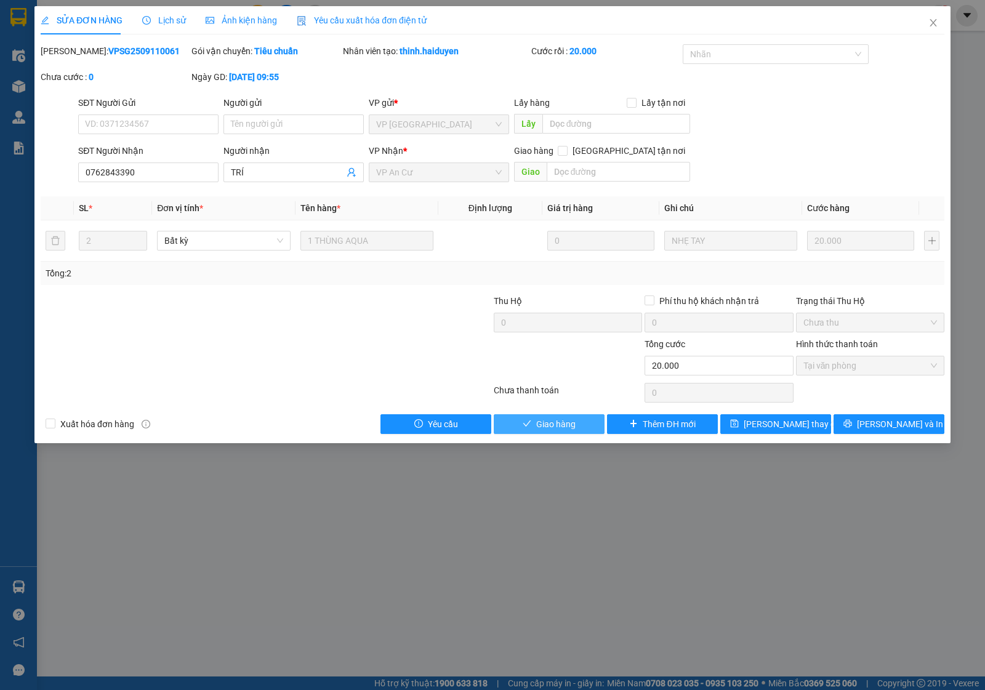
click at [581, 429] on button "Giao hàng" at bounding box center [549, 424] width 111 height 20
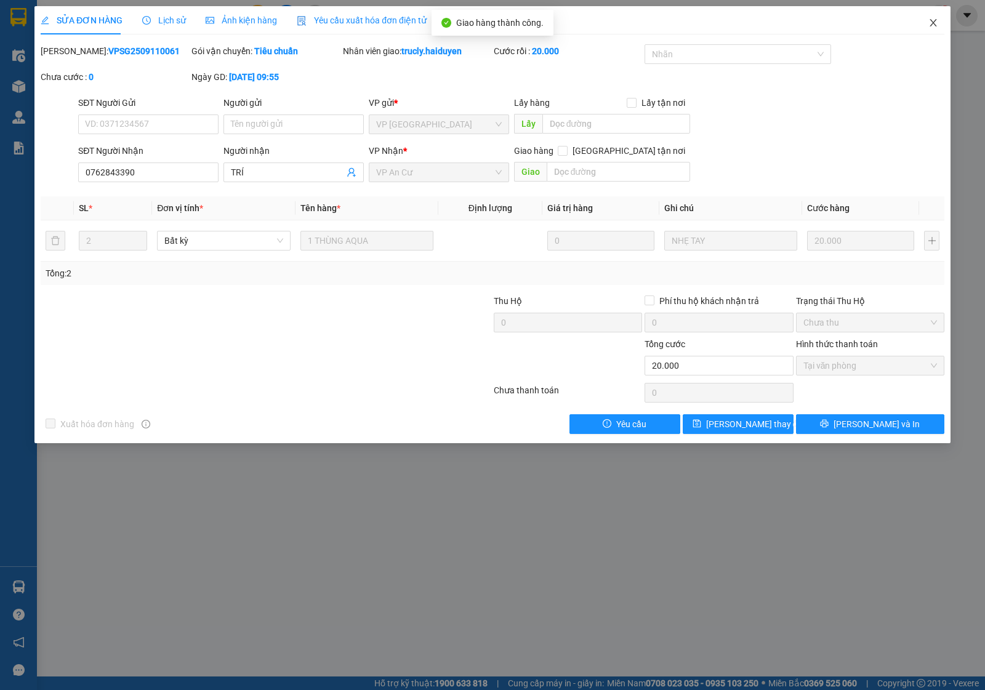
click at [935, 20] on icon "close" at bounding box center [933, 22] width 7 height 7
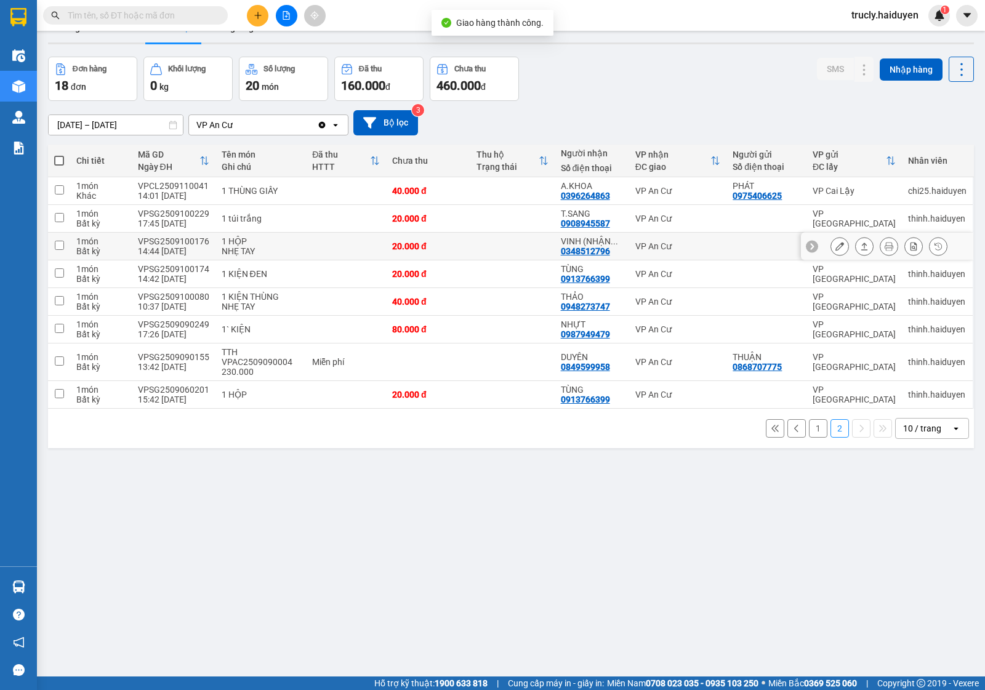
scroll to position [57, 0]
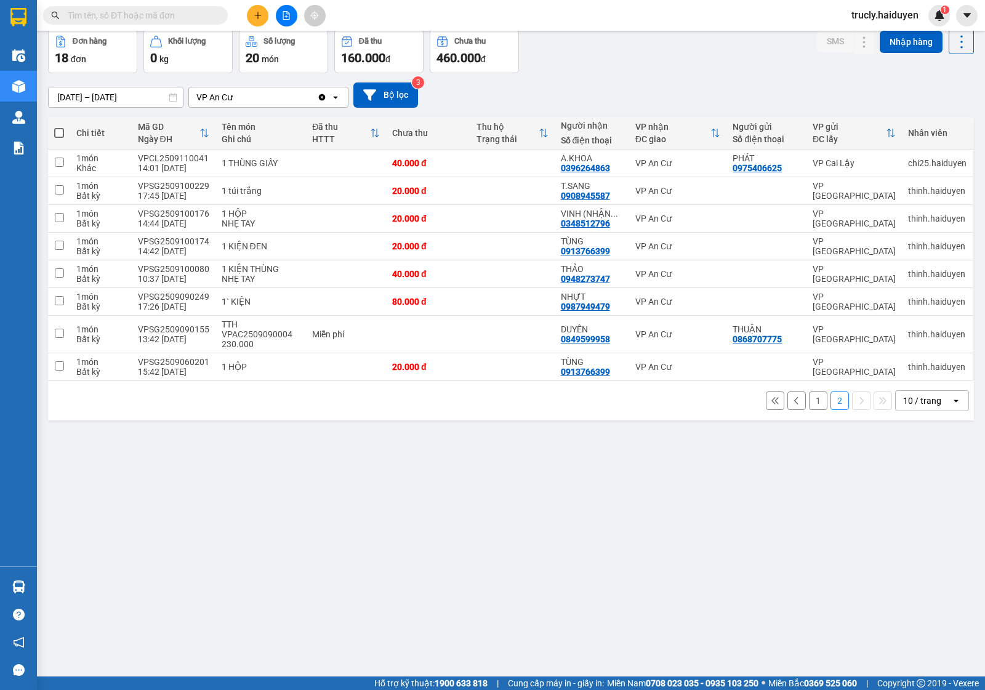
click at [693, 46] on div "Đơn hàng 18 đơn Khối lượng 0 kg Số lượng 20 món Đã thu 160.000 đ Chưa thu 460.0…" at bounding box center [511, 51] width 926 height 44
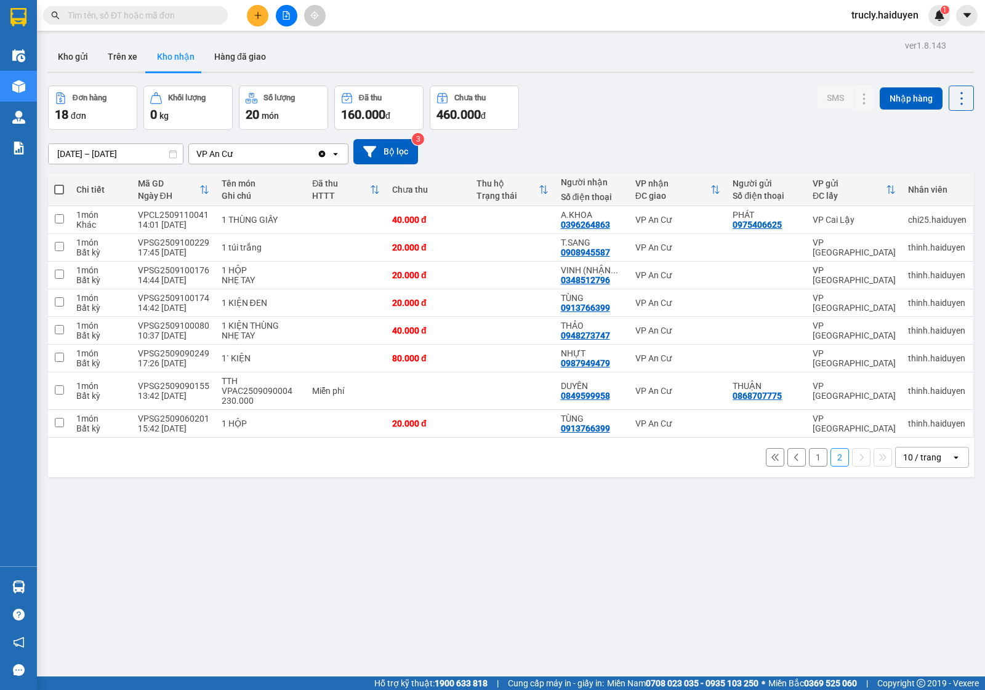
click at [606, 95] on div "Đơn hàng 18 đơn Khối lượng 0 kg Số lượng 20 món Đã thu 160.000 đ Chưa thu 460.0…" at bounding box center [511, 108] width 926 height 44
click at [160, 20] on input "text" at bounding box center [140, 16] width 145 height 14
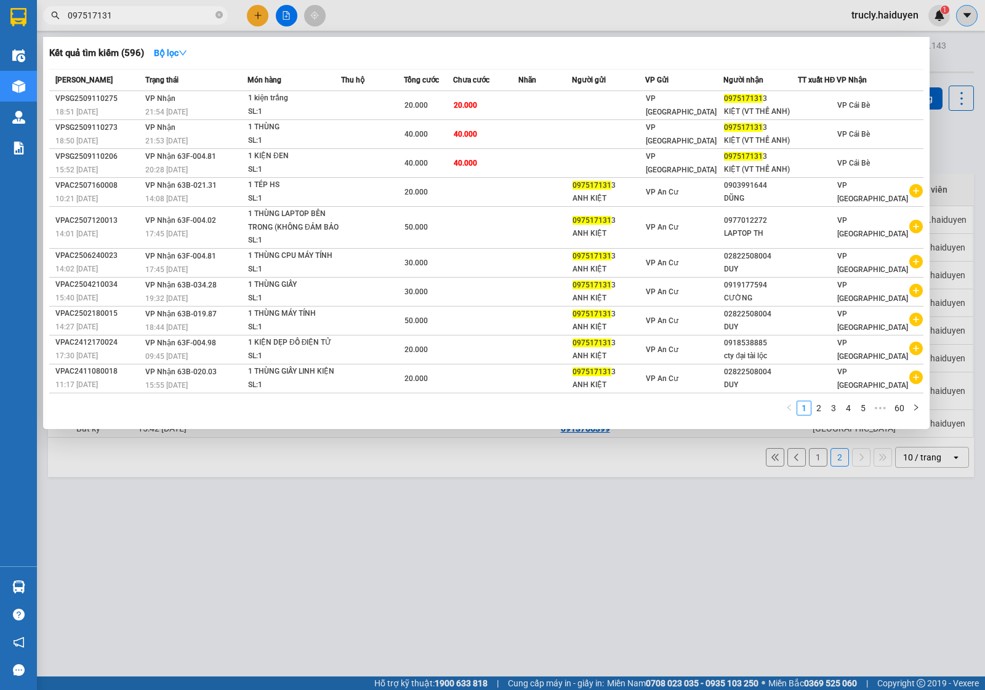
type input "0975171313"
click at [139, 14] on input "0975171313" at bounding box center [140, 16] width 145 height 14
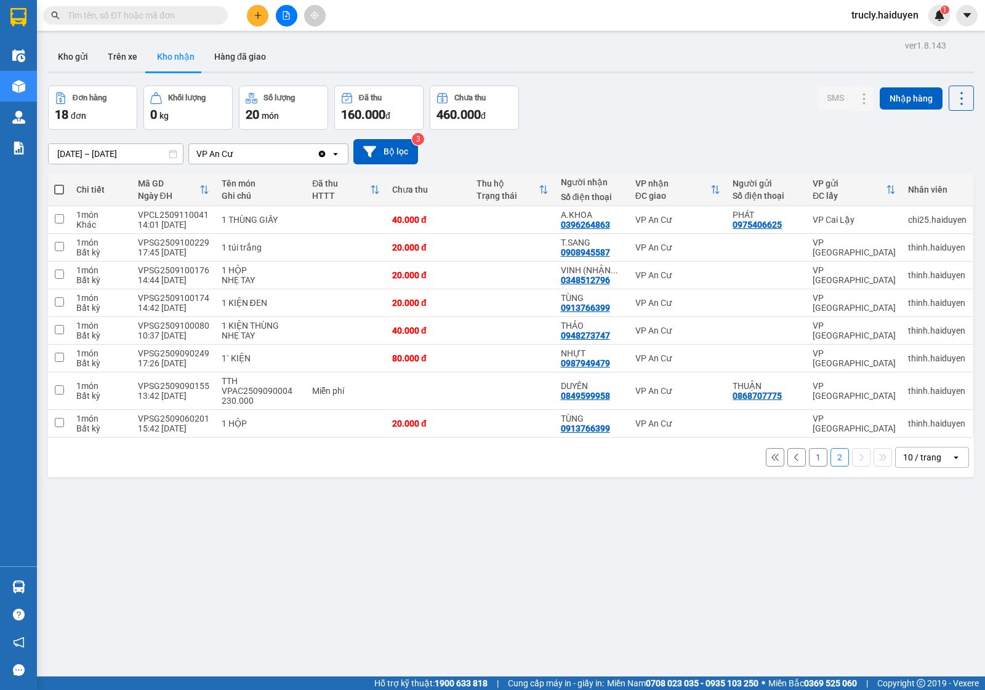
click at [709, 127] on div "Đơn hàng 18 đơn Khối lượng 0 kg Số lượng 20 món Đã thu 160.000 đ Chưa thu 460.0…" at bounding box center [511, 108] width 926 height 44
click at [626, 153] on div "01/09/2025 – 12/09/2025 Press the down arrow key to interact with the calendar …" at bounding box center [511, 151] width 926 height 25
click at [720, 63] on div "Kho gửi Trên xe Kho nhận Hàng đã giao" at bounding box center [511, 58] width 926 height 33
click at [632, 84] on div "ver 1.8.143 Kho gửi Trên xe Kho nhận Hàng đã giao Đơn hàng 18 đơn Khối lượng 0 …" at bounding box center [511, 382] width 936 height 690
click at [667, 105] on div "Đơn hàng 18 đơn Khối lượng 0 kg Số lượng 20 món Đã thu 160.000 đ Chưa thu 460.0…" at bounding box center [511, 108] width 926 height 44
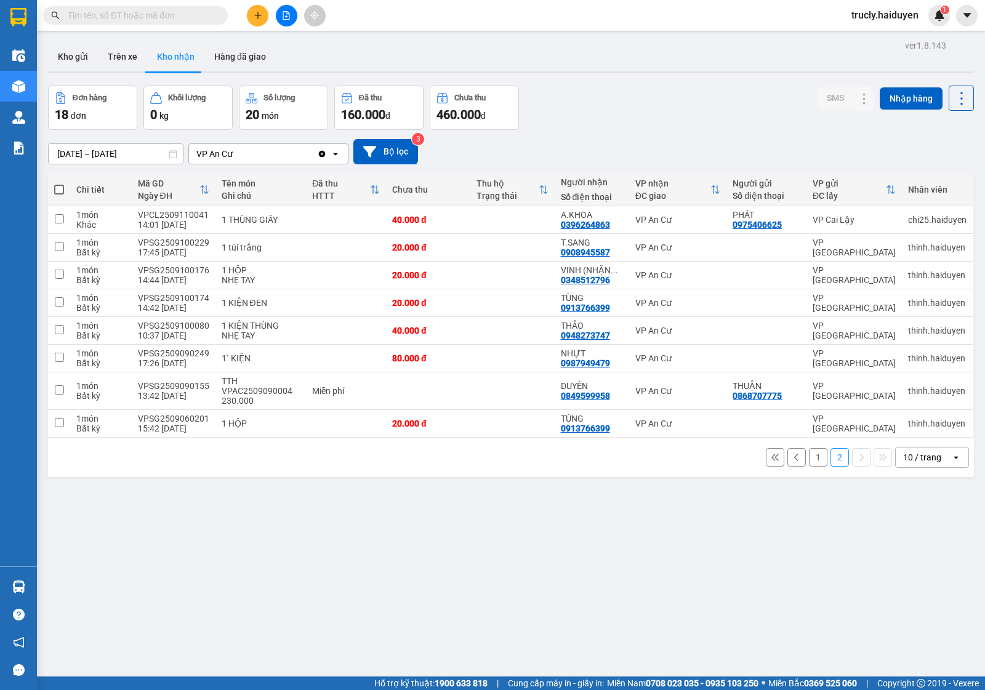
click at [673, 81] on div "ver 1.8.143 Kho gửi Trên xe Kho nhận Hàng đã giao Đơn hàng 18 đơn Khối lượng 0 …" at bounding box center [511, 382] width 936 height 690
click at [622, 82] on div "ver 1.8.143 Kho gửi Trên xe Kho nhận Hàng đã giao Đơn hàng 18 đơn Khối lượng 0 …" at bounding box center [511, 382] width 936 height 690
click at [709, 80] on div "ver 1.8.143 Kho gửi Trên xe Kho nhận Hàng đã giao Đơn hàng 18 đơn Khối lượng 0 …" at bounding box center [511, 382] width 936 height 690
click at [809, 457] on button "1" at bounding box center [818, 457] width 18 height 18
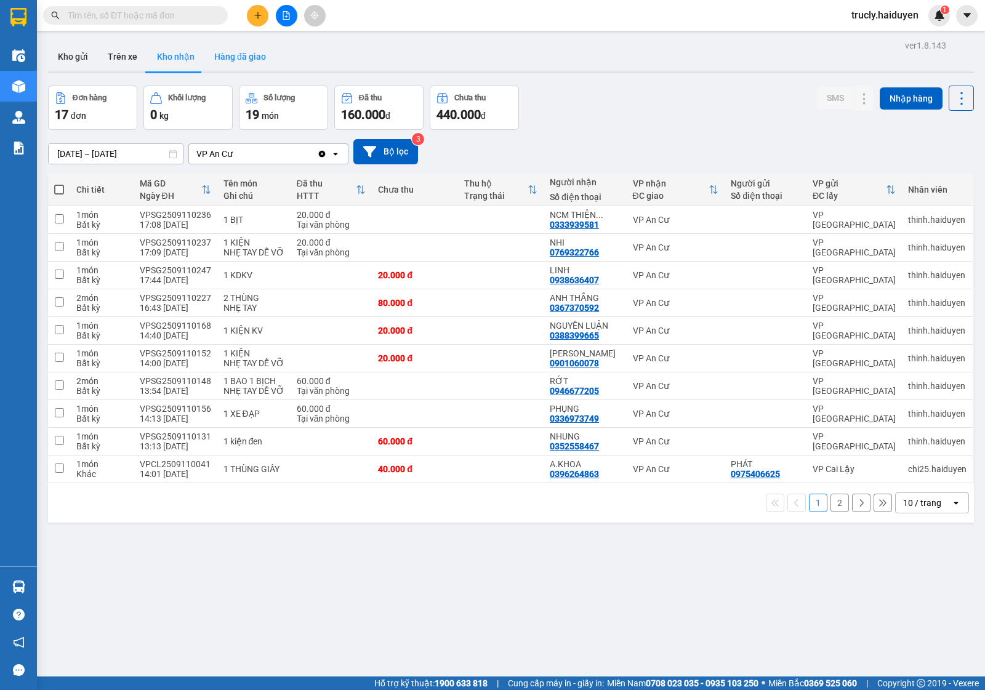
click at [233, 62] on button "Hàng đã giao" at bounding box center [239, 57] width 71 height 30
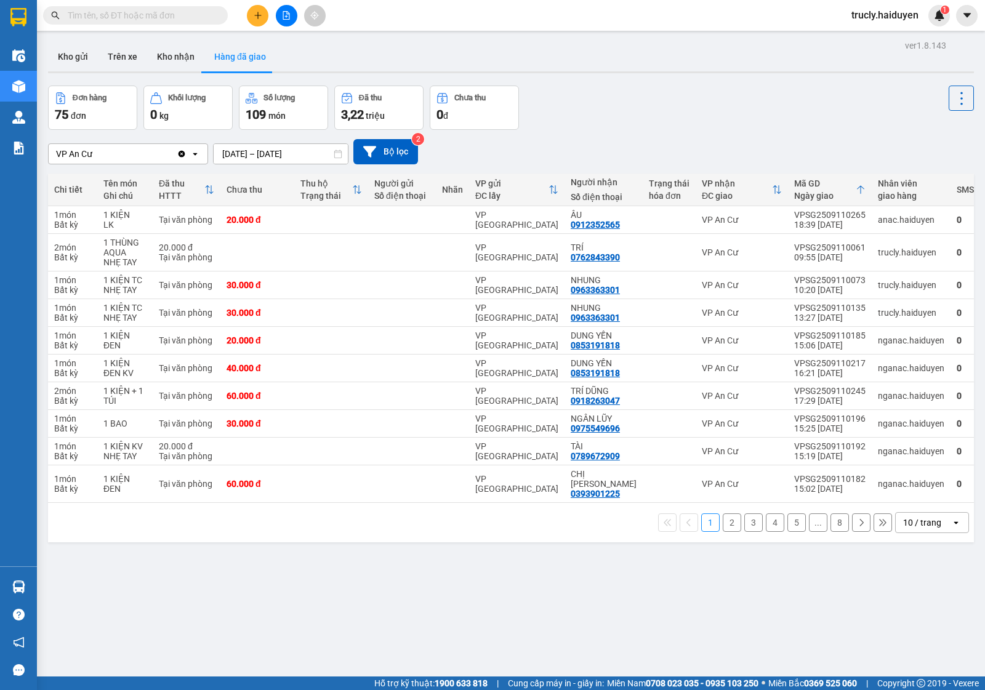
click at [597, 640] on div "ver 1.8.143 Kho gửi Trên xe Kho nhận Hàng đã giao Đơn hàng 75 đơn Khối lượng 0 …" at bounding box center [511, 382] width 936 height 690
click at [630, 71] on div at bounding box center [511, 72] width 926 height 2
click at [65, 54] on button "Kho gửi" at bounding box center [73, 57] width 50 height 30
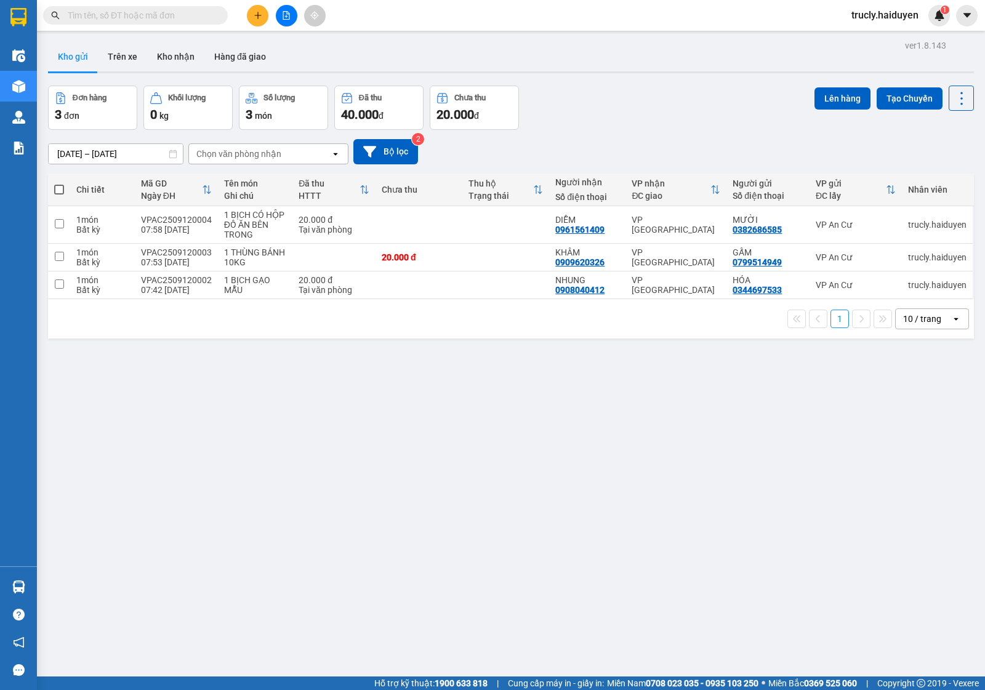
click at [664, 73] on div at bounding box center [511, 72] width 926 height 2
click at [257, 17] on icon "plus" at bounding box center [257, 15] width 1 height 7
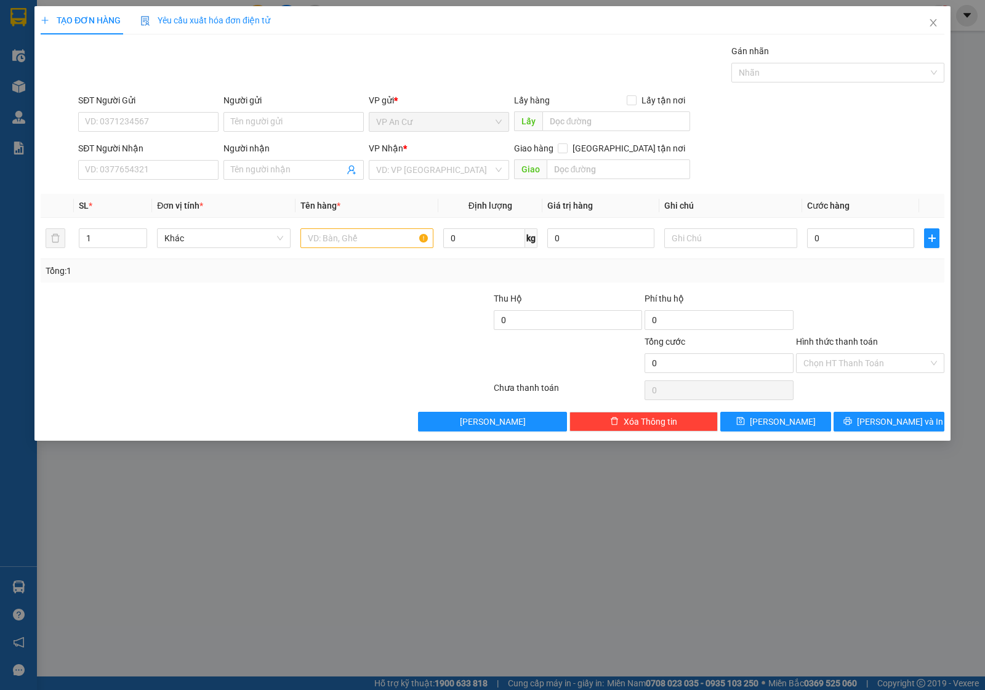
click at [793, 106] on div "SĐT Người Gửi VD: 0371234567 Người gửi Tên người gửi VP gửi * VP An Cư Lấy hàng…" at bounding box center [511, 115] width 871 height 43
click at [159, 121] on input "SĐT Người Gửi" at bounding box center [148, 122] width 140 height 20
click at [158, 121] on input "SĐT Người Gửi" at bounding box center [148, 122] width 140 height 20
type input "0"
click at [140, 147] on div "0788876843 - DƯNG" at bounding box center [149, 147] width 126 height 14
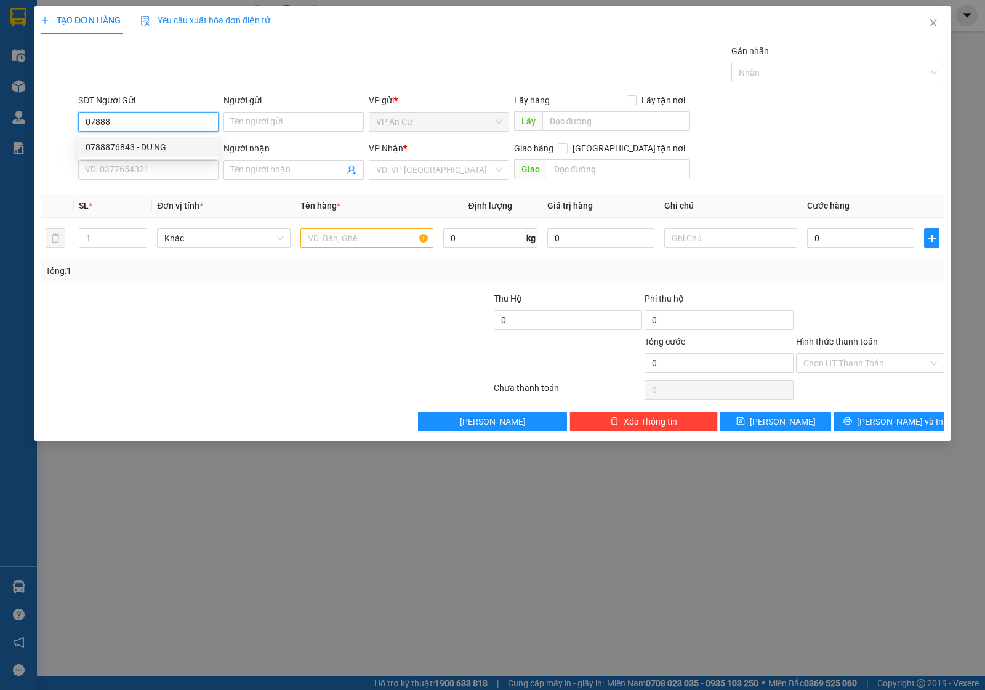
type input "0788876843"
type input "DƯNG"
type input "0909808399"
type input "SANH"
type input "50.000"
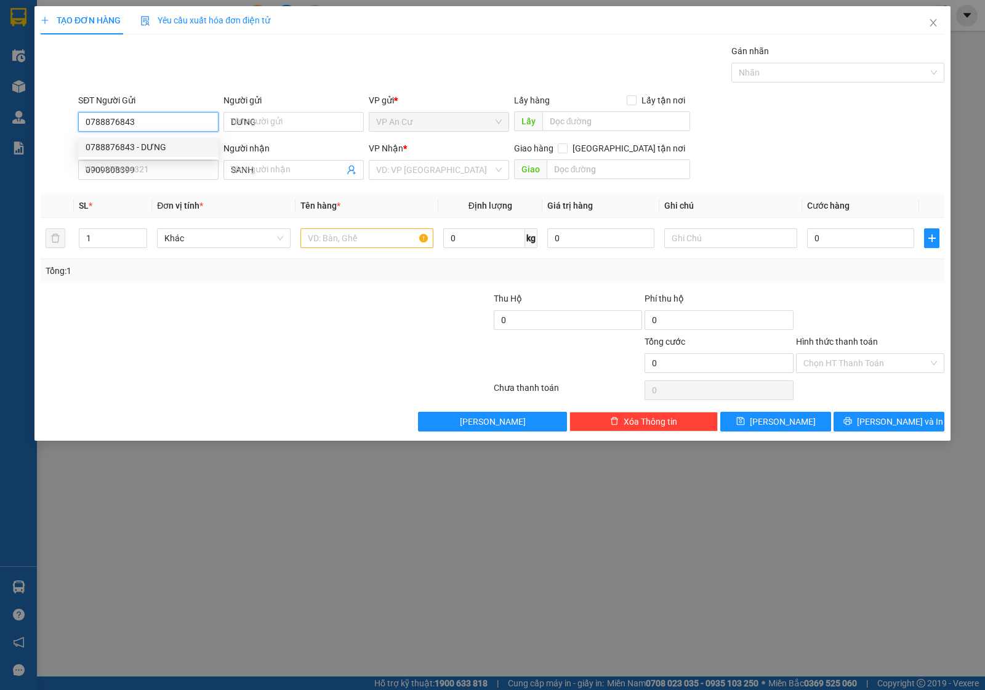
type input "50.000"
type input "0788876843"
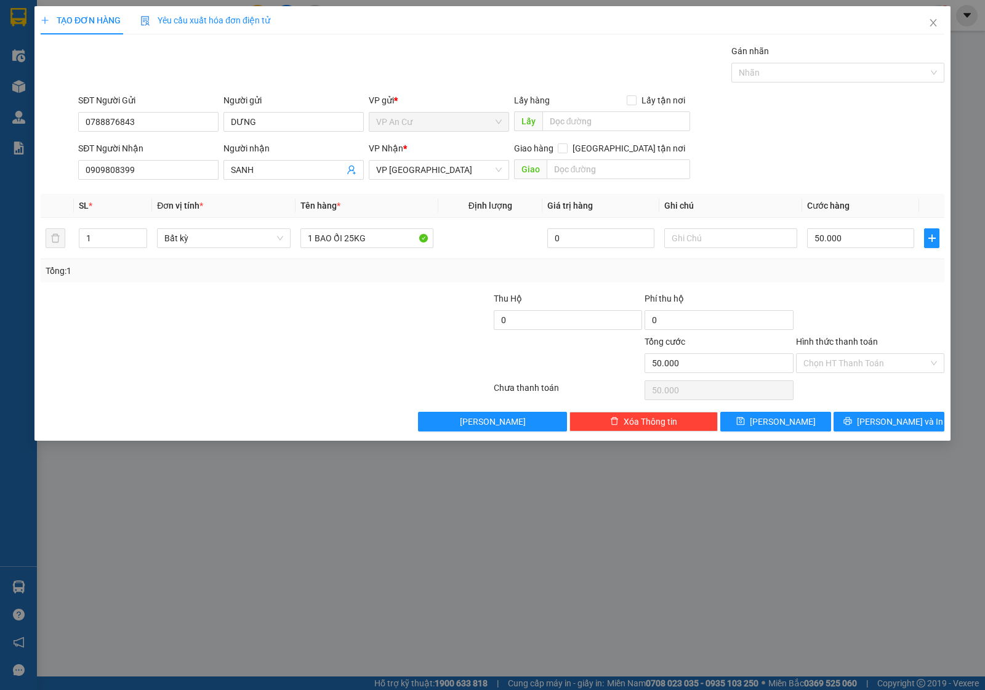
click at [228, 370] on div at bounding box center [190, 356] width 302 height 43
click at [113, 243] on input "1" at bounding box center [112, 238] width 67 height 18
type input "2"
drag, startPoint x: 209, startPoint y: 398, endPoint x: 246, endPoint y: 408, distance: 38.2
click at [222, 391] on div at bounding box center [265, 390] width 453 height 25
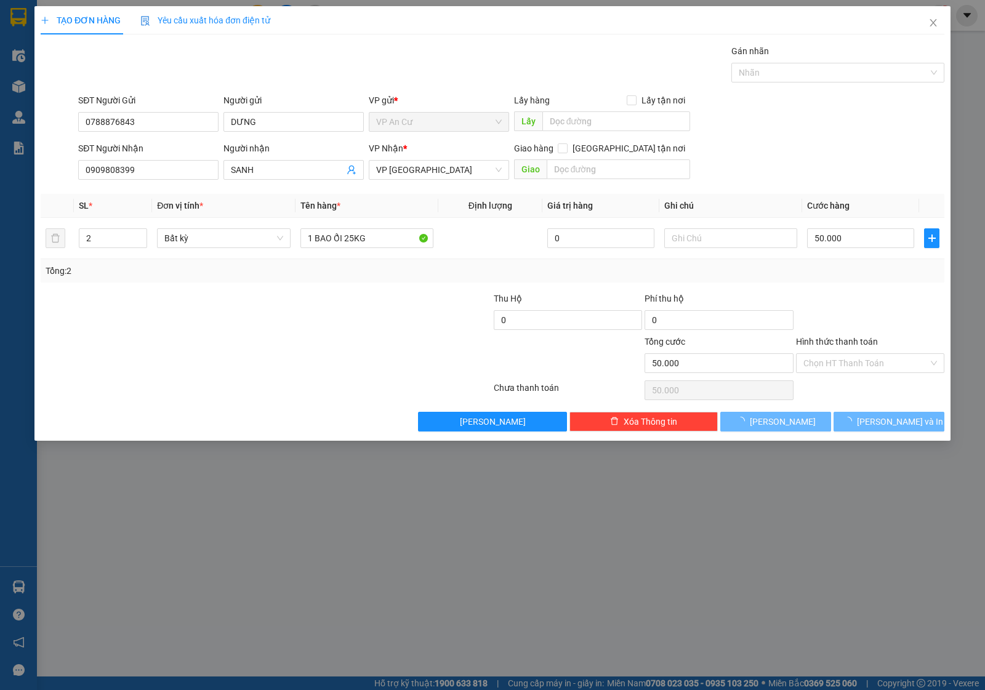
type input "0"
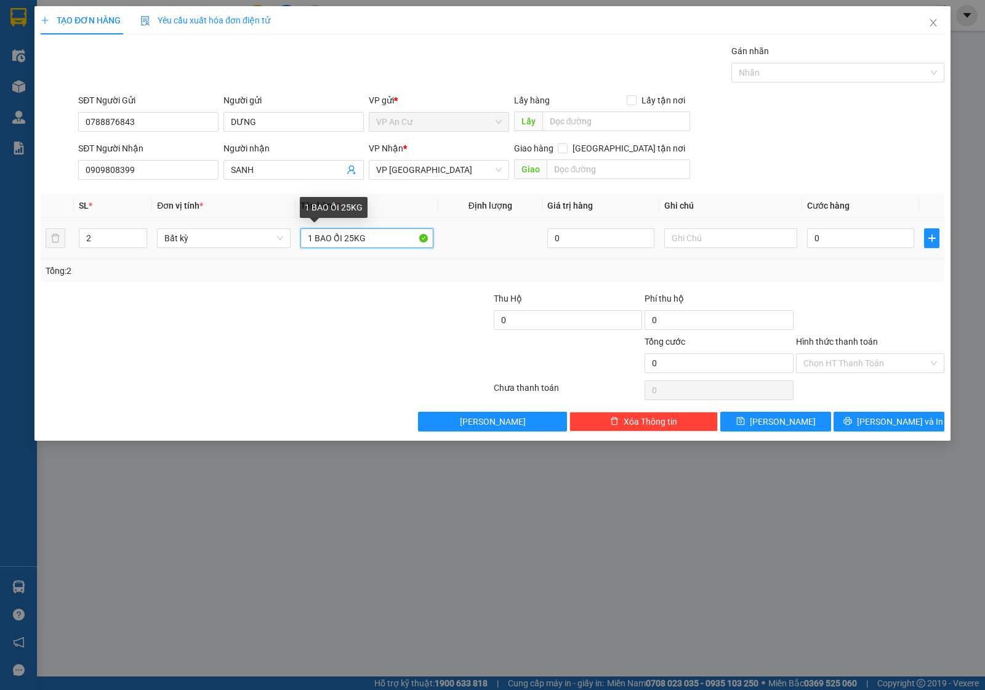
click at [381, 244] on input "1 BAO ỔI 25KG" at bounding box center [366, 238] width 133 height 20
type input "1 BAO HỒNG 1 BỊCH TRẮNG (22KG)"
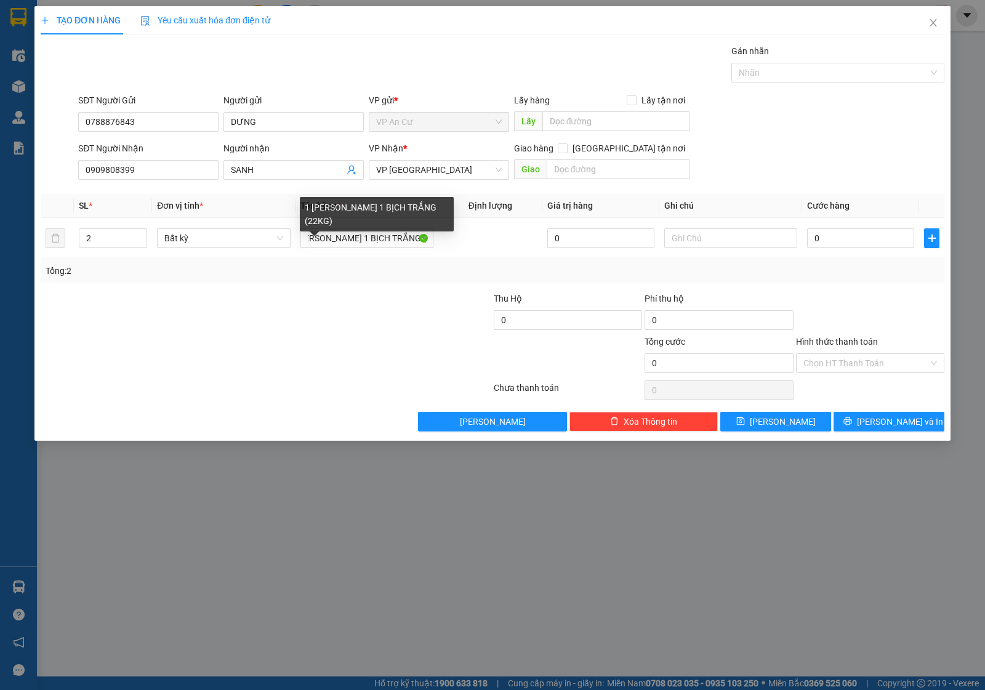
click at [352, 348] on div at bounding box center [417, 356] width 151 height 43
click at [361, 246] on input "1 BAO HỒNG 1 BỊCH TRẮNG (22KG)" at bounding box center [366, 238] width 133 height 20
drag, startPoint x: 284, startPoint y: 343, endPoint x: 435, endPoint y: 311, distance: 153.6
click at [302, 343] on div at bounding box center [190, 356] width 302 height 43
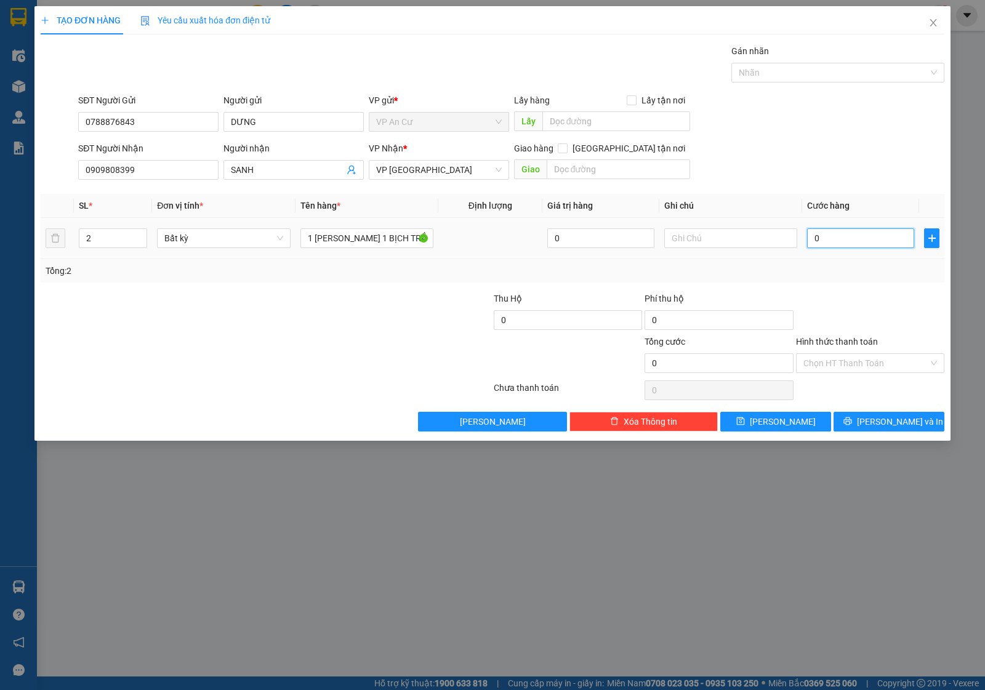
click at [831, 244] on input "0" at bounding box center [860, 238] width 107 height 20
type input "4"
type input "40"
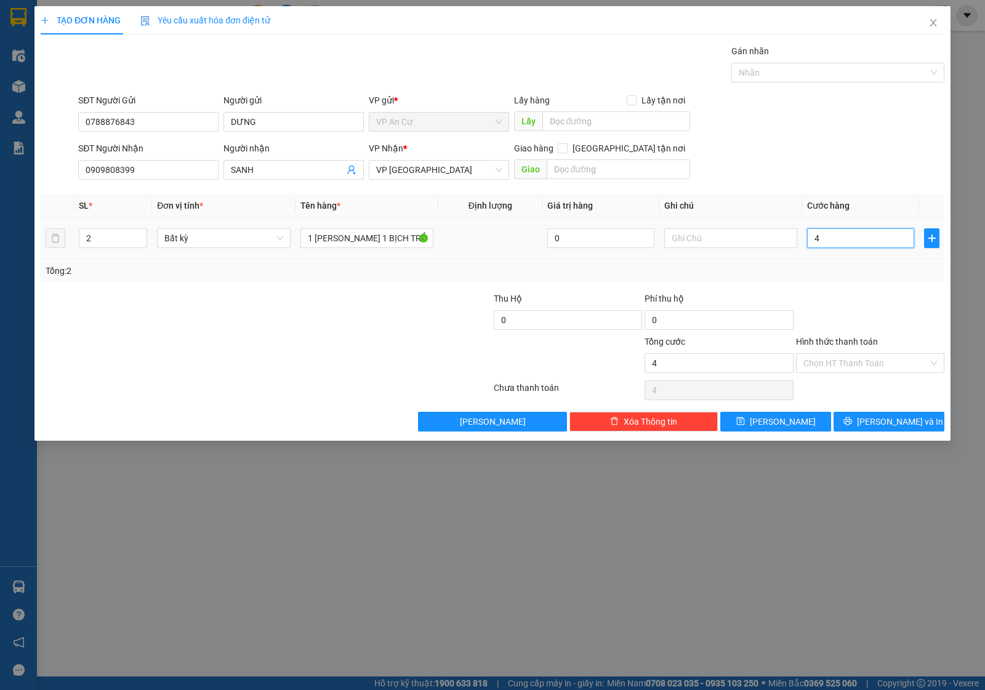
type input "40"
type input "40.000"
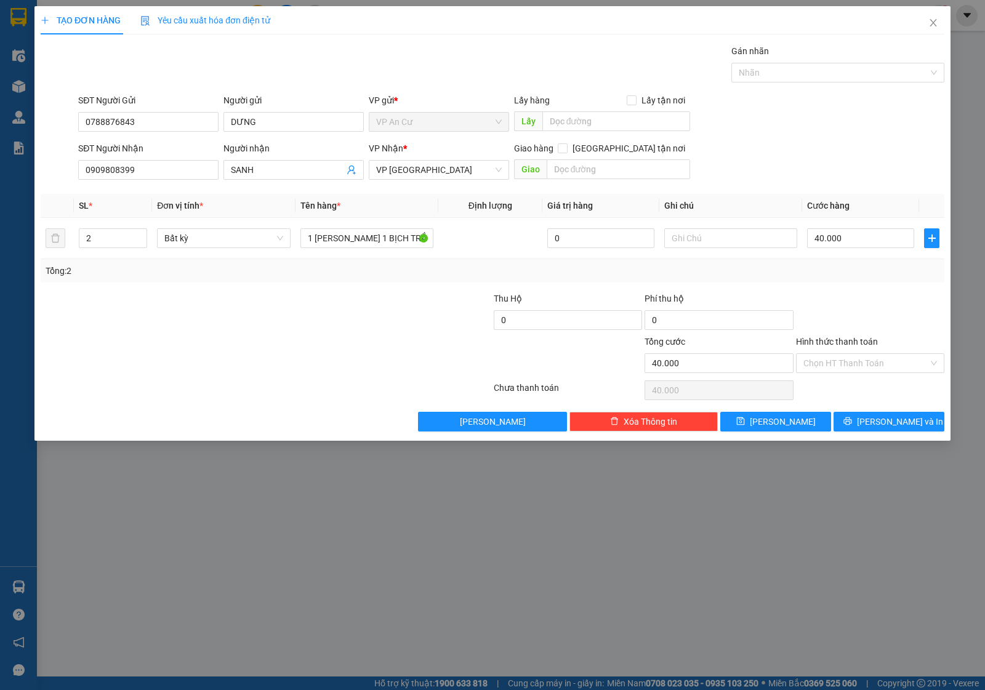
click at [836, 291] on div "Transit Pickup Surcharge Ids Transit Deliver Surcharge Ids Transit Deliver Surc…" at bounding box center [493, 237] width 904 height 387
drag, startPoint x: 885, startPoint y: 424, endPoint x: 877, endPoint y: 432, distance: 11.3
click at [885, 425] on span "[PERSON_NAME] và In" at bounding box center [900, 422] width 86 height 14
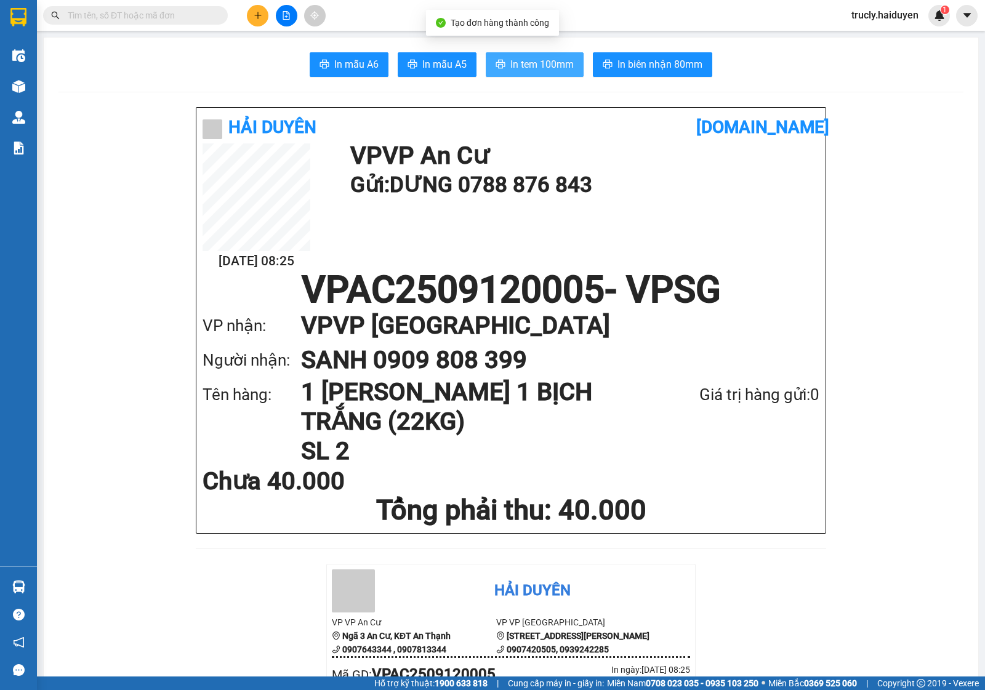
click at [527, 65] on span "In tem 100mm" at bounding box center [541, 64] width 63 height 15
drag, startPoint x: 805, startPoint y: 77, endPoint x: 786, endPoint y: 77, distance: 18.5
click at [805, 77] on div "In mẫu A6 In mẫu A5 In tem 100mm In biên nhận 80mm" at bounding box center [510, 64] width 905 height 25
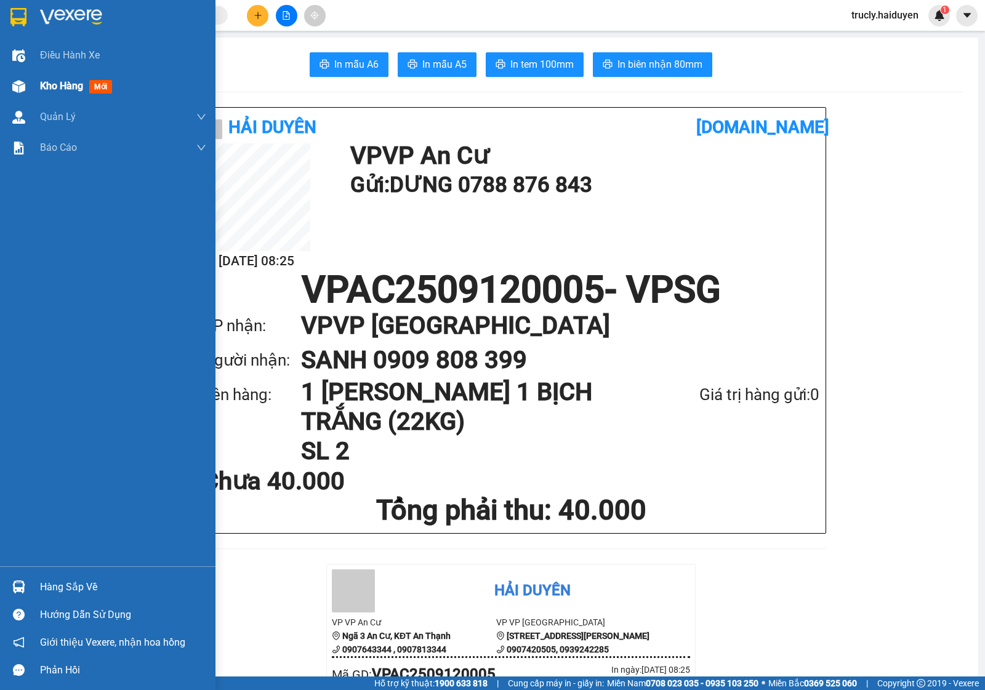
click at [65, 90] on span "Kho hàng" at bounding box center [61, 86] width 43 height 12
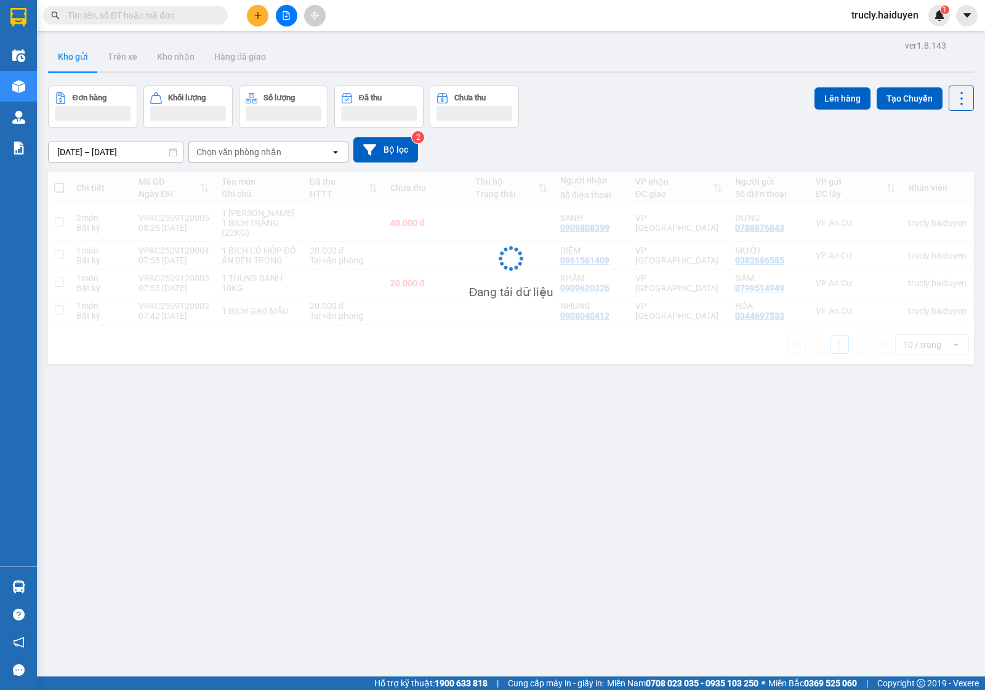
click at [696, 128] on div "Đơn hàng Khối lượng Số lượng Đã thu Chưa thu Lên hàng Tạo Chuyến" at bounding box center [511, 107] width 926 height 42
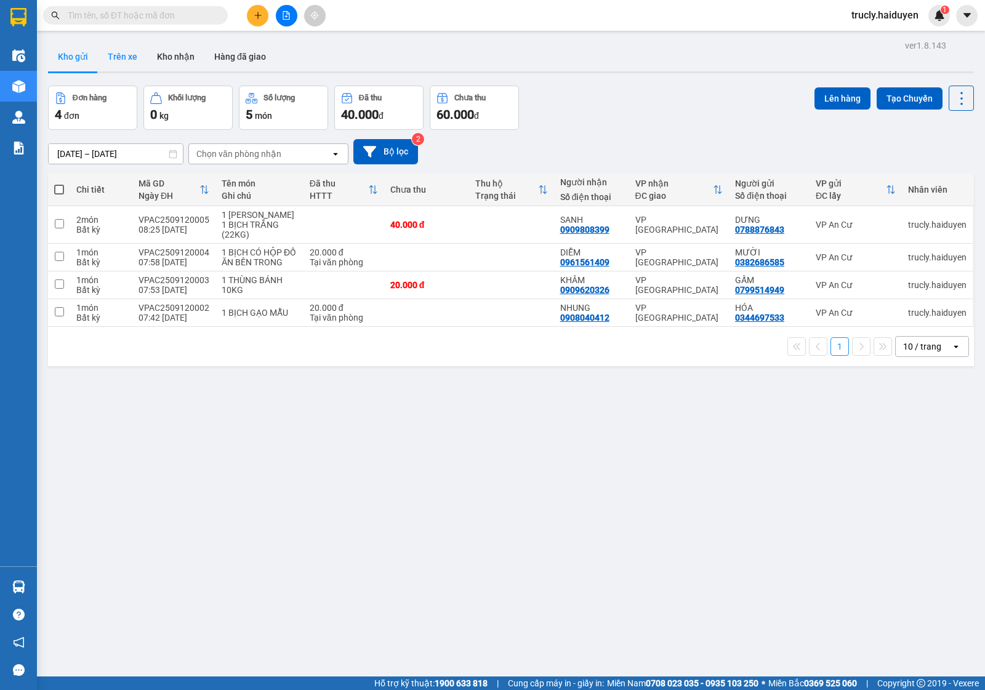
click at [103, 60] on button "Trên xe" at bounding box center [122, 57] width 49 height 30
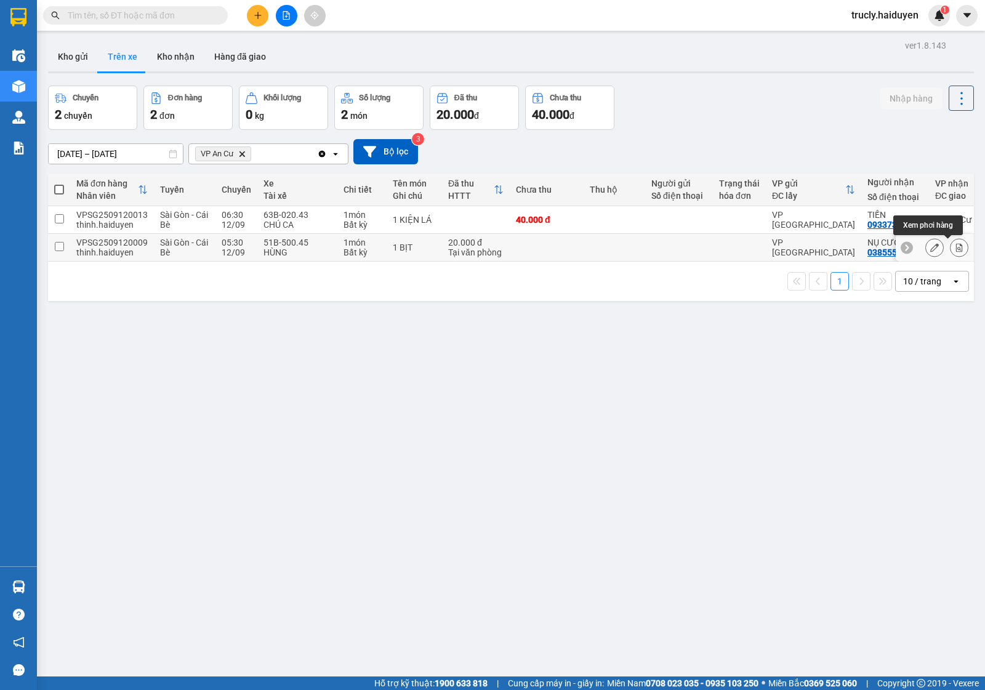
click at [951, 250] on button at bounding box center [959, 248] width 17 height 22
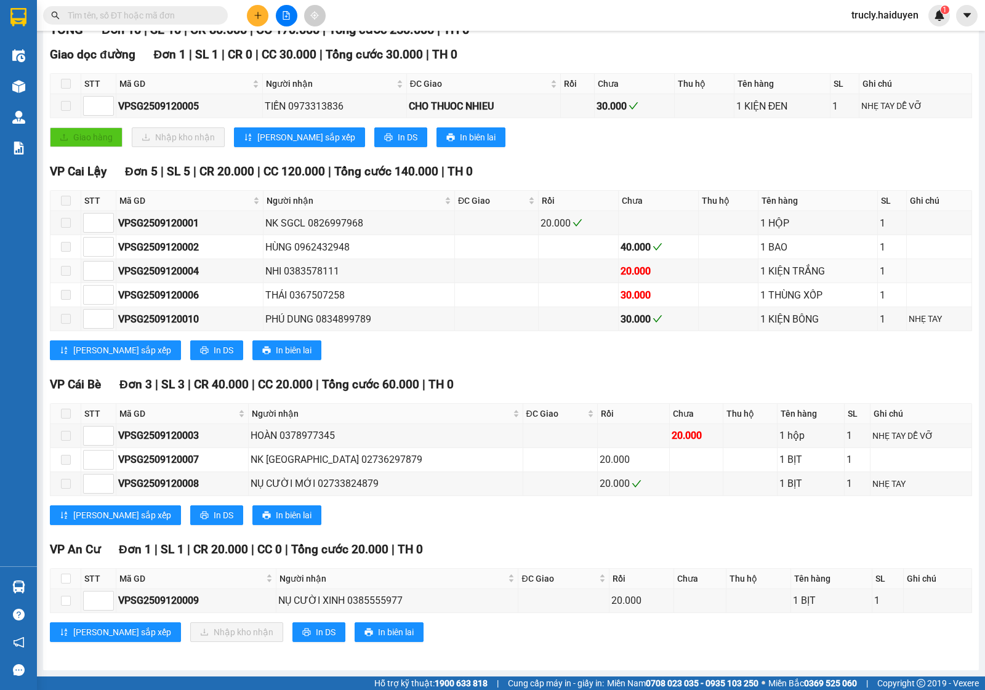
scroll to position [190, 0]
click at [71, 602] on td at bounding box center [65, 601] width 31 height 24
click at [66, 602] on input "checkbox" at bounding box center [66, 601] width 10 height 10
checkbox input "true"
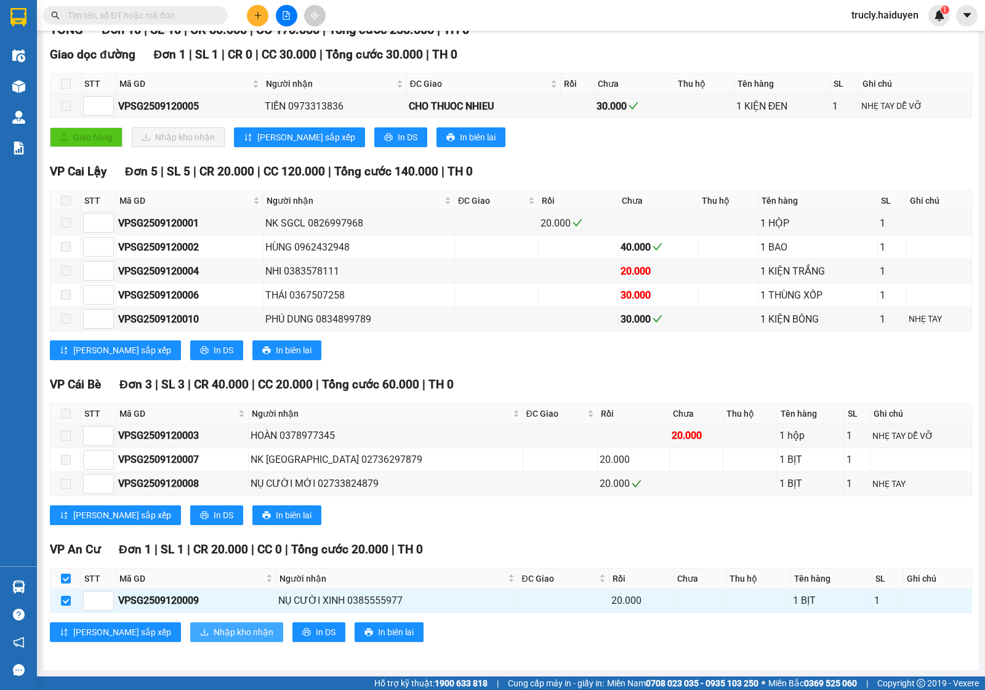
click at [190, 625] on button "Nhập kho nhận" at bounding box center [236, 632] width 93 height 20
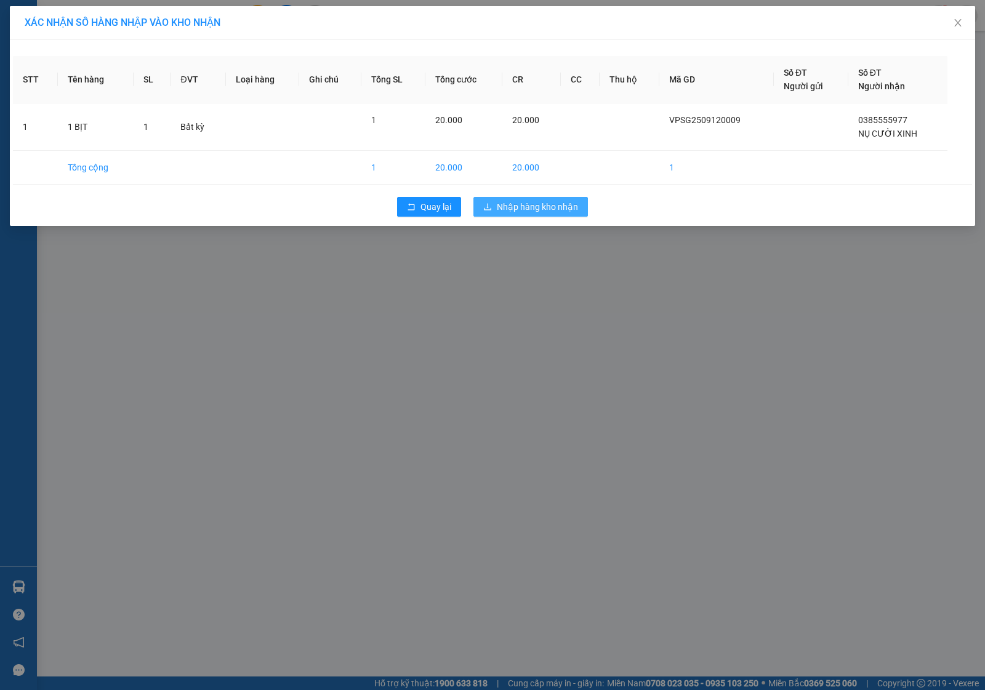
click at [503, 202] on span "Nhập hàng kho nhận" at bounding box center [537, 207] width 81 height 14
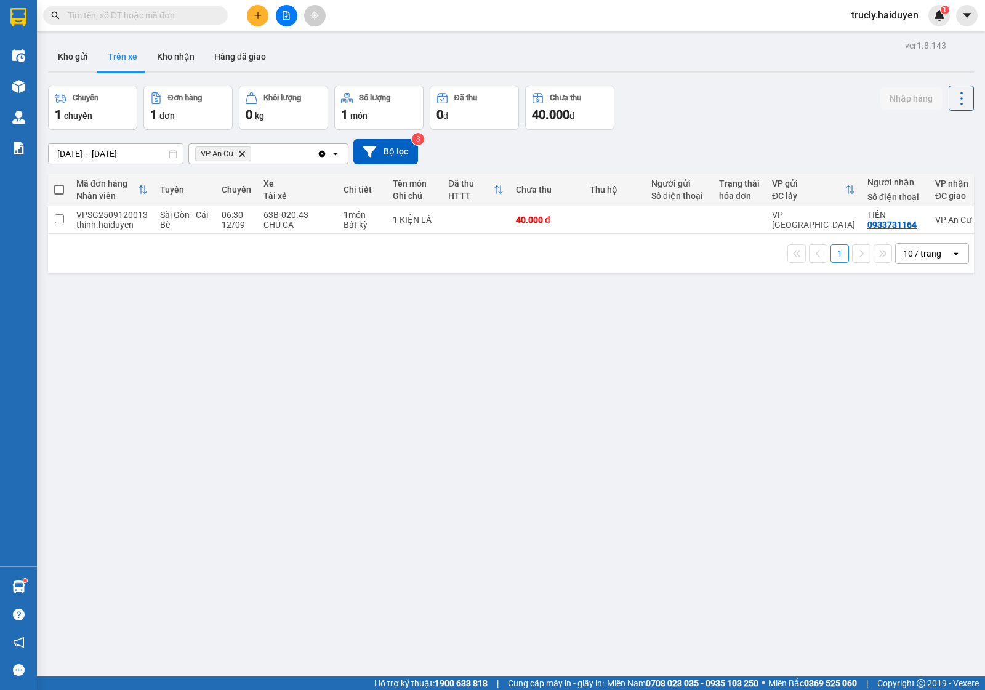
click at [816, 111] on div "Chuyến 1 chuyến Đơn hàng 1 đơn Khối lượng 0 kg Số lượng 1 món Đã thu 0 đ Chưa t…" at bounding box center [511, 108] width 926 height 44
click at [65, 59] on button "Kho gửi" at bounding box center [73, 57] width 50 height 30
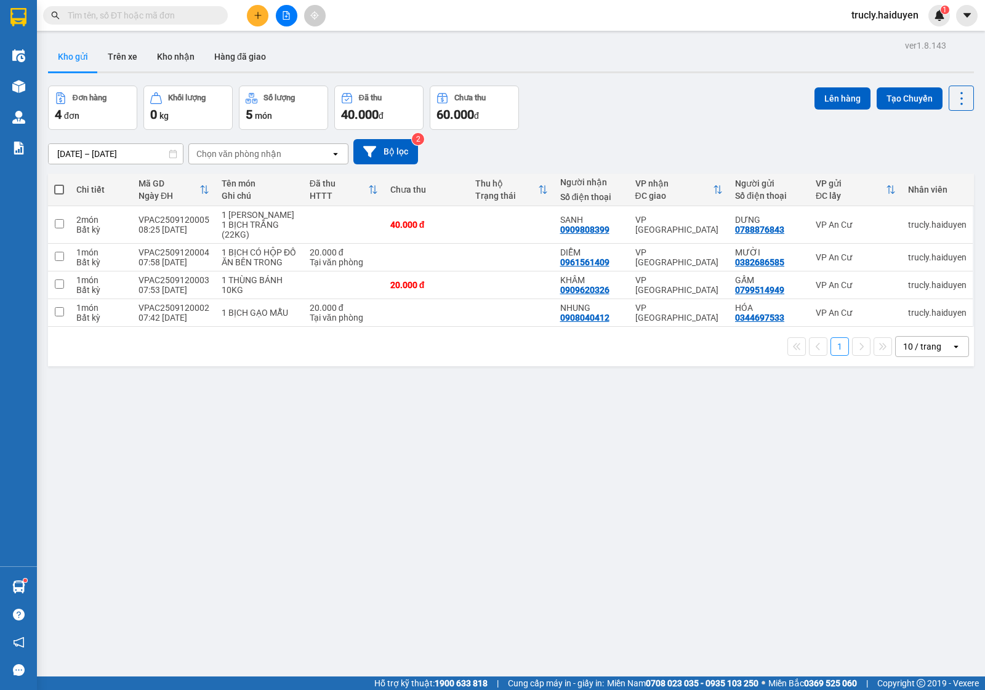
click at [574, 122] on div "Đơn hàng 4 đơn Khối lượng 0 kg Số lượng 5 món Đã thu 40.000 đ Chưa thu 60.000 đ…" at bounding box center [511, 108] width 926 height 44
click at [165, 62] on button "Kho nhận" at bounding box center [175, 57] width 57 height 30
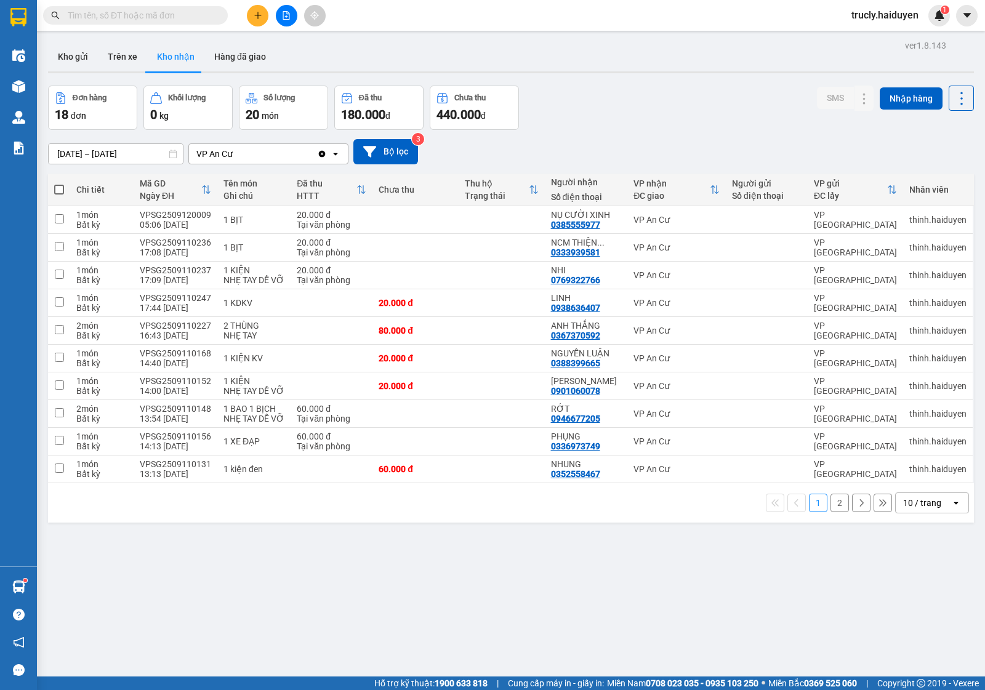
click at [637, 119] on div "Đơn hàng 18 đơn Khối lượng 0 kg Số lượng 20 món Đã thu 180.000 đ Chưa thu 440.0…" at bounding box center [511, 108] width 926 height 44
click at [60, 58] on button "Kho gửi" at bounding box center [73, 57] width 50 height 30
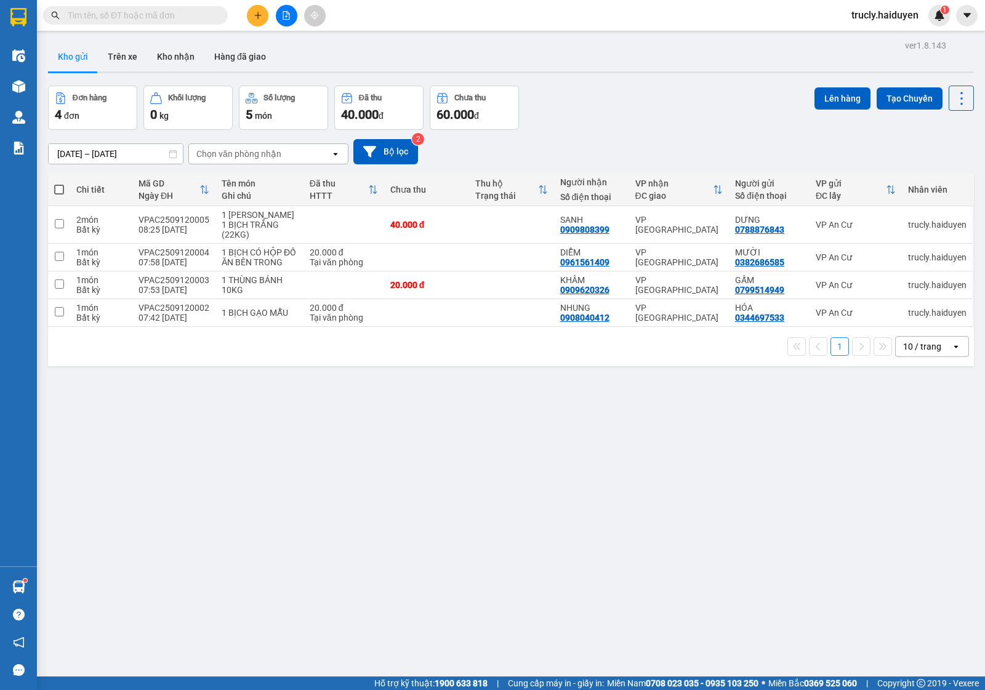
click at [622, 124] on div "Đơn hàng 4 đơn Khối lượng 0 kg Số lượng 5 món Đã thu 40.000 đ Chưa thu 60.000 đ…" at bounding box center [511, 108] width 926 height 44
click at [257, 318] on div "1 BỊCH GẠO MẪU" at bounding box center [260, 313] width 76 height 10
checkbox input "true"
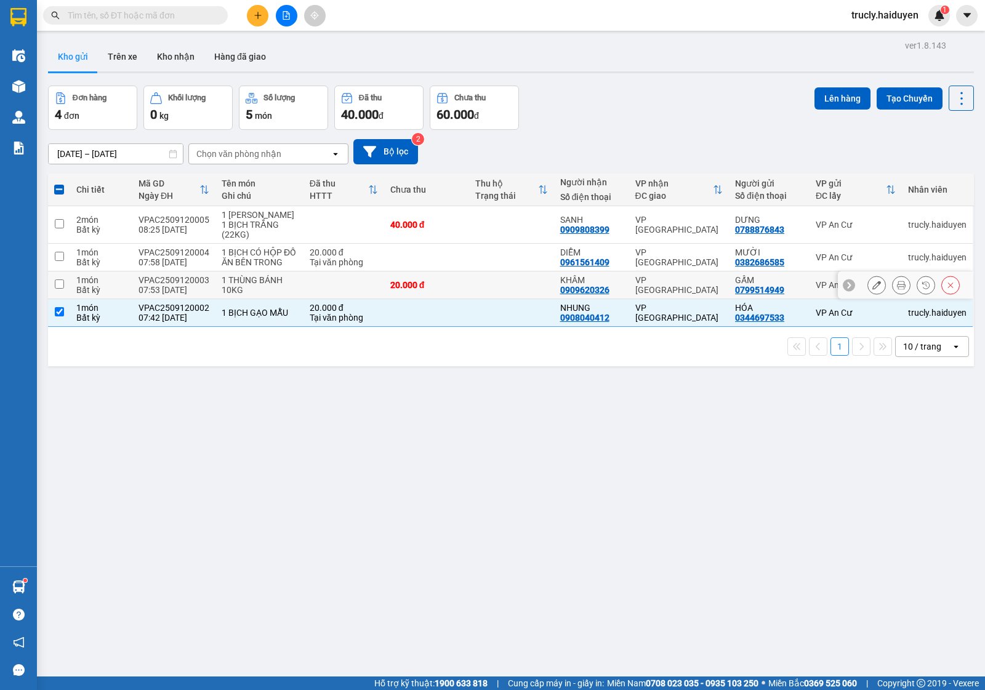
click at [246, 291] on div "1 THÙNG BÁNH 10KG" at bounding box center [260, 285] width 76 height 20
checkbox input "true"
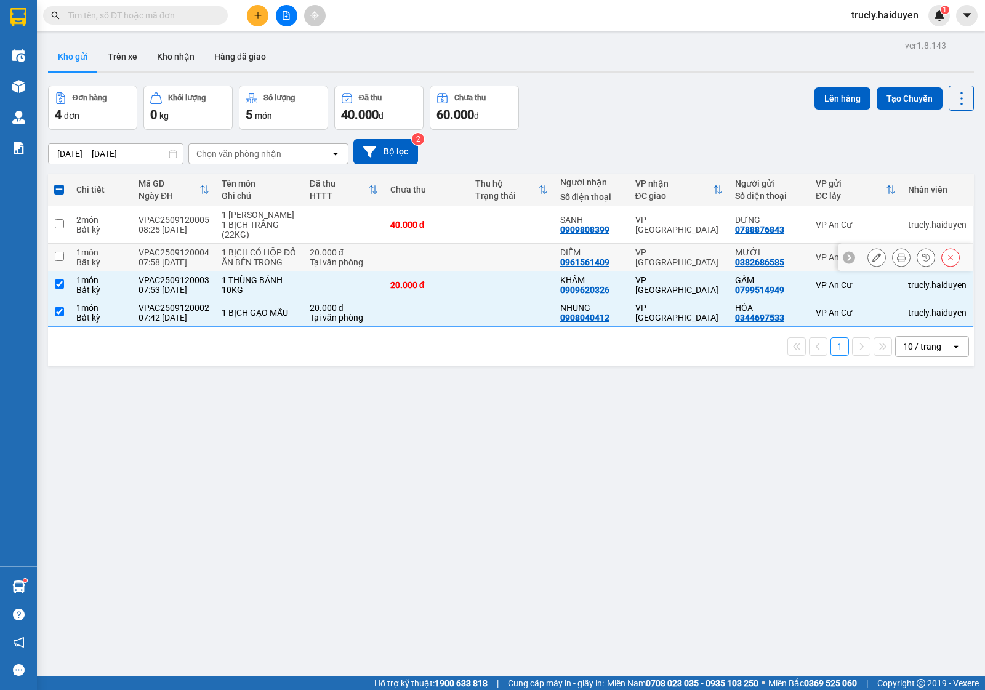
click at [237, 257] on div "1 BỊCH CÓ HỘP ĐỒ ĂN BÊN TRONG" at bounding box center [260, 258] width 76 height 20
checkbox input "true"
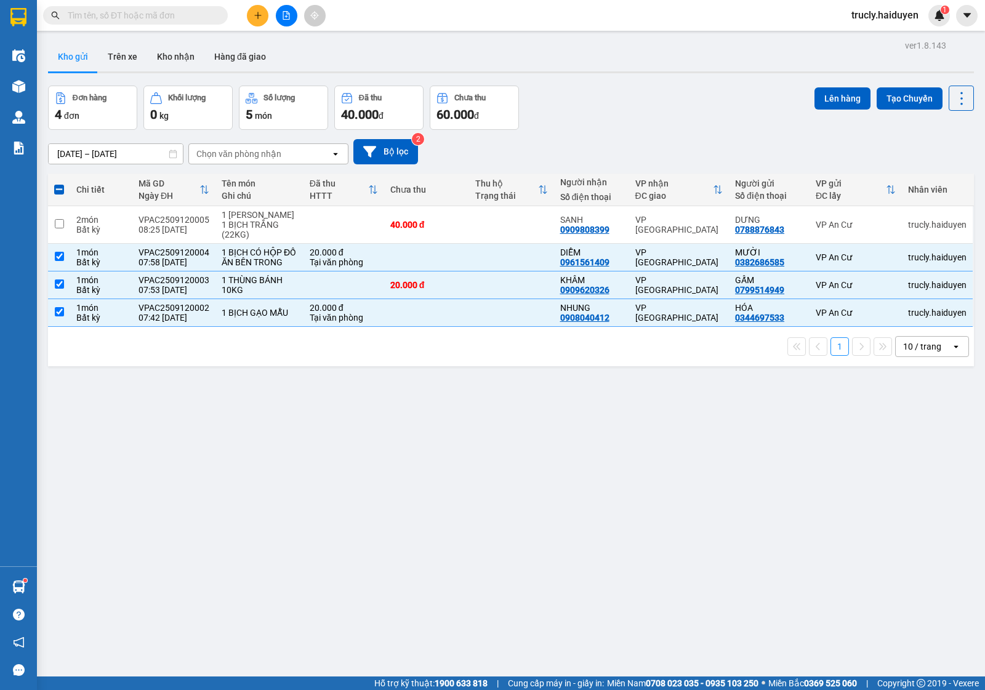
click at [225, 205] on th "Tên món Ghi chú" at bounding box center [260, 190] width 88 height 33
click at [222, 216] on div "1 BAO HỒNG 1 BỊCH TRẮNG (22KG)" at bounding box center [260, 225] width 76 height 30
checkbox input "true"
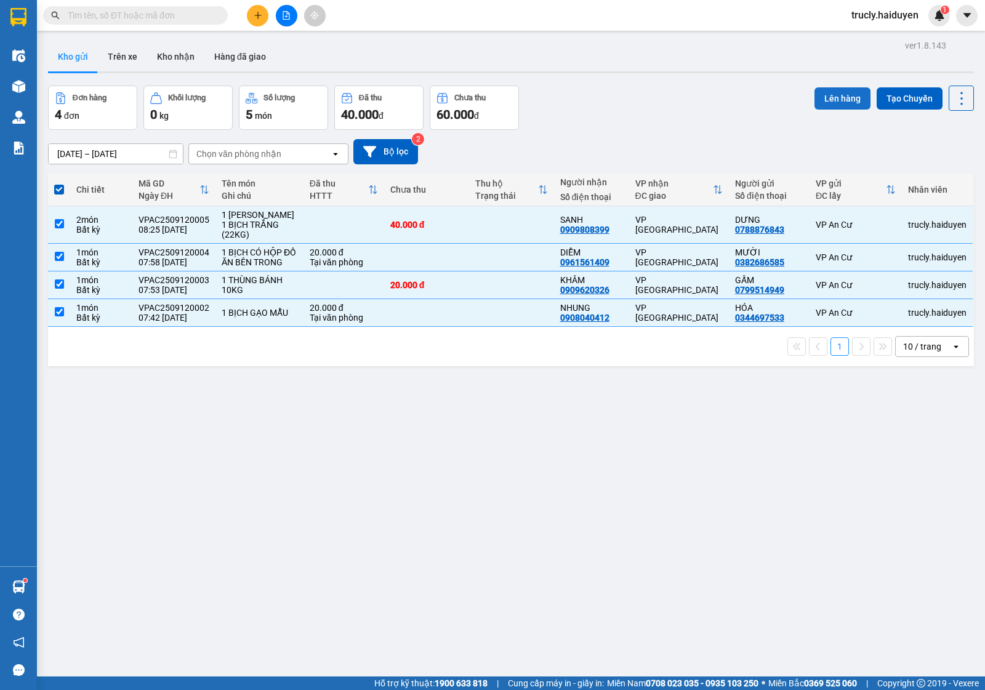
click at [815, 106] on button "Lên hàng" at bounding box center [843, 98] width 56 height 22
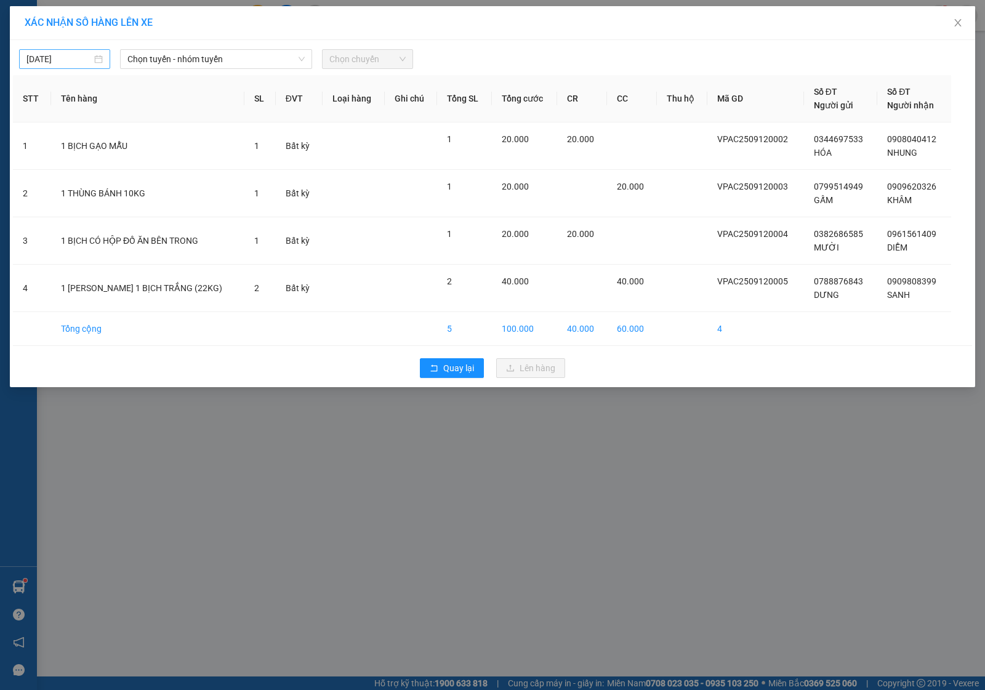
click at [68, 51] on div "[DATE]" at bounding box center [64, 59] width 91 height 20
type input "[DATE]"
click at [148, 148] on div "12" at bounding box center [148, 149] width 15 height 15
click at [148, 65] on span "Chọn tuyến - nhóm tuyến" at bounding box center [215, 59] width 177 height 18
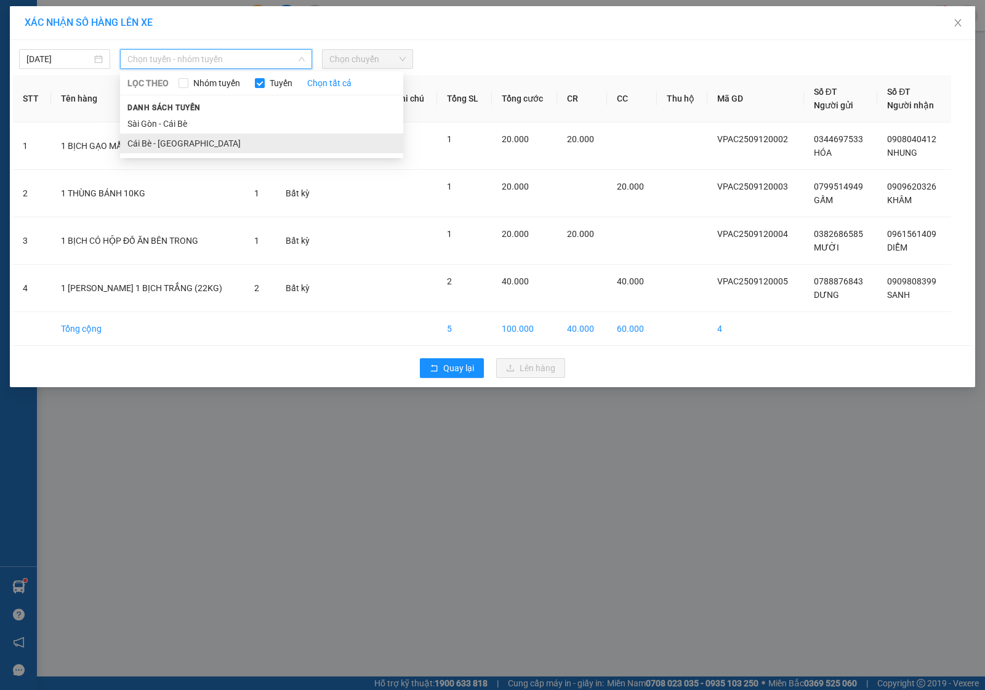
click at [148, 142] on li "Cái Bè - Sài Gòn" at bounding box center [261, 144] width 283 height 20
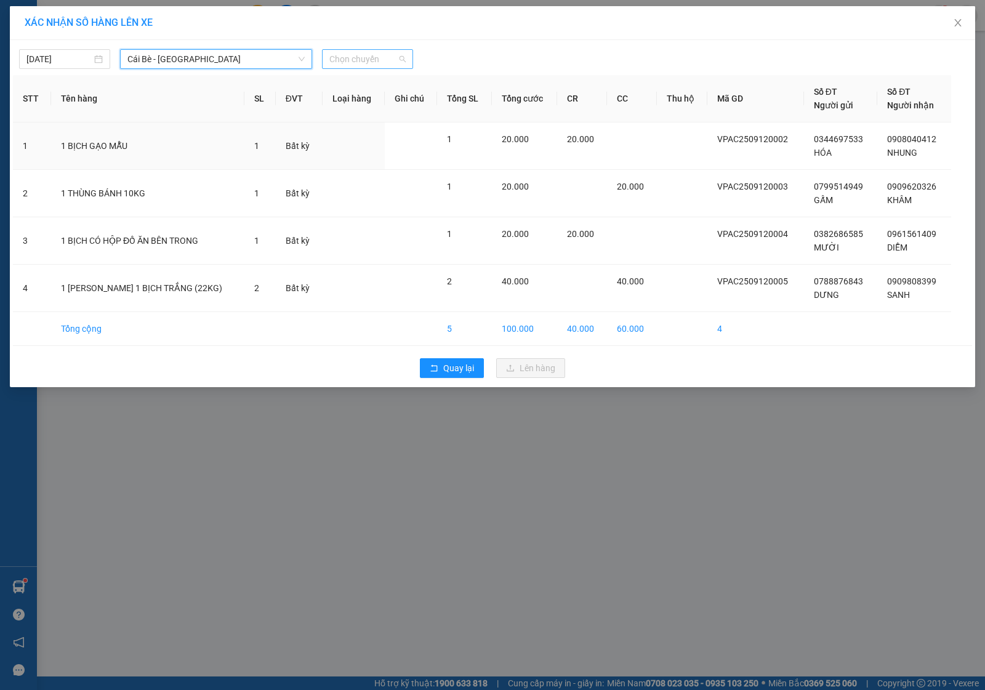
click at [339, 62] on span "Chọn chuyến" at bounding box center [367, 59] width 76 height 18
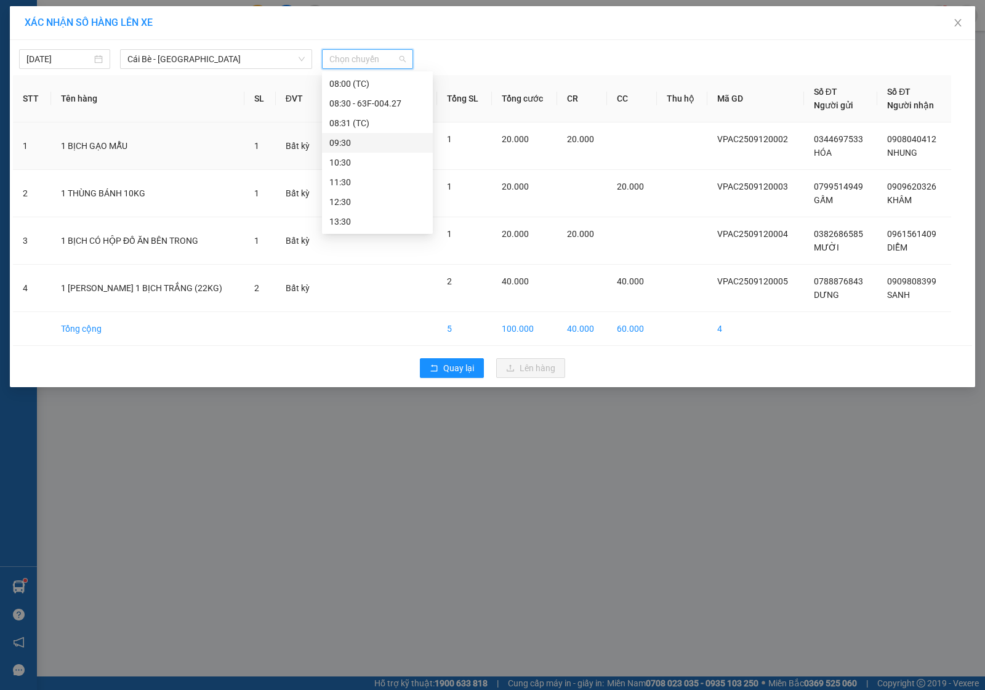
scroll to position [231, 0]
click at [373, 81] on div "08:30 - 63F-004.27" at bounding box center [377, 89] width 111 height 20
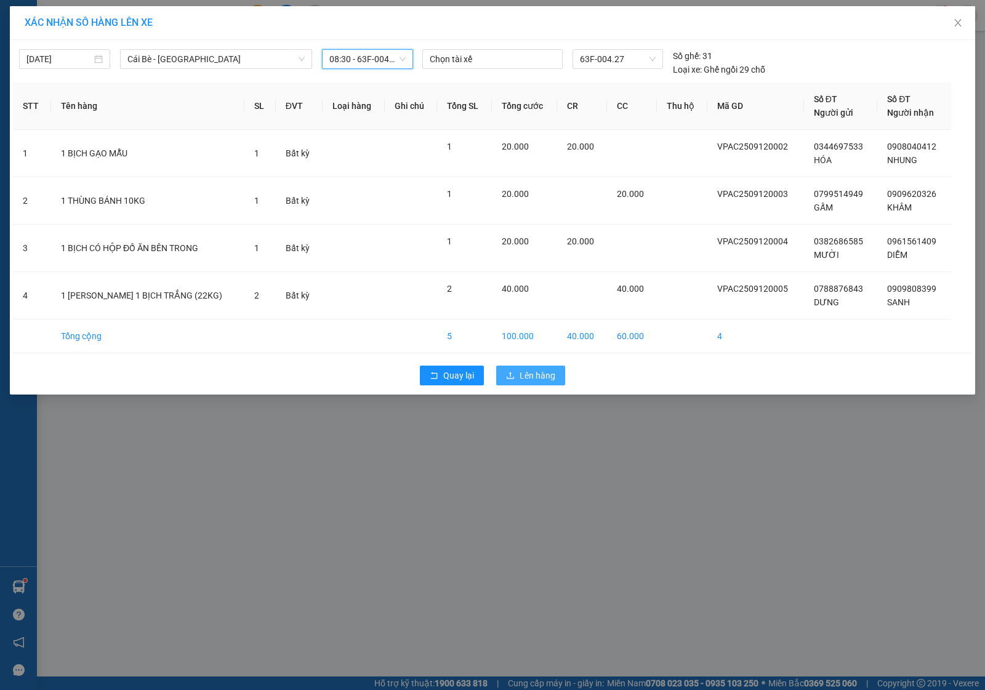
click at [522, 379] on span "Lên hàng" at bounding box center [538, 376] width 36 height 14
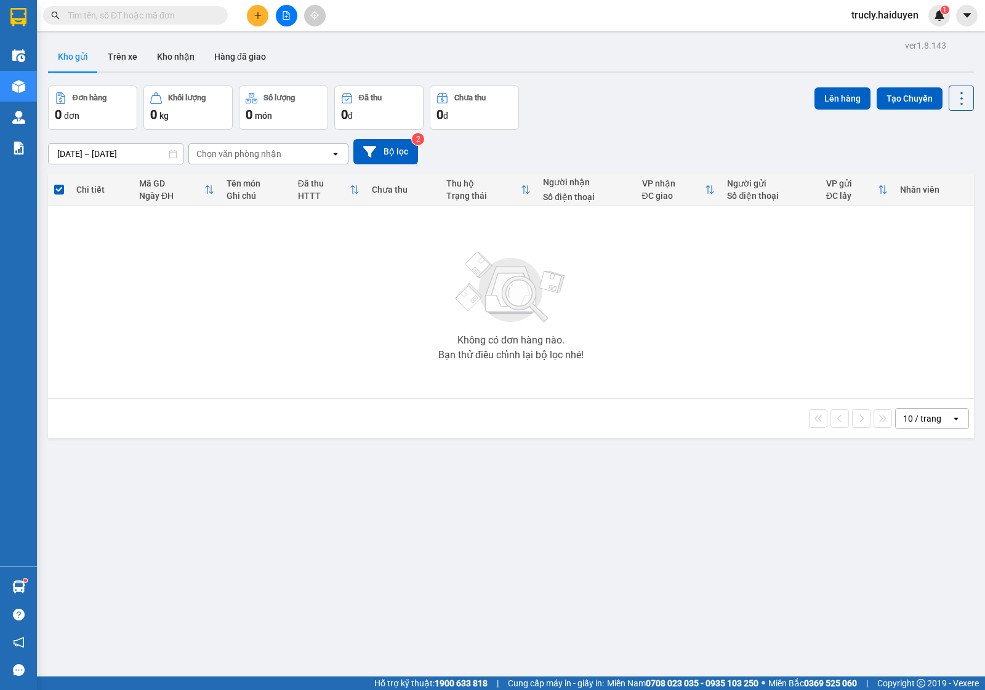
click at [585, 140] on div "10/09/2025 – 12/09/2025 Press the down arrow key to interact with the calendar …" at bounding box center [511, 151] width 926 height 25
click at [728, 73] on div at bounding box center [511, 72] width 926 height 2
click at [118, 49] on button "Trên xe" at bounding box center [122, 57] width 49 height 30
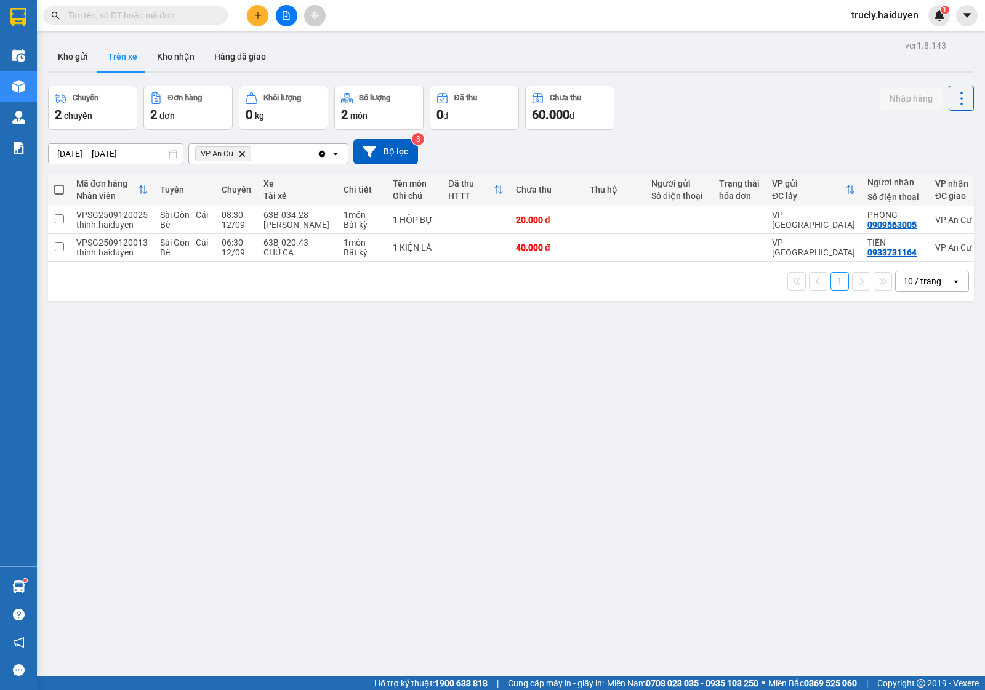
click at [688, 118] on div "Chuyến 2 chuyến Đơn hàng 2 đơn Khối lượng 0 kg Số lượng 2 món Đã thu 0 đ Chưa t…" at bounding box center [511, 108] width 926 height 44
click at [745, 78] on div "ver 1.8.143 Kho gửi Trên xe Kho nhận Hàng đã giao Chuyến 2 chuyến Đơn hàng 2 đơ…" at bounding box center [511, 382] width 936 height 690
click at [661, 132] on div "10/09/2025 – 12/09/2025 Press the down arrow key to interact with the calendar …" at bounding box center [511, 152] width 926 height 44
click at [193, 65] on button "Kho nhận" at bounding box center [175, 57] width 57 height 30
type input "01/09/2025 – 12/09/2025"
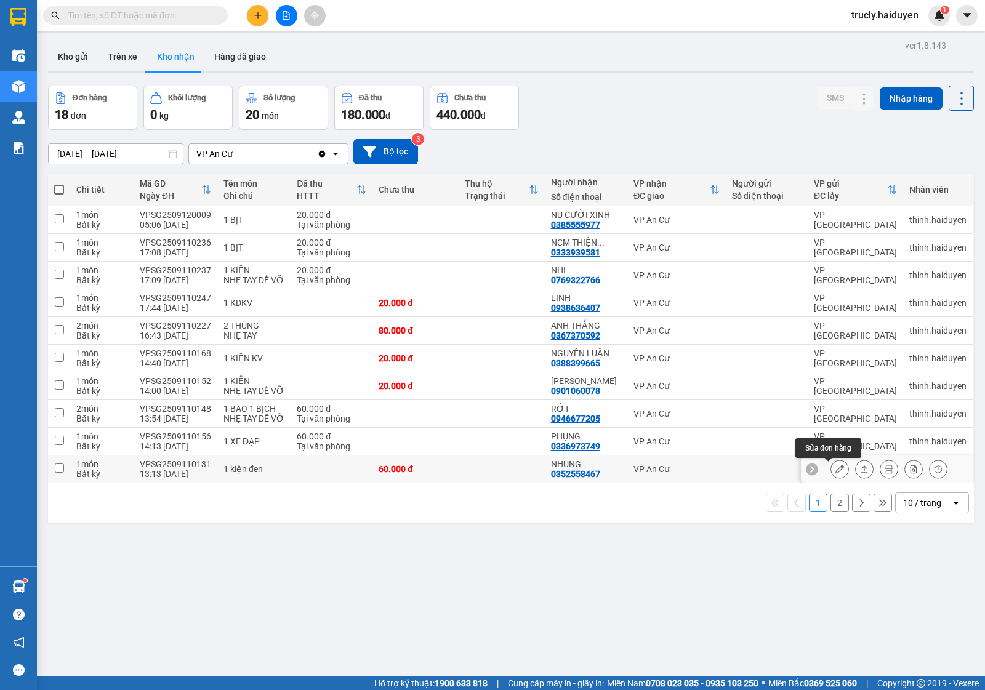
click at [832, 470] on button at bounding box center [839, 470] width 17 height 22
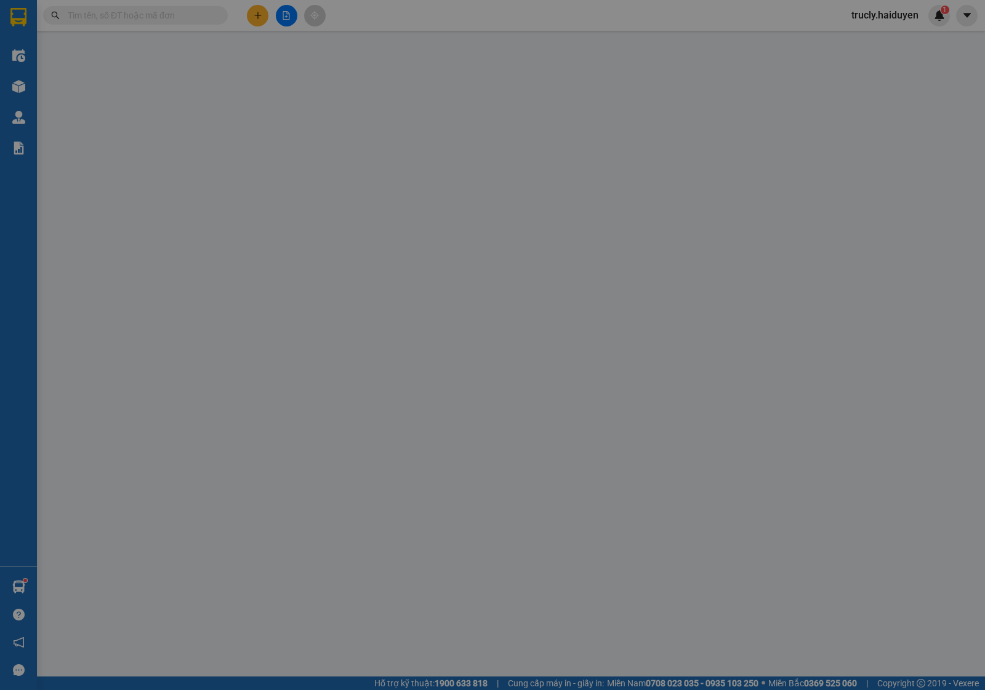
type input "0352558467"
type input "NHUNG"
type input "60.000"
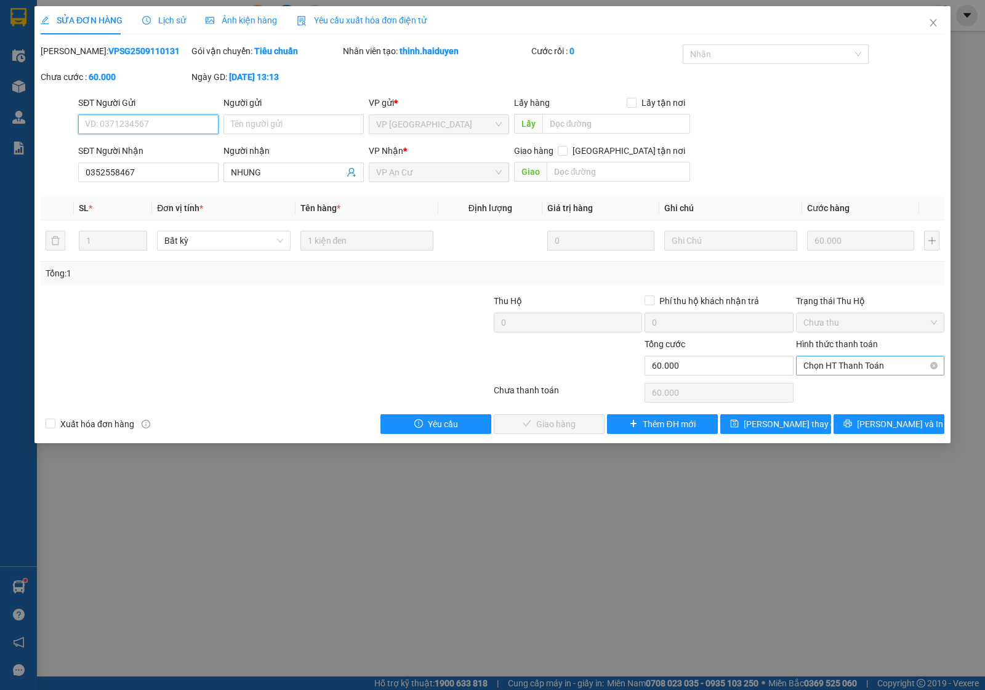
click at [828, 368] on span "Chọn HT Thanh Toán" at bounding box center [871, 366] width 134 height 18
drag, startPoint x: 847, startPoint y: 388, endPoint x: 780, endPoint y: 395, distance: 66.8
click at [845, 388] on div "Tại văn phòng" at bounding box center [871, 391] width 134 height 14
type input "0"
drag, startPoint x: 567, startPoint y: 428, endPoint x: 534, endPoint y: 450, distance: 39.4
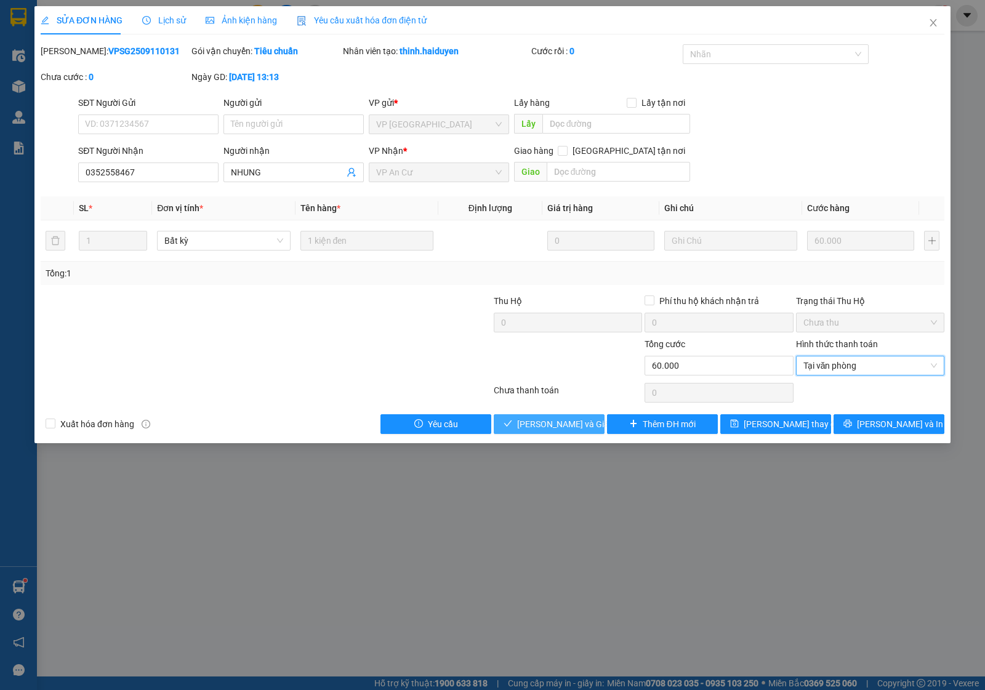
click at [567, 427] on span "Lưu và Giao hàng" at bounding box center [576, 424] width 118 height 14
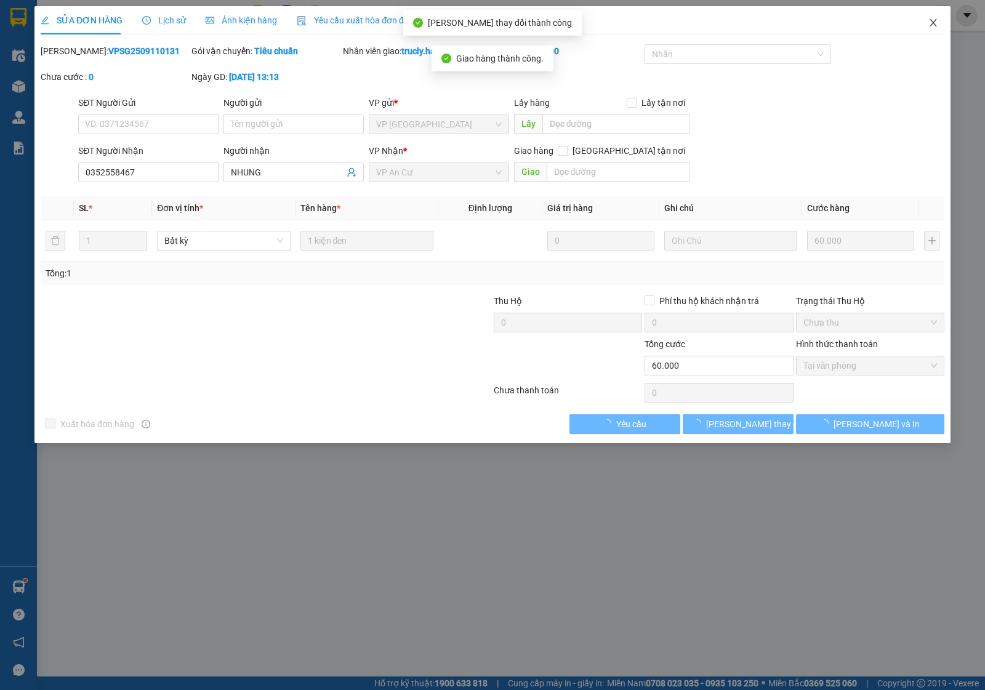
click at [929, 22] on icon "close" at bounding box center [934, 23] width 10 height 10
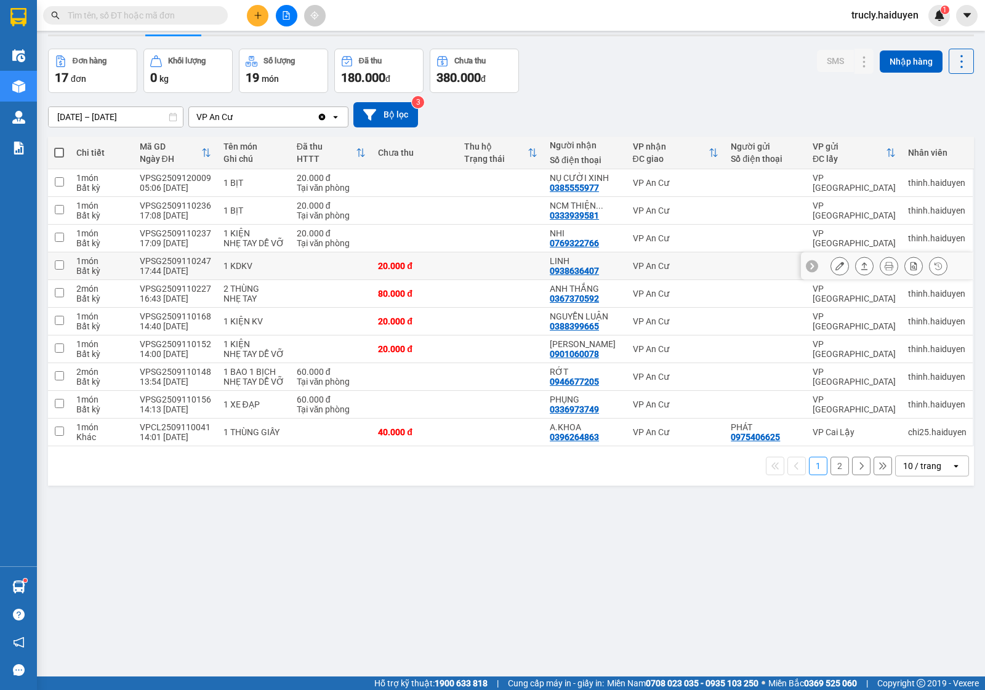
scroll to position [57, 0]
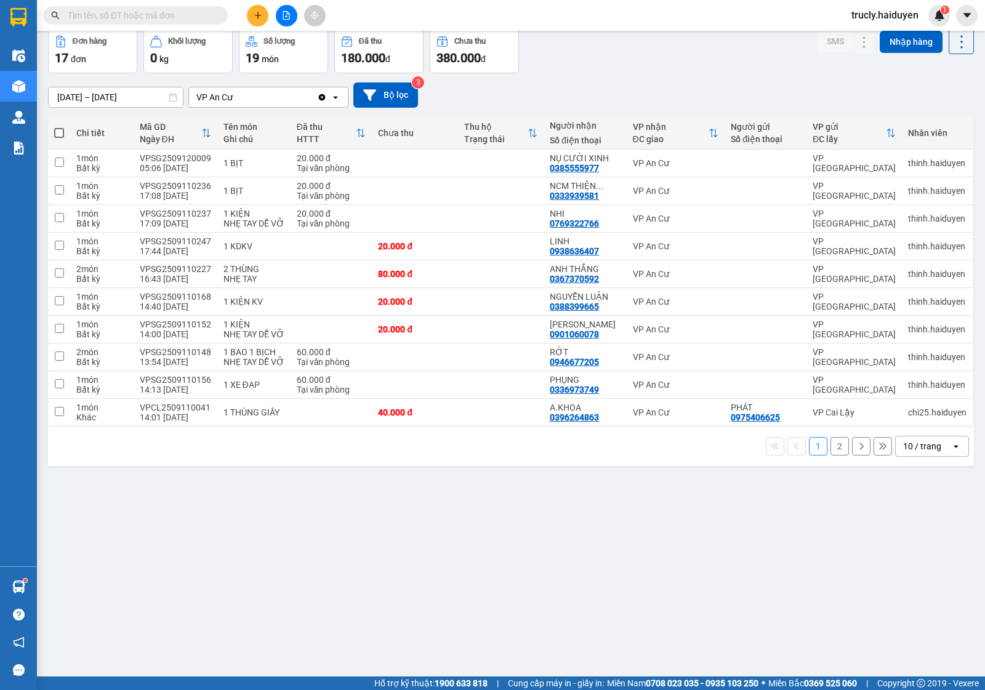
click at [831, 448] on button "2" at bounding box center [840, 446] width 18 height 18
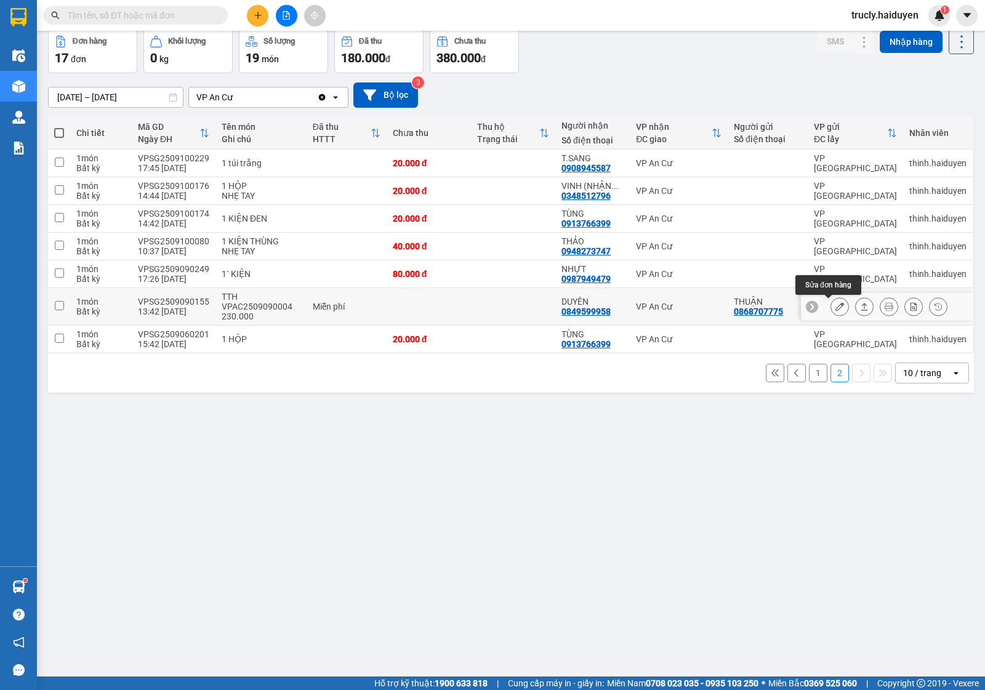
click at [836, 305] on icon at bounding box center [840, 306] width 9 height 9
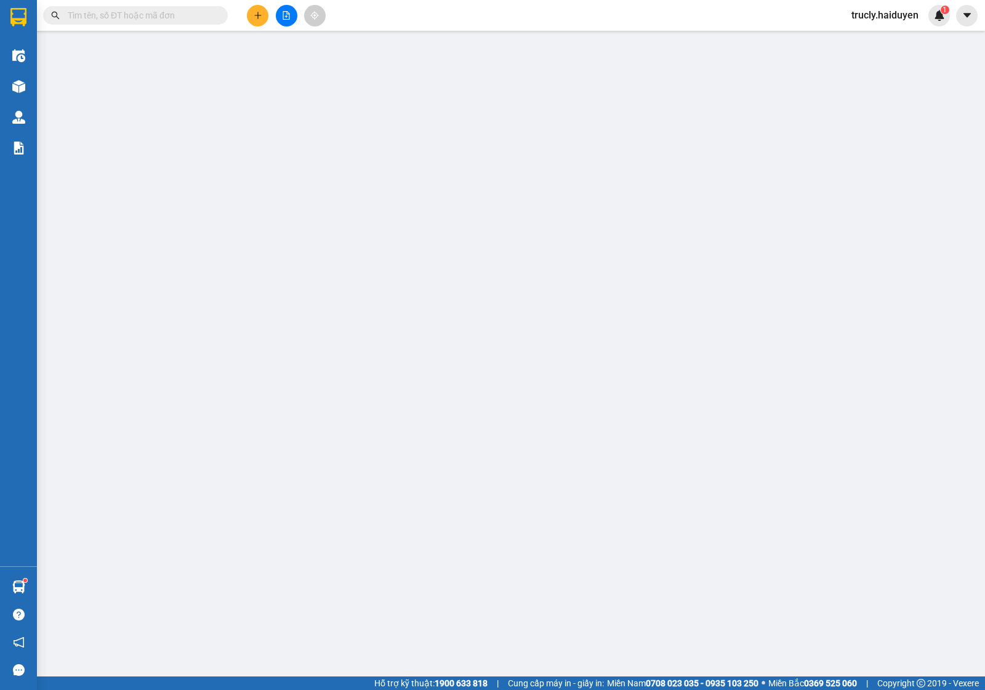
type input "0868707775"
type input "THUẬN"
type input "0849599958"
type input "DUYÊN"
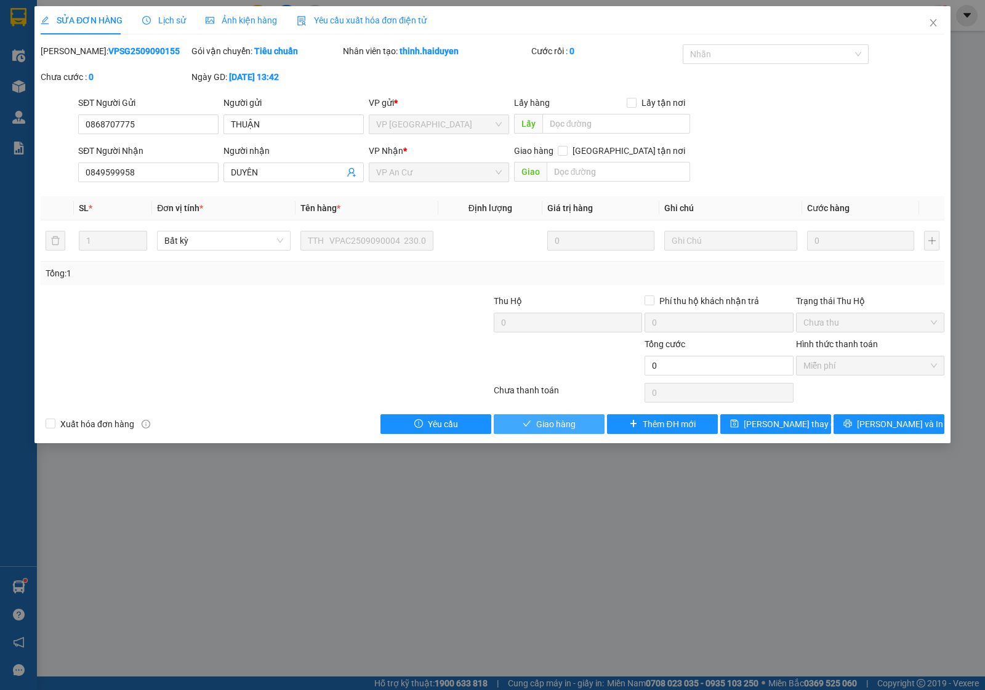
click at [570, 427] on span "Giao hàng" at bounding box center [555, 424] width 39 height 14
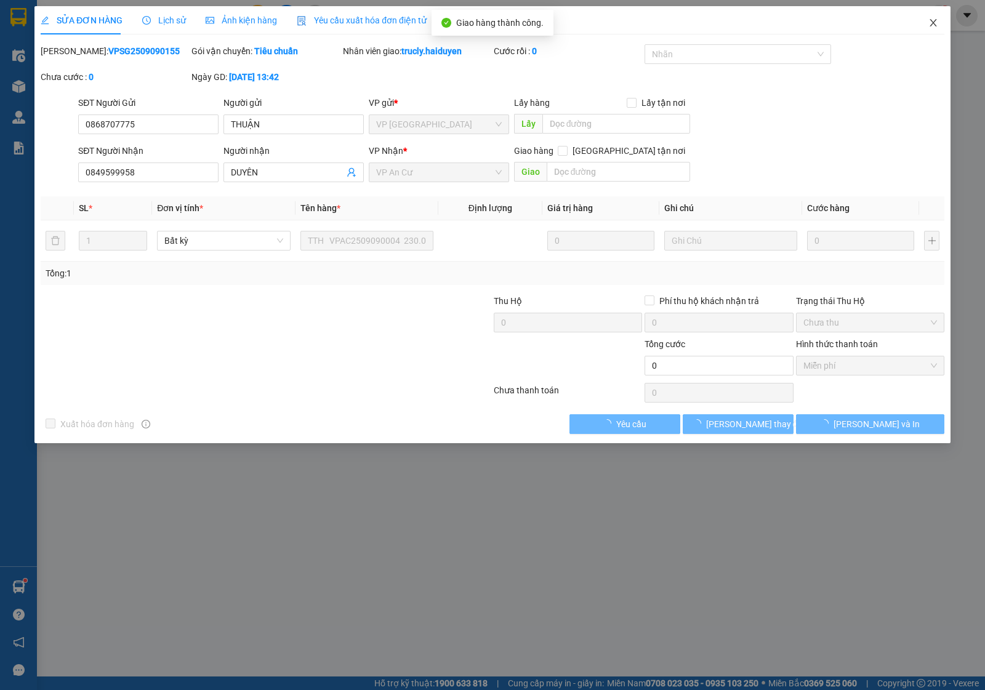
click at [931, 23] on icon "close" at bounding box center [934, 23] width 10 height 10
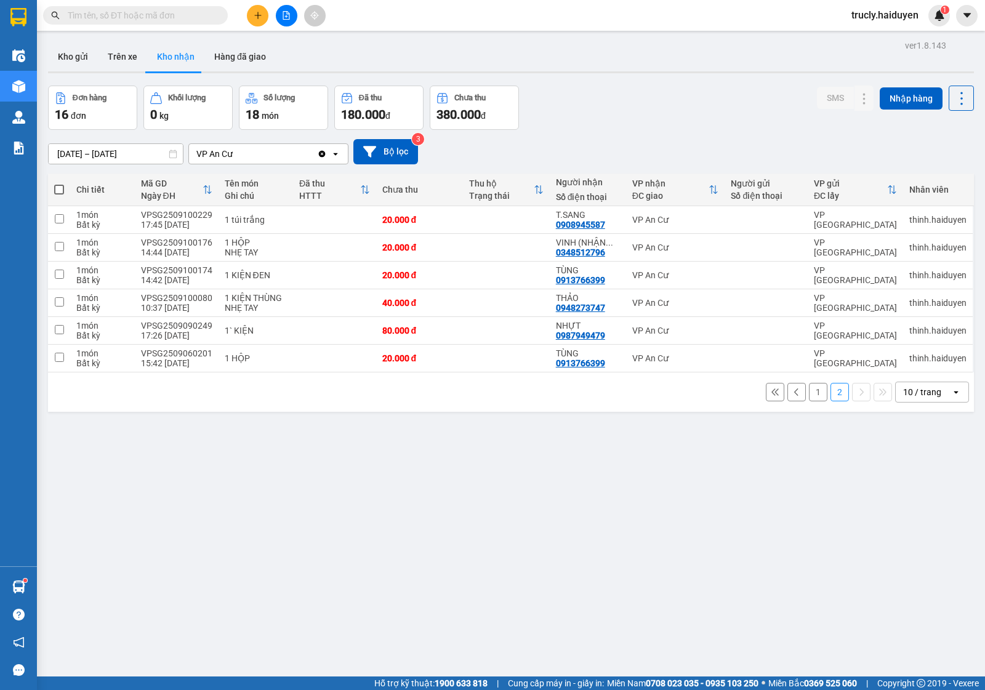
click at [809, 388] on button "1" at bounding box center [818, 392] width 18 height 18
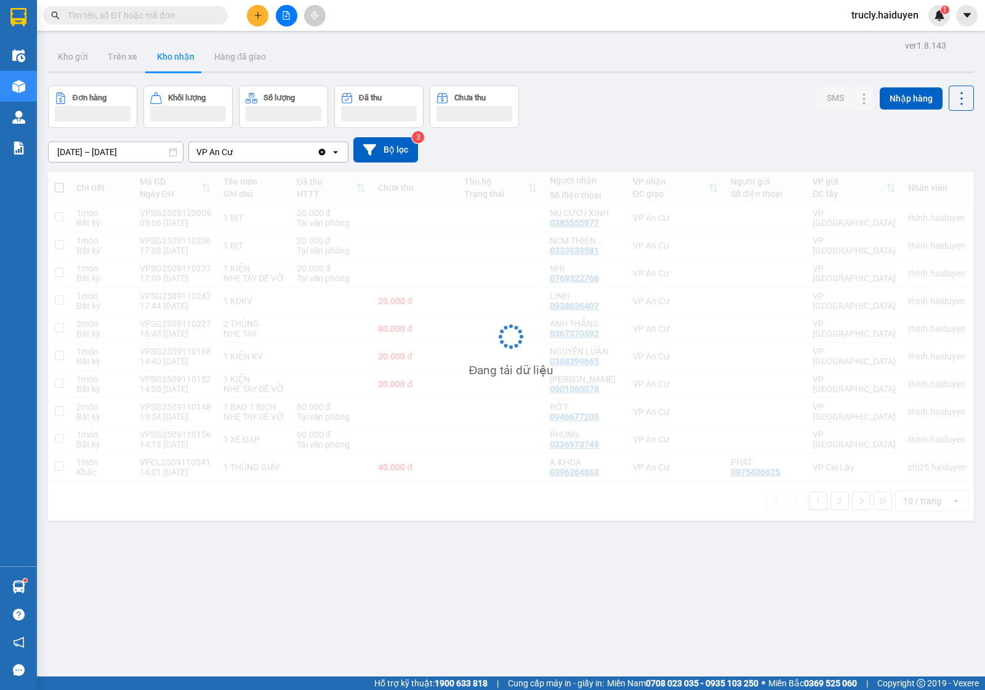
click at [618, 82] on div "ver 1.8.143 Kho gửi Trên xe Kho nhận Hàng đã giao Đơn hàng Khối lượng Số lượng …" at bounding box center [511, 382] width 936 height 690
